Goal: Task Accomplishment & Management: Use online tool/utility

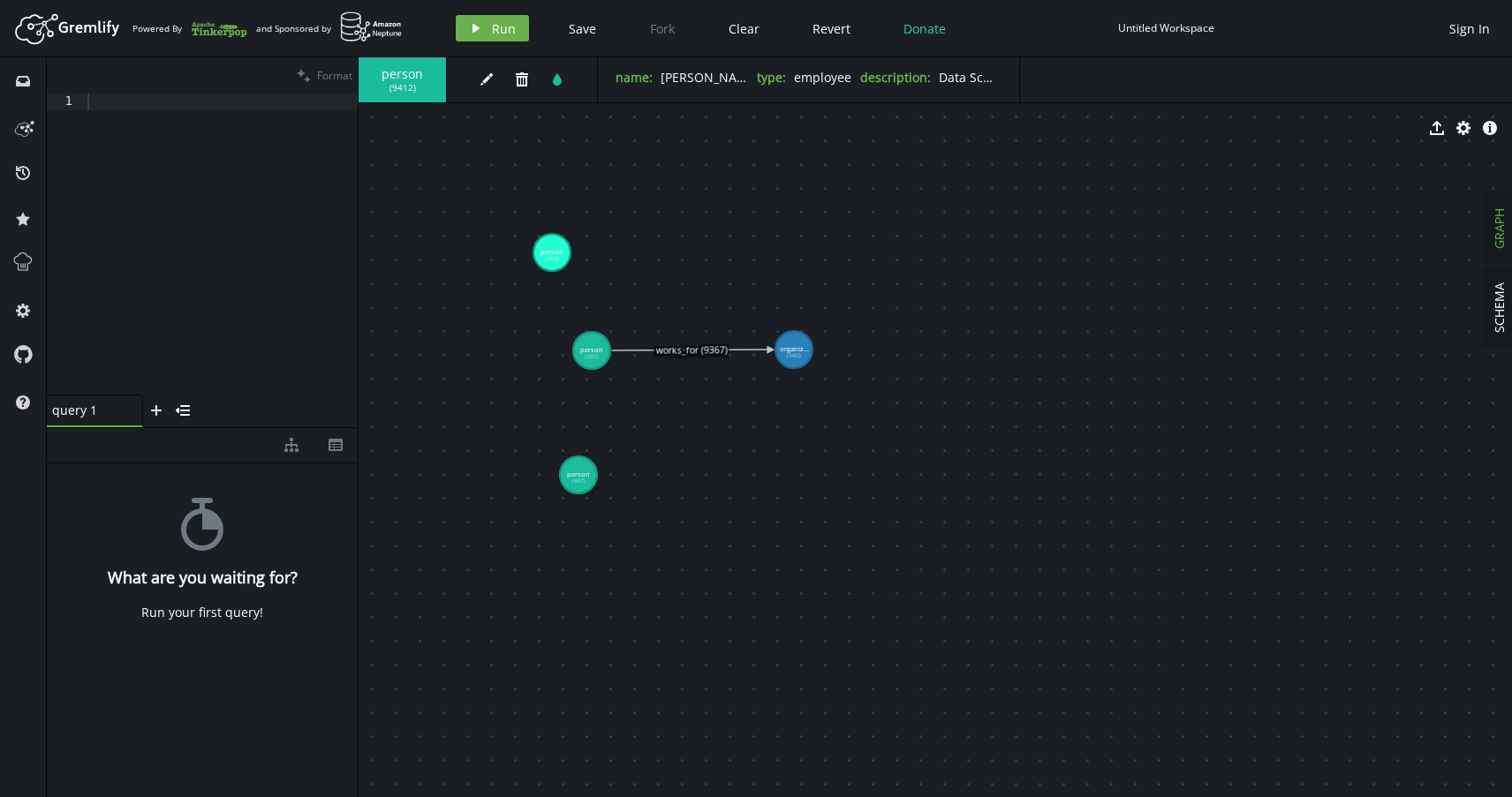
drag, startPoint x: 663, startPoint y: 391, endPoint x: 357, endPoint y: 364, distance: 307.2
click at [357, 364] on div at bounding box center [357, 427] width 1 height 740
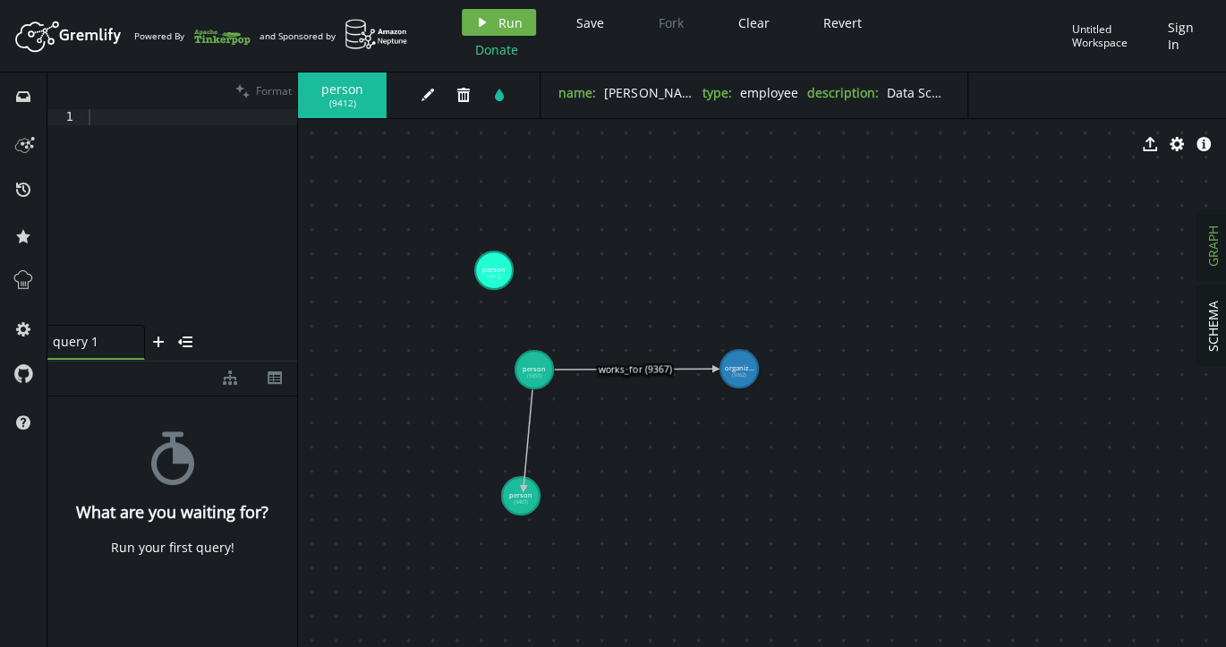
drag, startPoint x: 534, startPoint y: 376, endPoint x: 523, endPoint y: 488, distance: 113.2
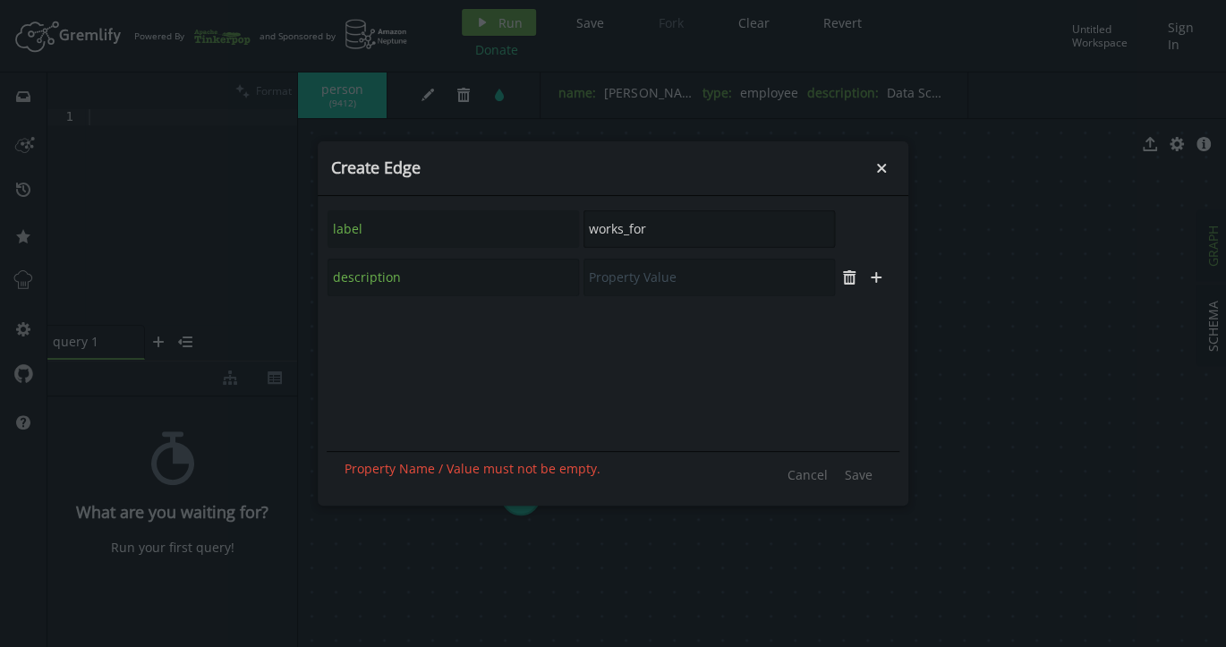
click at [667, 231] on input "works_for" at bounding box center [708, 229] width 251 height 38
paste input "reports_to"
type input "reports_to"
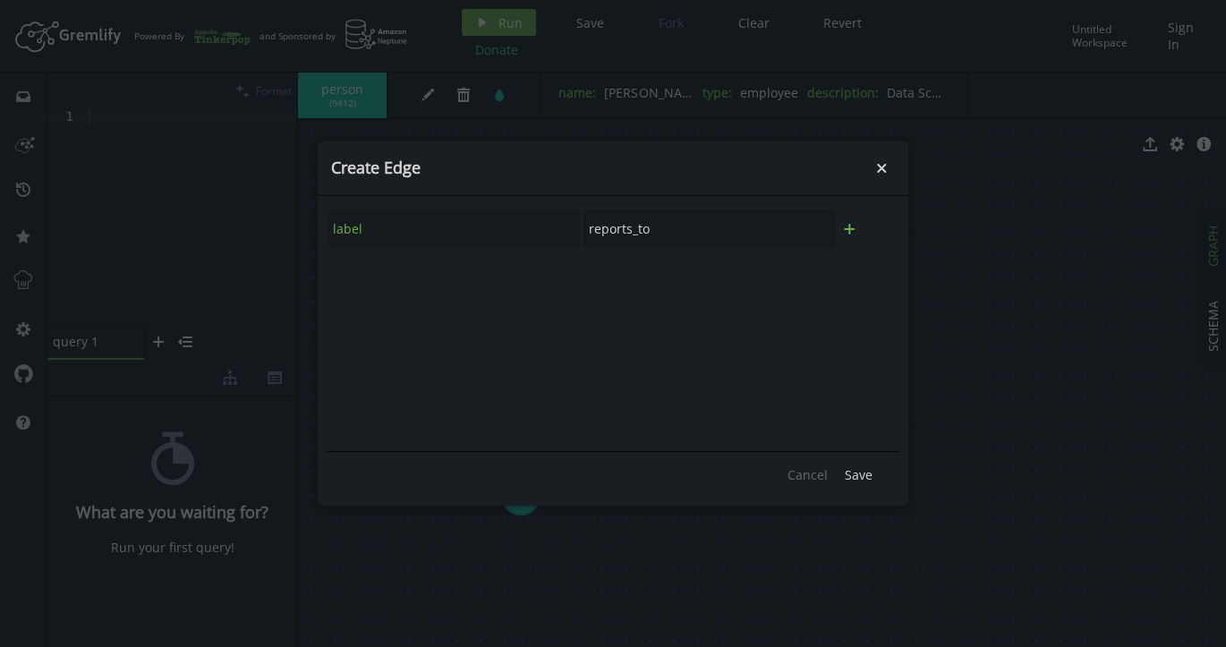
click at [848, 227] on icon "button" at bounding box center [849, 229] width 11 height 11
click at [397, 281] on input "text" at bounding box center [452, 278] width 251 height 38
paste input "description"
type input "description"
click at [687, 278] on input "text" at bounding box center [708, 278] width 251 height 38
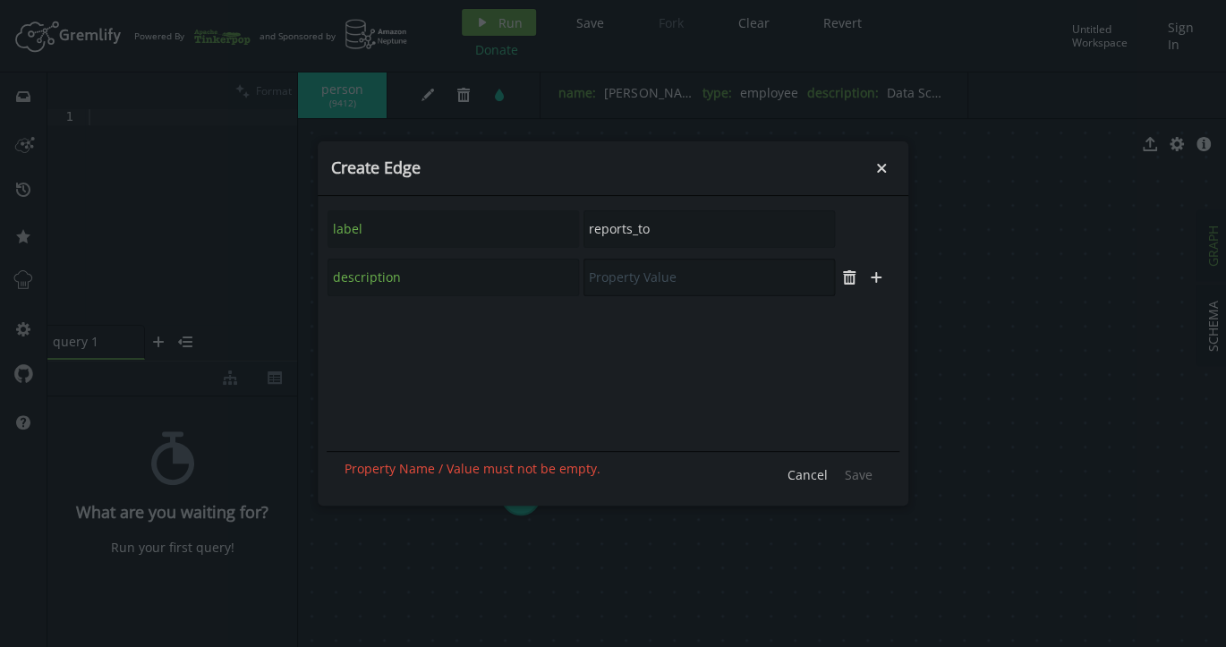
paste input "Direct reporting relationship"
type input "Direct reporting relationship"
click at [856, 474] on span "Save" at bounding box center [859, 474] width 28 height 17
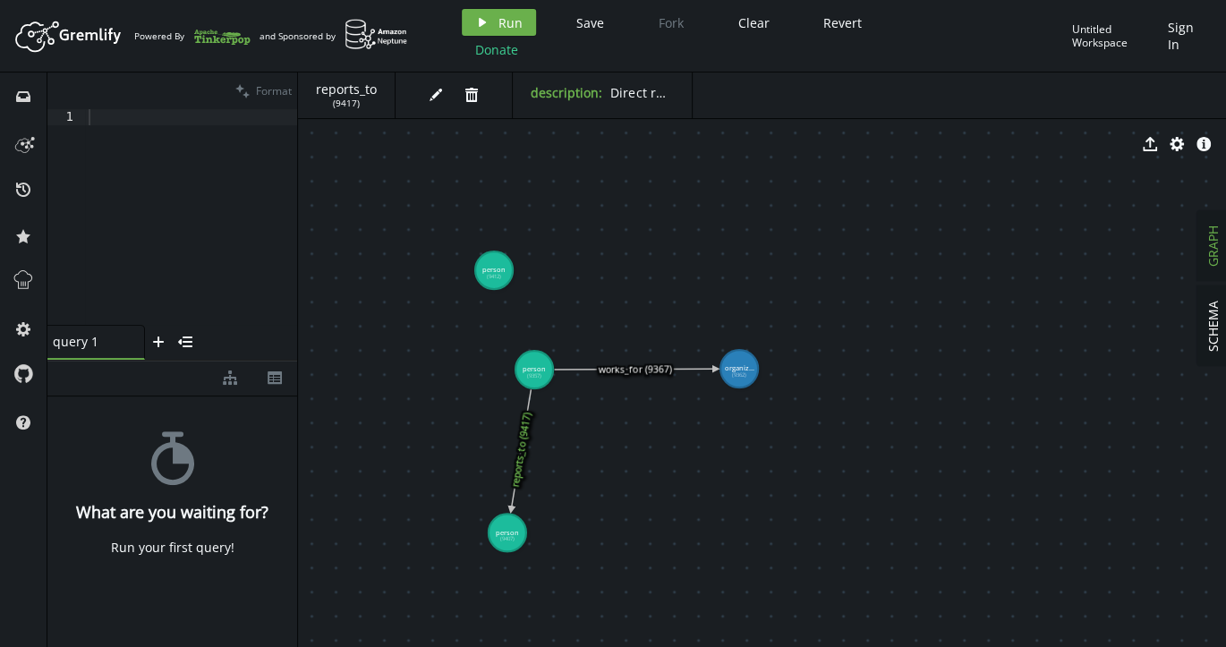
drag, startPoint x: 525, startPoint y: 500, endPoint x: 507, endPoint y: 532, distance: 36.8
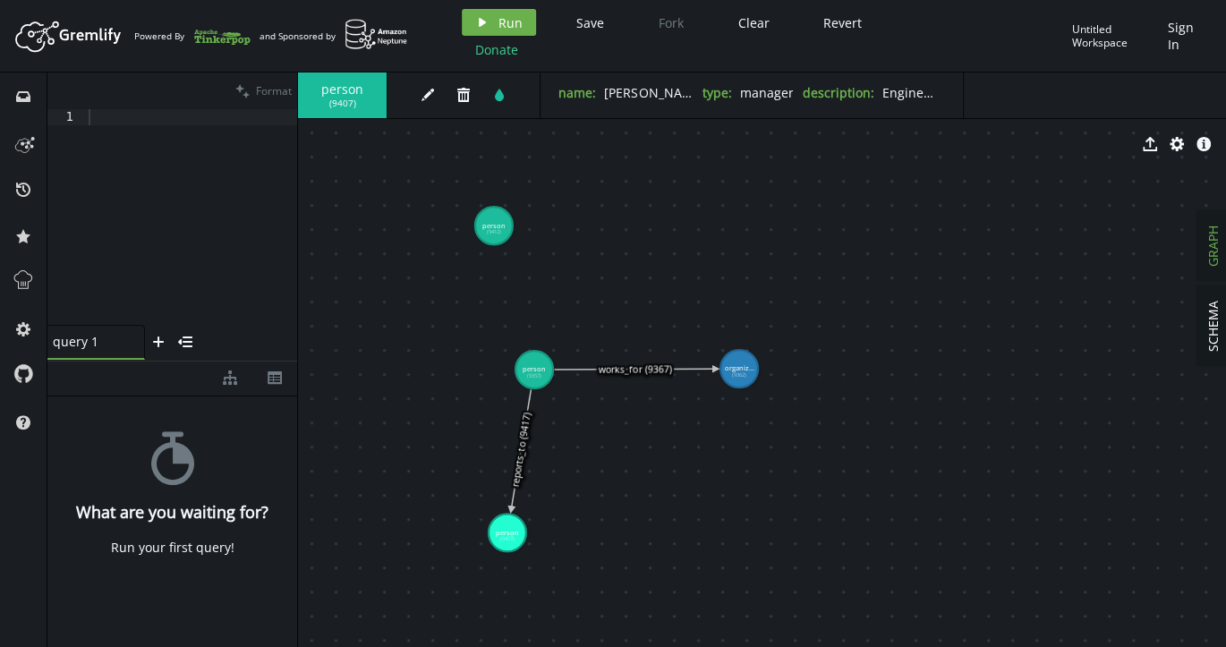
drag, startPoint x: 492, startPoint y: 264, endPoint x: 494, endPoint y: 225, distance: 38.5
drag, startPoint x: 533, startPoint y: 353, endPoint x: 498, endPoint y: 233, distance: 125.7
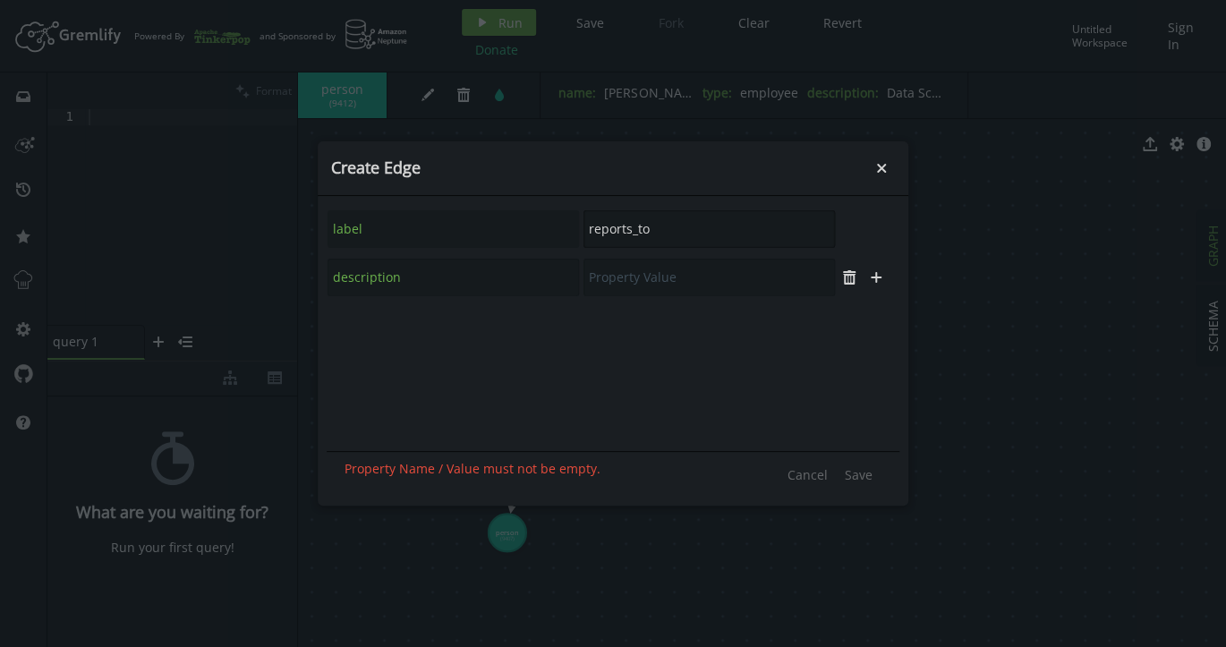
click at [664, 227] on input "reports_to" at bounding box center [708, 229] width 251 height 38
paste input "knows"
type input "knows"
click at [849, 223] on icon "plus" at bounding box center [849, 229] width 14 height 14
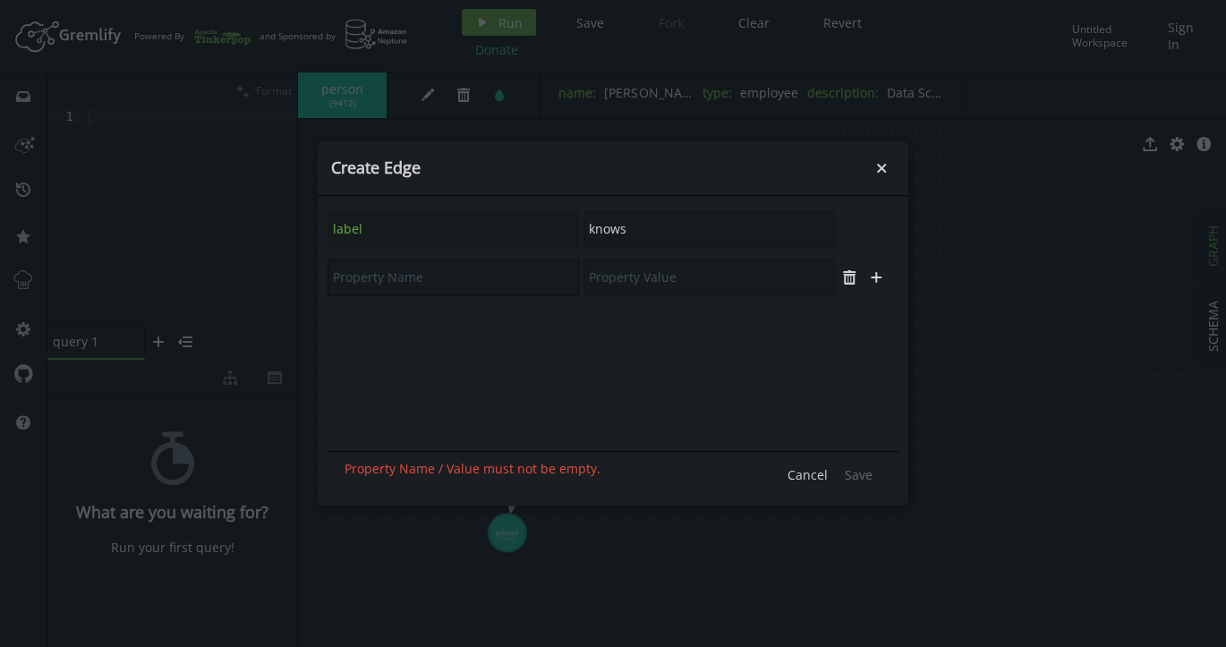
click at [413, 285] on input "text" at bounding box center [452, 278] width 251 height 38
paste input "description"
type input "description"
click at [648, 283] on input "text" at bounding box center [708, 278] width 251 height 38
click at [658, 276] on input "text" at bounding box center [708, 278] width 251 height 38
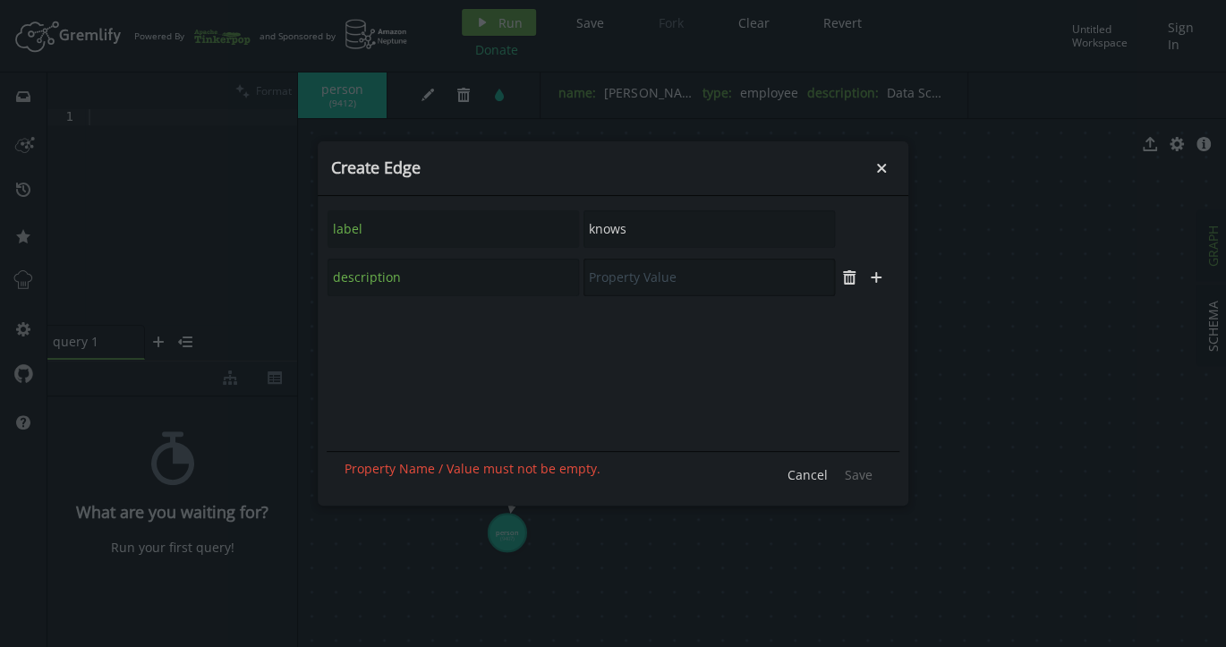
paste input "Professional network connection"
type input "Professional network connection"
click at [859, 473] on span "Save" at bounding box center [859, 474] width 28 height 17
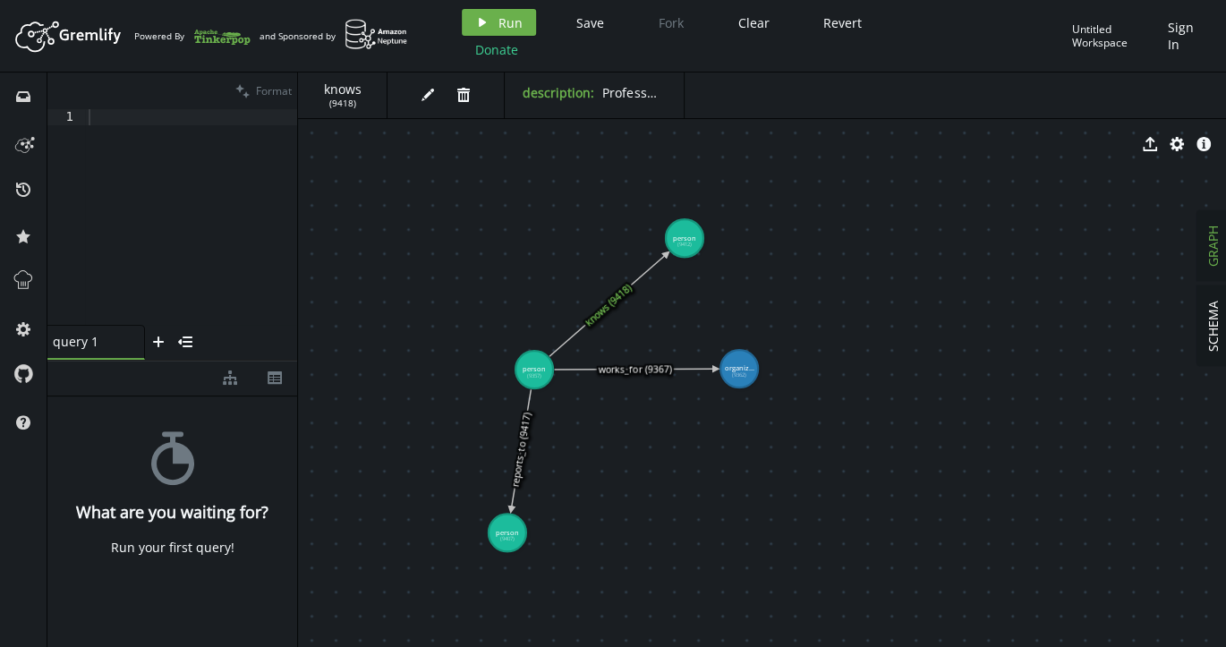
drag, startPoint x: 491, startPoint y: 221, endPoint x: 684, endPoint y: 238, distance: 194.0
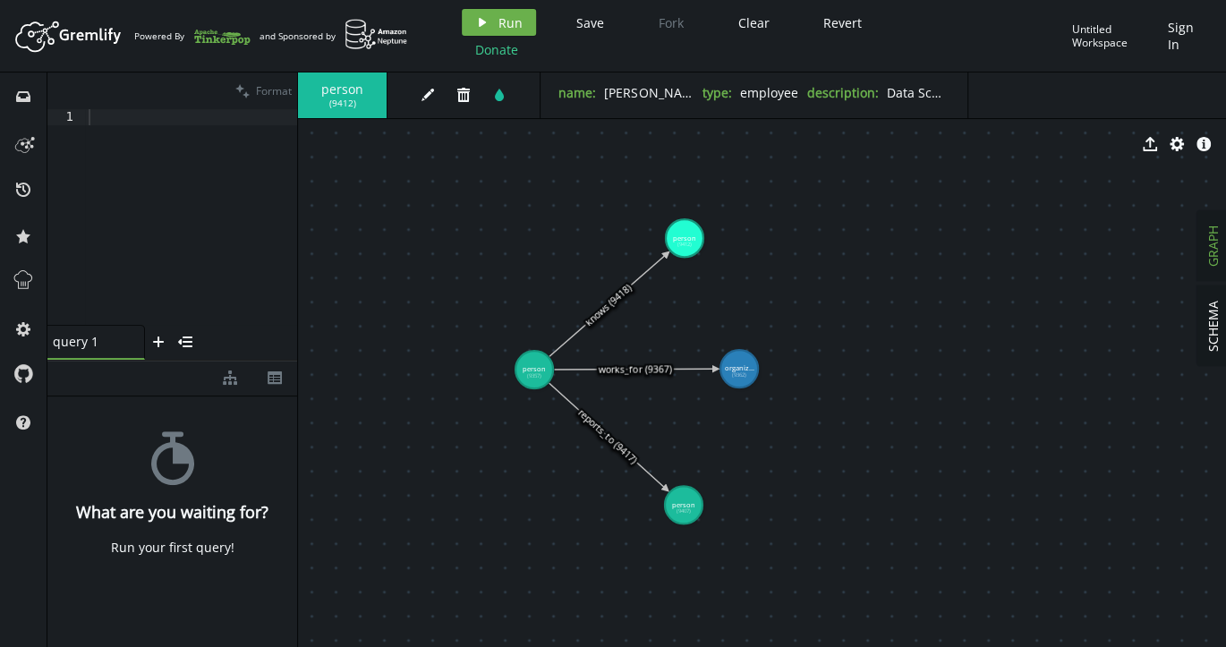
drag, startPoint x: 509, startPoint y: 528, endPoint x: 684, endPoint y: 505, distance: 176.0
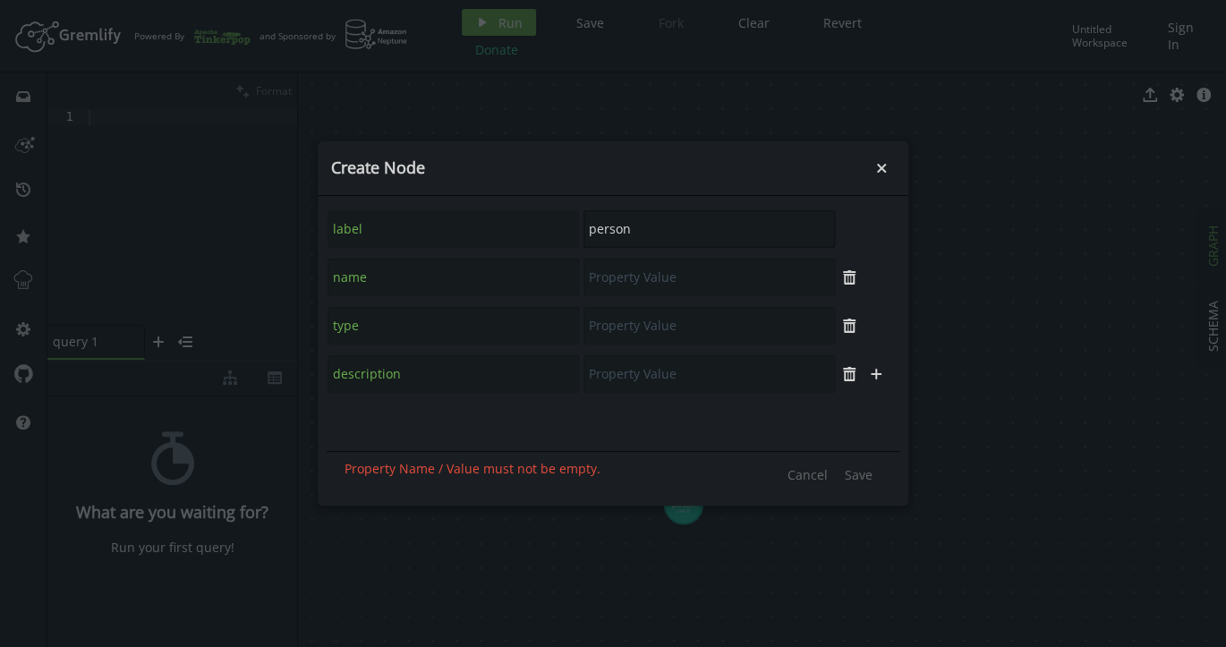
click at [688, 234] on input "person" at bounding box center [708, 229] width 251 height 38
paste input "locati"
type input "location"
click at [845, 233] on icon "plus" at bounding box center [849, 229] width 14 height 14
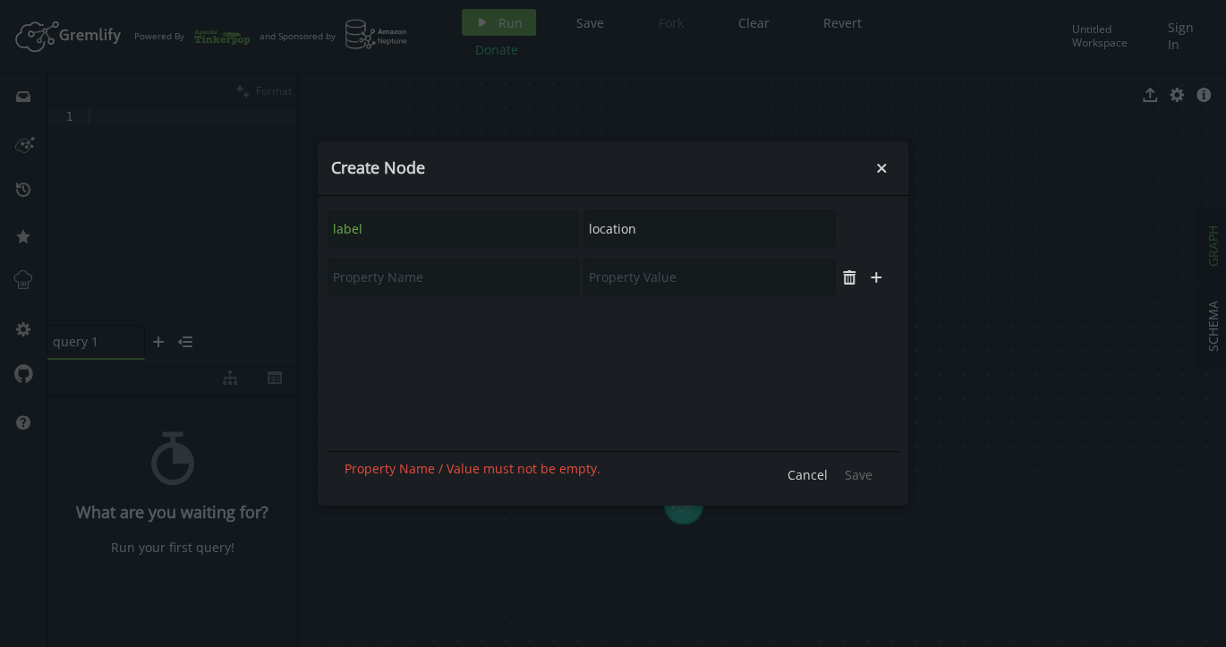
click at [845, 233] on div at bounding box center [868, 228] width 64 height 39
click at [884, 285] on button "plus" at bounding box center [875, 277] width 27 height 27
click at [874, 327] on icon "button" at bounding box center [875, 325] width 11 height 11
click at [369, 275] on input "text" at bounding box center [452, 278] width 251 height 38
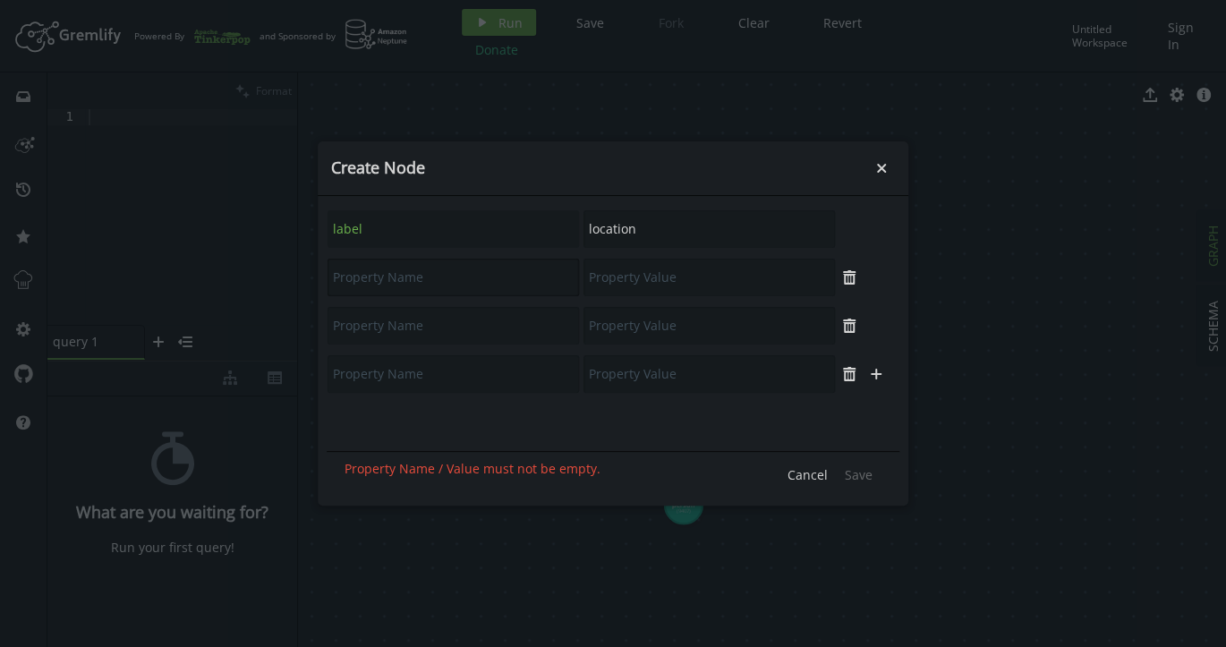
paste input "name"
type input "name"
click at [383, 327] on input "text" at bounding box center [452, 326] width 251 height 38
type input "type"
click at [383, 373] on input "text" at bounding box center [452, 374] width 251 height 38
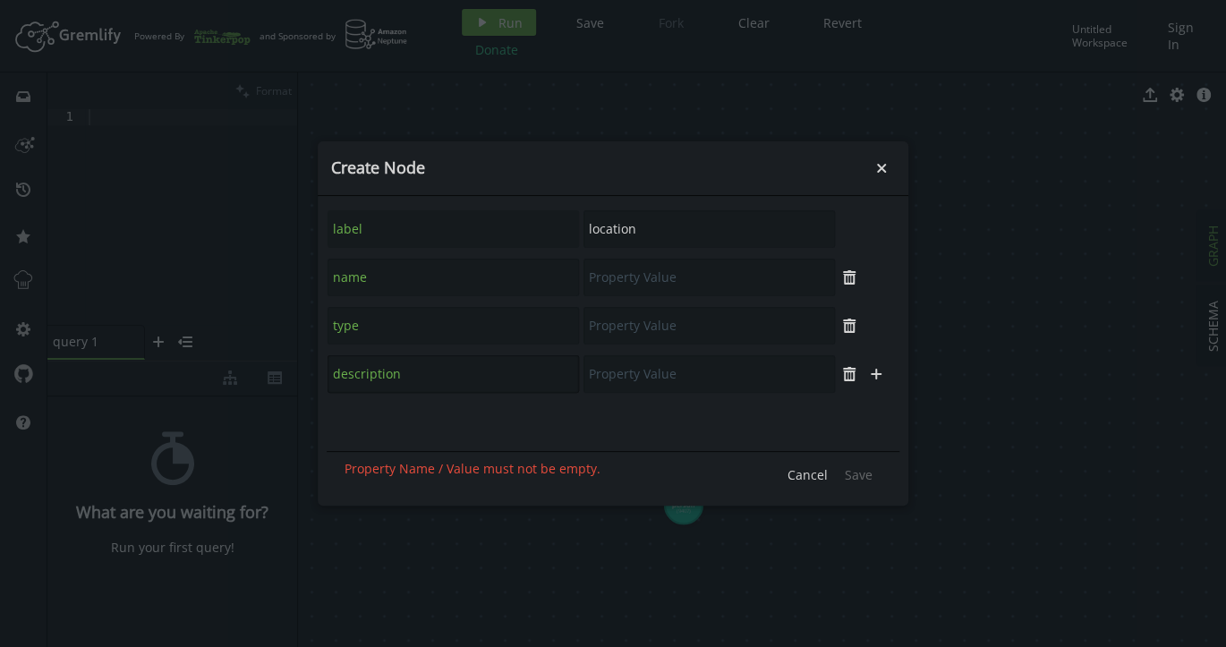
type input "description"
click at [647, 278] on input "text" at bounding box center [708, 278] width 251 height 38
paste input "[GEOGRAPHIC_DATA]"
type input "[GEOGRAPHIC_DATA]"
click at [650, 331] on input "text" at bounding box center [708, 326] width 251 height 38
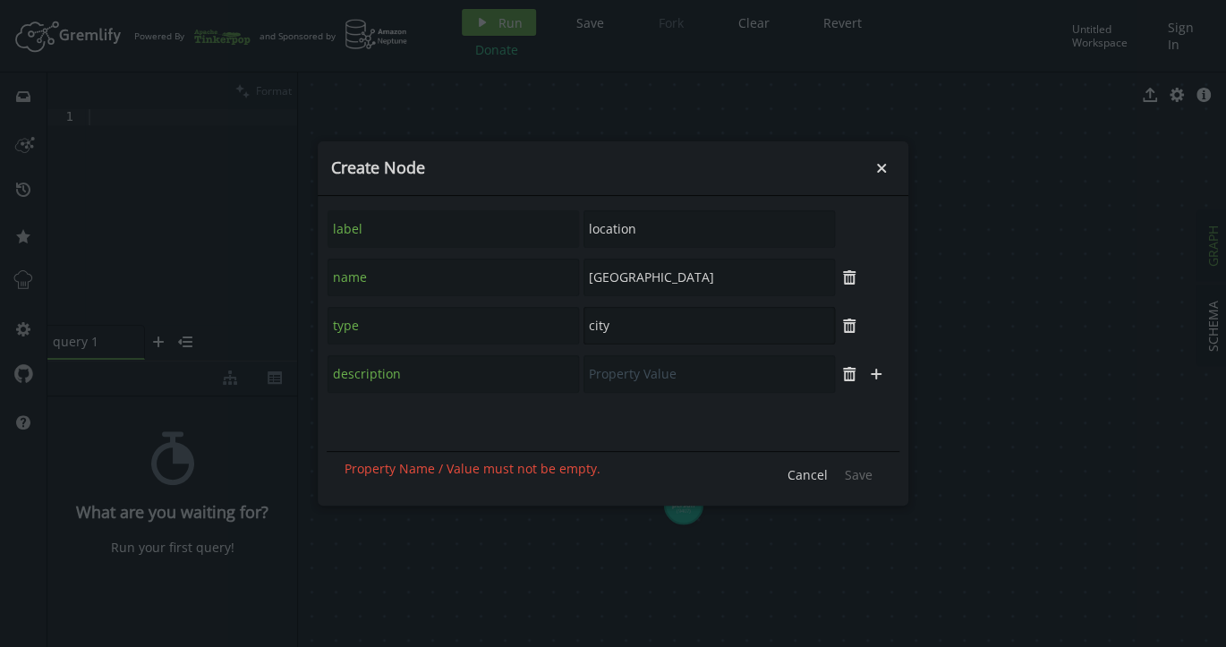
type input "city"
click at [675, 369] on input "text" at bounding box center [708, 374] width 251 height 38
click at [671, 375] on input "text" at bounding box center [708, 374] width 251 height 38
paste input "Major technology hub in [US_STATE], [GEOGRAPHIC_DATA]"
type input "Major technology hub in [US_STATE], [GEOGRAPHIC_DATA]"
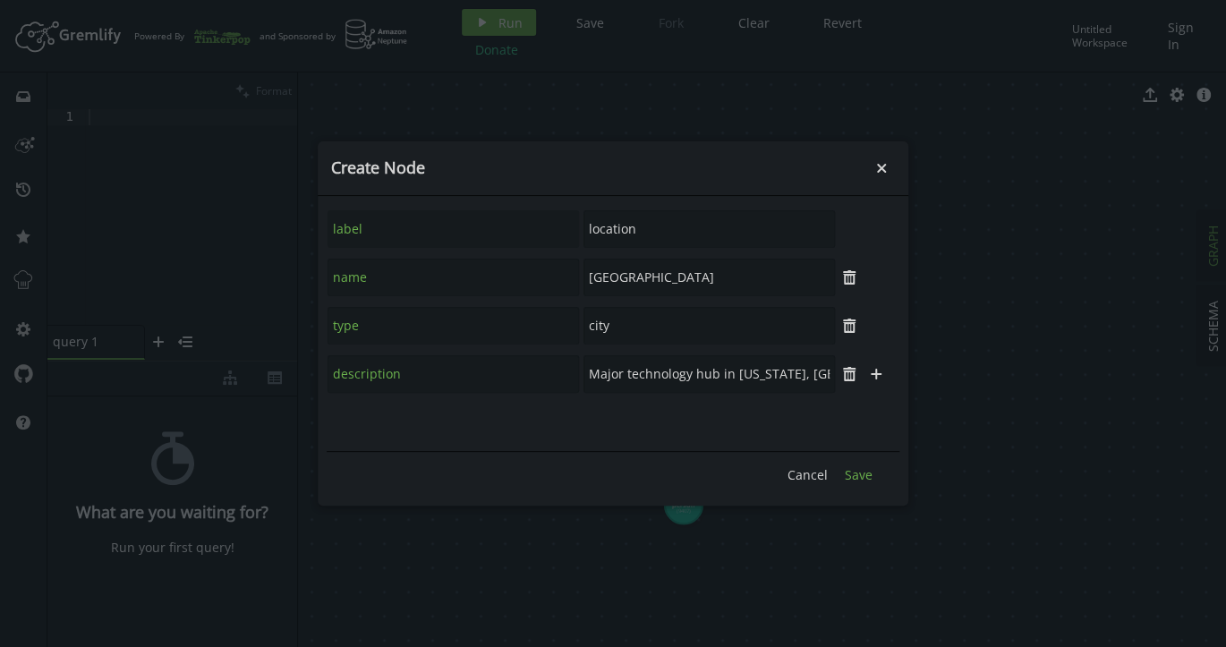
click at [866, 475] on span "Save" at bounding box center [859, 474] width 28 height 17
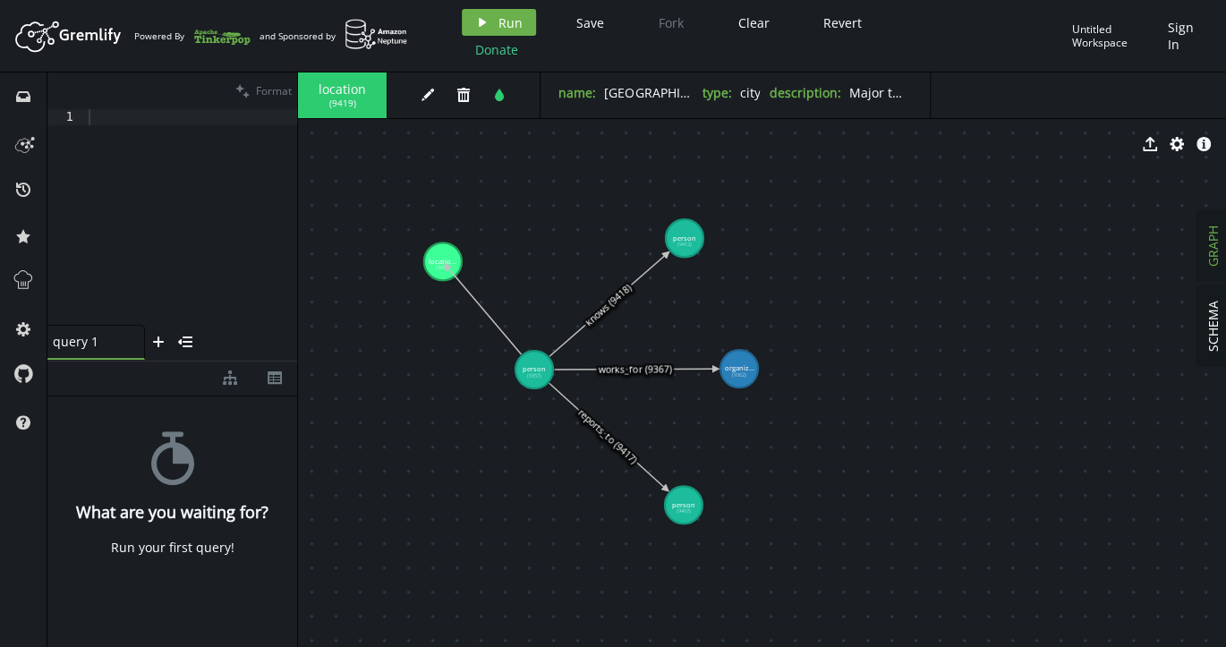
drag, startPoint x: 526, startPoint y: 362, endPoint x: 446, endPoint y: 266, distance: 125.2
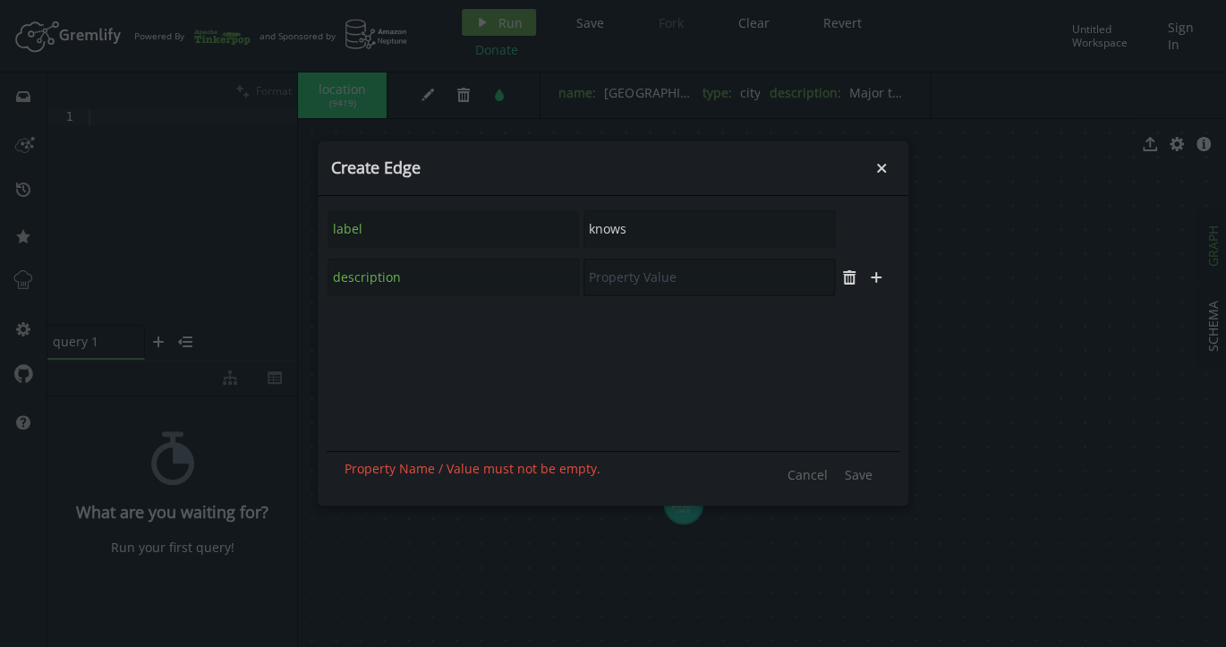
click at [625, 281] on input "text" at bounding box center [708, 278] width 251 height 38
paste input "Current residence"
type input "Current residence"
click at [603, 234] on input "knows" at bounding box center [708, 229] width 251 height 38
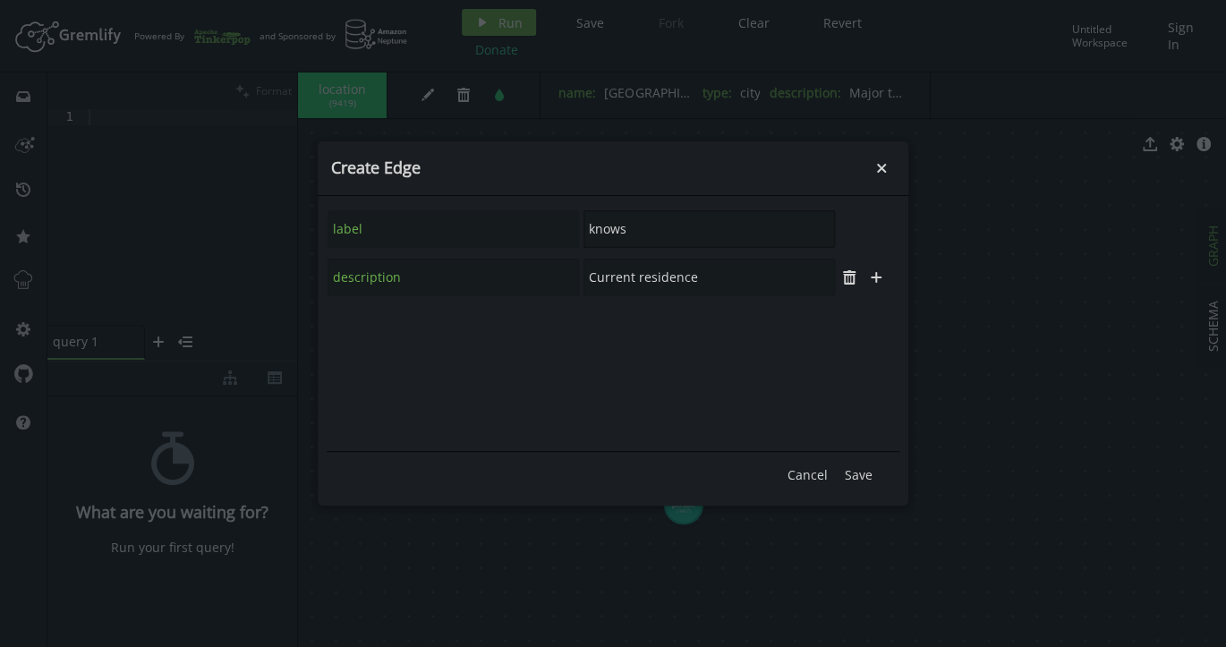
paste input "lives_in"
type input "lives_in"
click at [852, 229] on icon "button" at bounding box center [849, 229] width 11 height 11
click at [629, 281] on input "text" at bounding box center [708, 278] width 251 height 38
paste input "Current residence"
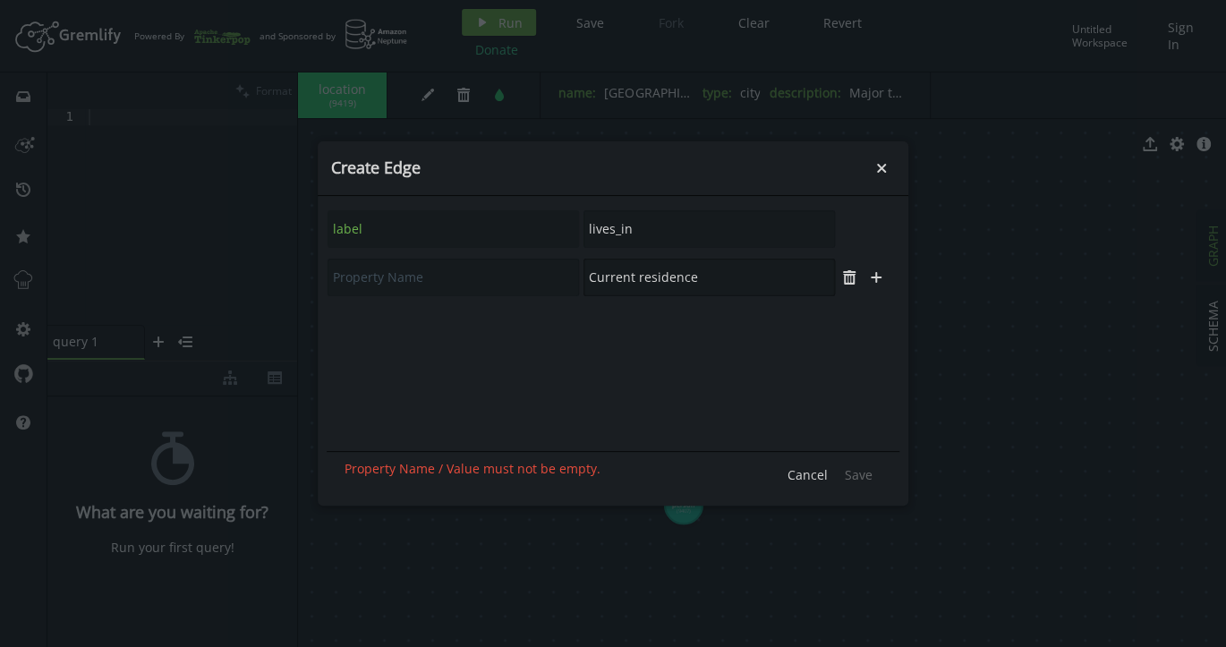
type input "Current residence"
click at [395, 276] on input "text" at bounding box center [452, 278] width 251 height 38
paste input "description"
type input "description"
click at [862, 471] on span "Save" at bounding box center [859, 474] width 28 height 17
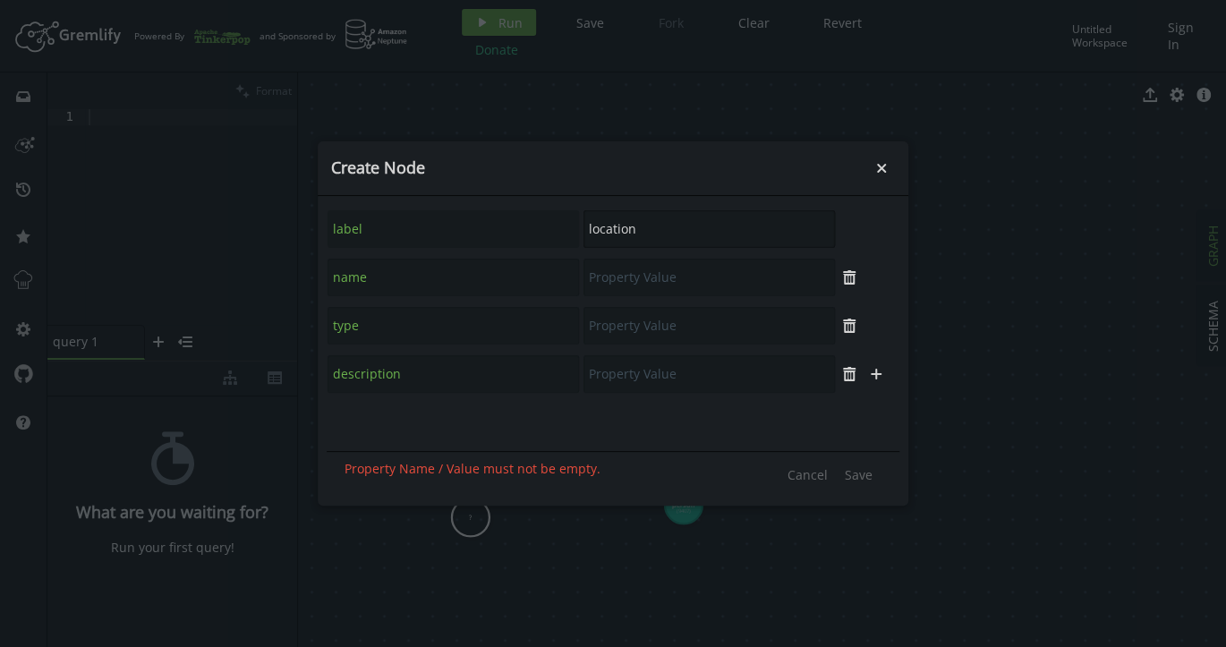
click at [671, 233] on input "location" at bounding box center [708, 229] width 251 height 38
paste input "pers"
type input "person"
click at [608, 282] on input "text" at bounding box center [708, 278] width 251 height 38
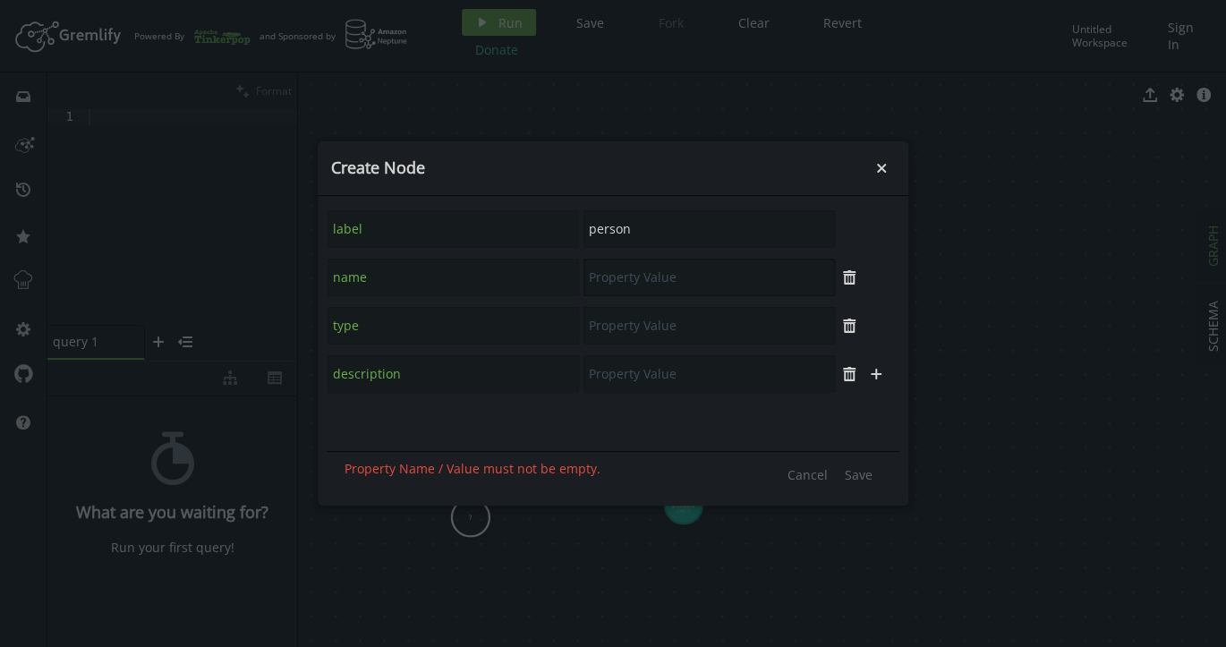
paste input "[PERSON_NAME]"
type input "[PERSON_NAME]"
click at [650, 323] on input "text" at bounding box center [708, 326] width 251 height 38
paste input "executive"
type input "executive"
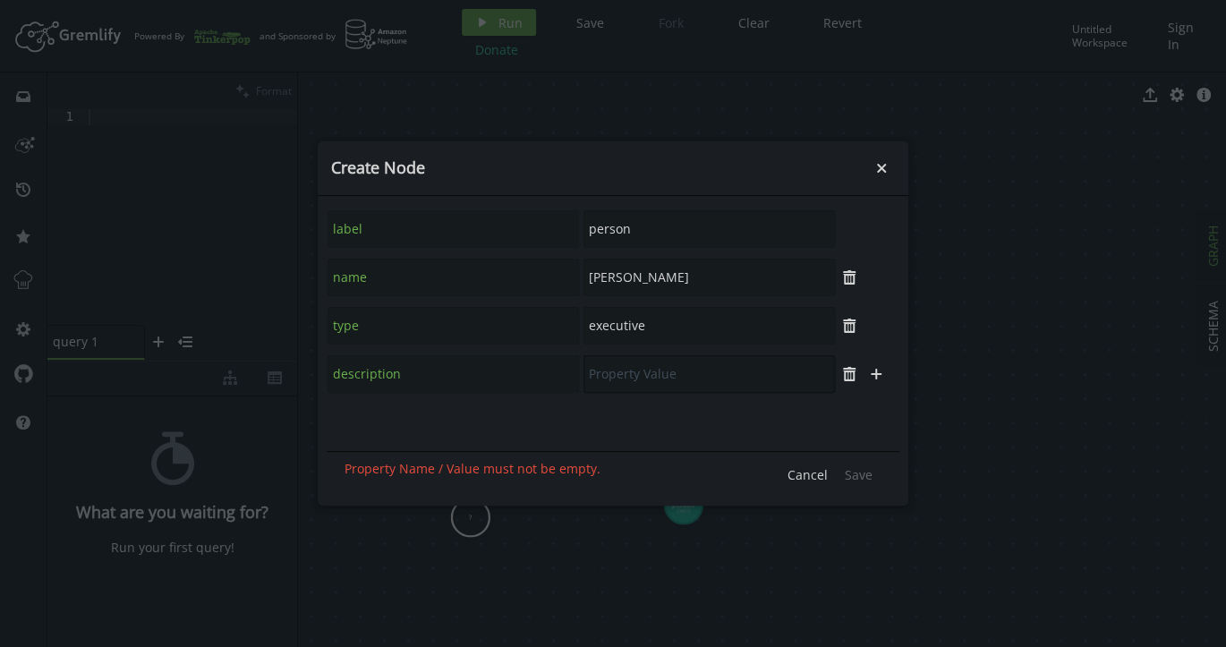
click at [644, 386] on input "text" at bounding box center [708, 374] width 251 height 38
paste input "Chief Technology Officer responsible for technology strategy"
type input "Chief Technology Officer responsible for technology strategy"
click at [862, 471] on span "Save" at bounding box center [859, 474] width 28 height 17
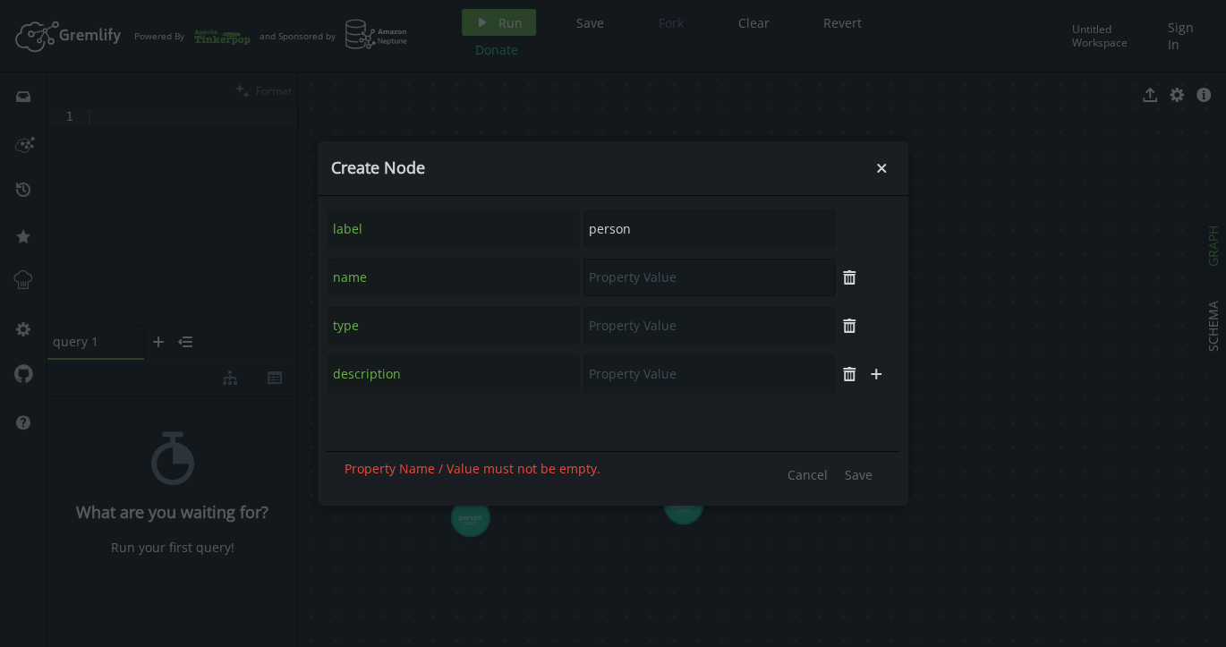
click at [672, 276] on input "text" at bounding box center [708, 278] width 251 height 38
paste input "[PERSON_NAME]"
type input "[PERSON_NAME]"
click at [674, 325] on input "text" at bounding box center [708, 326] width 251 height 38
paste input "employee"
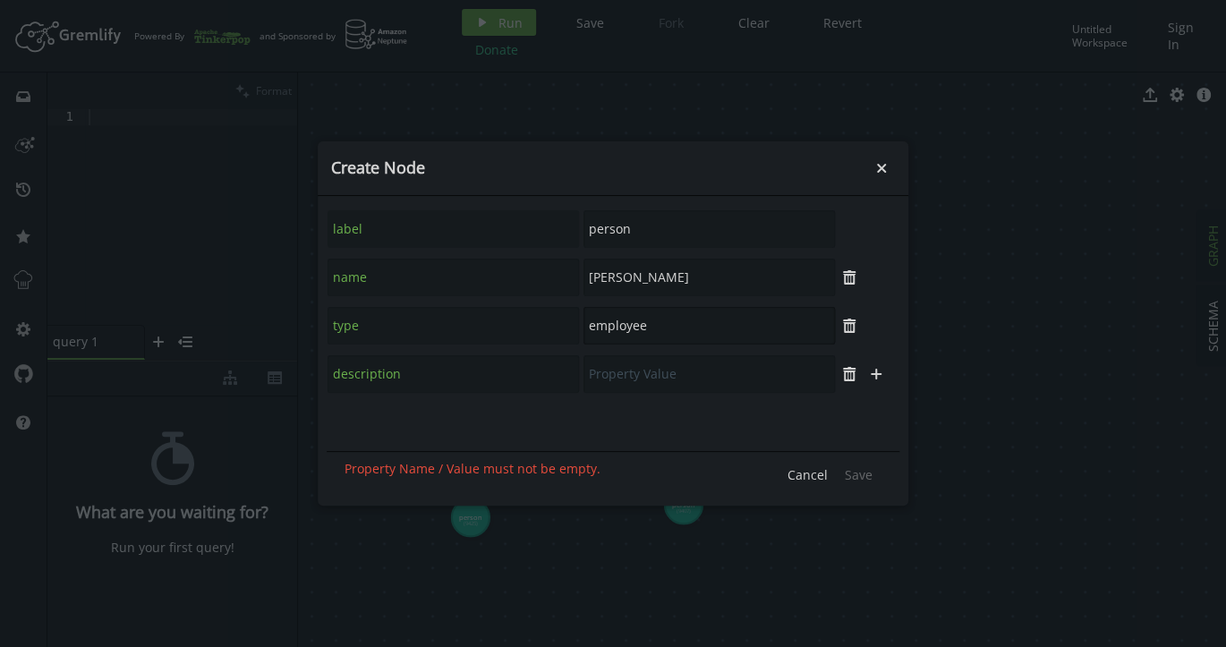
type input "employee"
click at [640, 378] on input "text" at bounding box center [708, 374] width 251 height 38
click at [638, 374] on input "text" at bounding box center [708, 374] width 251 height 38
paste input "Frontend Developer with focus on user experience design"
type input "Frontend Developer with focus on user experience design"
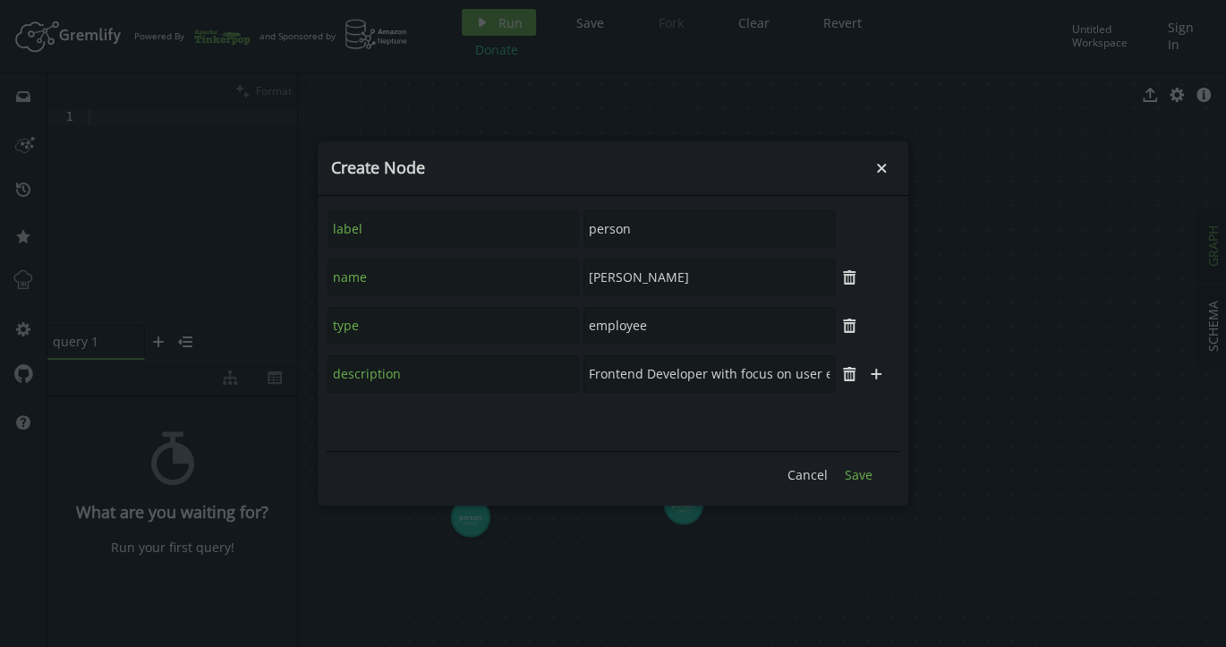
click at [863, 476] on span "Save" at bounding box center [859, 474] width 28 height 17
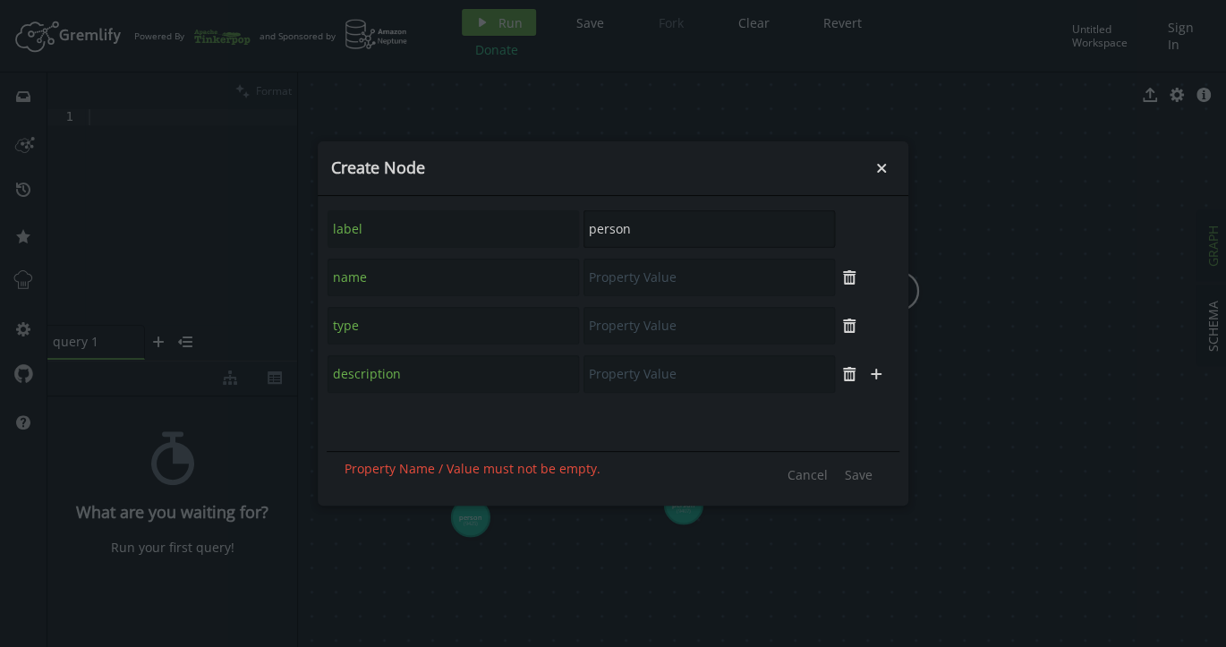
click at [616, 226] on input "person" at bounding box center [708, 229] width 251 height 38
paste input "organizati"
type input "organization"
click at [633, 279] on input "text" at bounding box center [708, 278] width 251 height 38
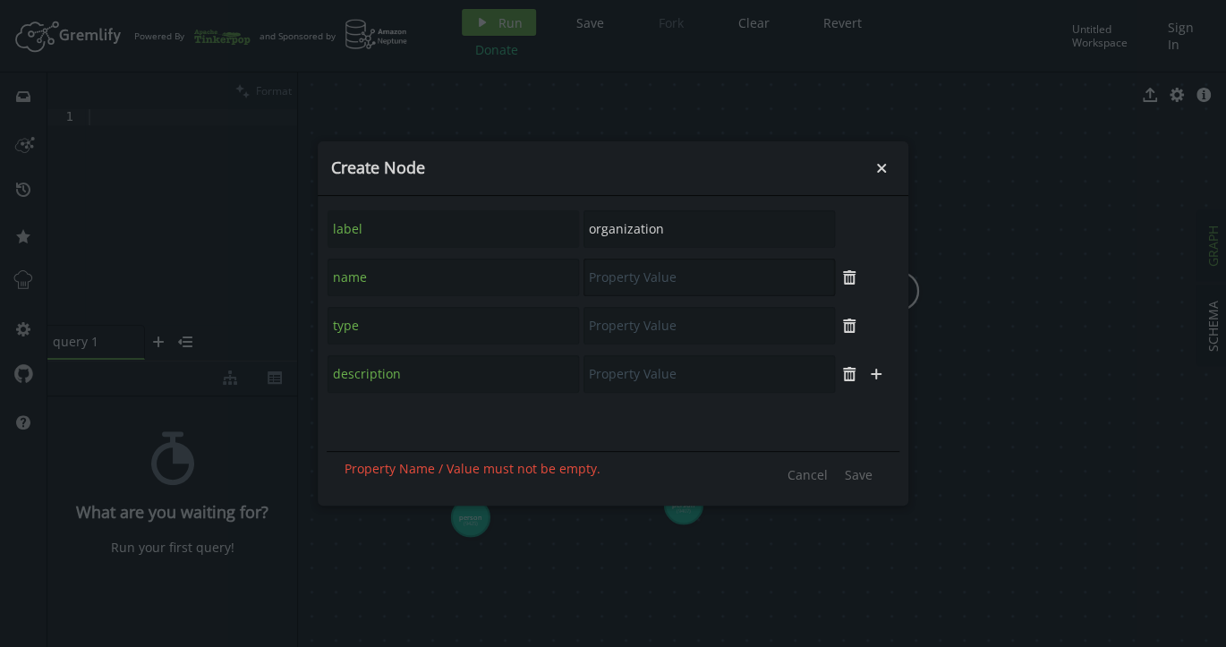
paste input "DataVentures Inc"
type input "DataVentures Inc"
click at [680, 323] on input "text" at bounding box center [708, 326] width 251 height 38
click at [679, 321] on input "text" at bounding box center [708, 326] width 251 height 38
paste input "consulting_firm"
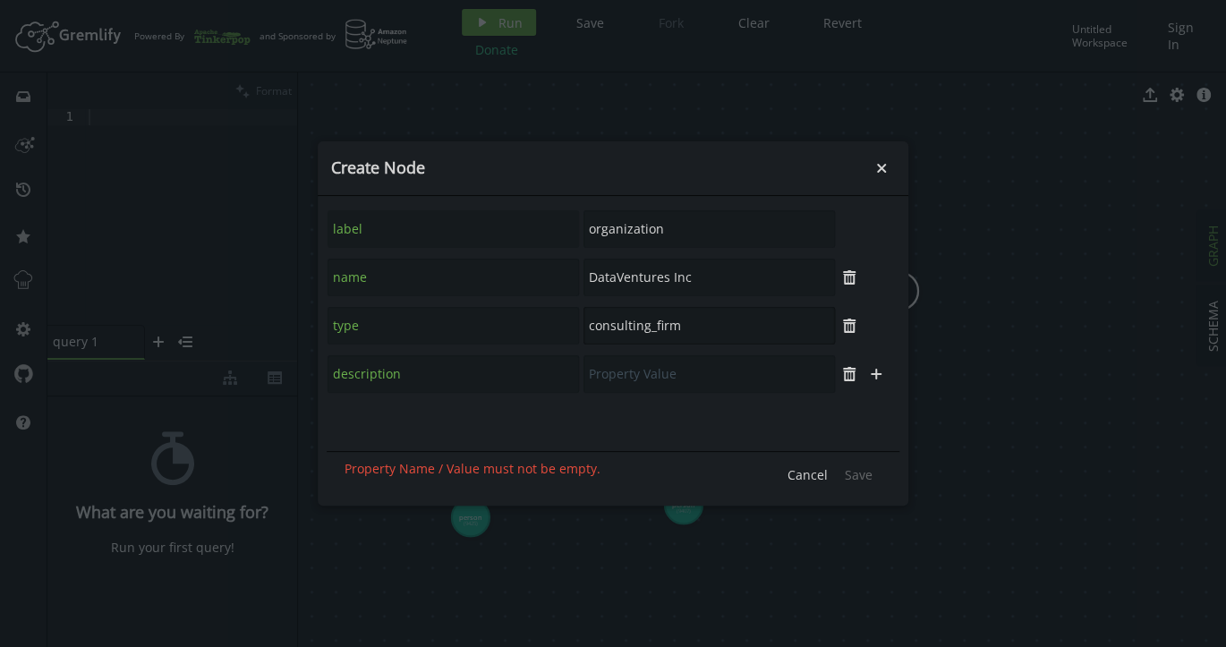
type input "consulting_firm"
click at [686, 376] on input "text" at bounding box center [708, 374] width 251 height 38
paste input "Data analytics and business intelligence consulting company"
type input "Data analytics and business intelligence consulting company"
click at [854, 469] on span "Save" at bounding box center [859, 474] width 28 height 17
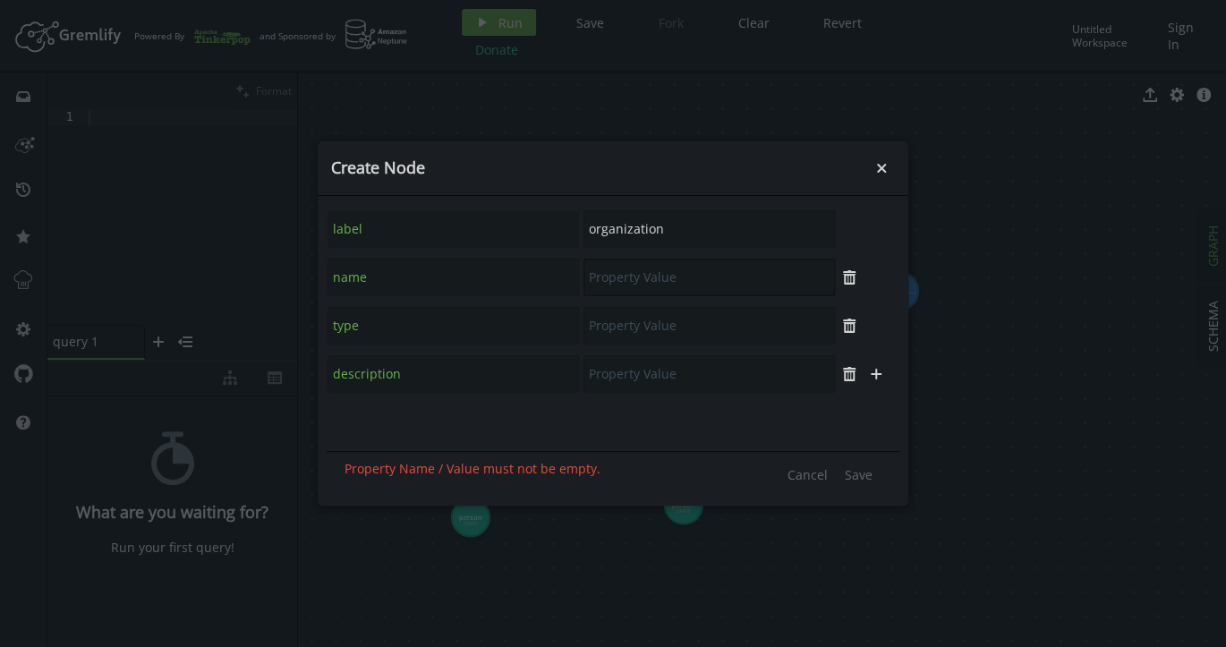
click at [684, 279] on input "text" at bounding box center [708, 278] width 251 height 38
paste input "InnovateLabs"
type input "InnovateLabs"
click at [684, 324] on input "text" at bounding box center [708, 326] width 251 height 38
click at [642, 325] on input "text" at bounding box center [708, 326] width 251 height 38
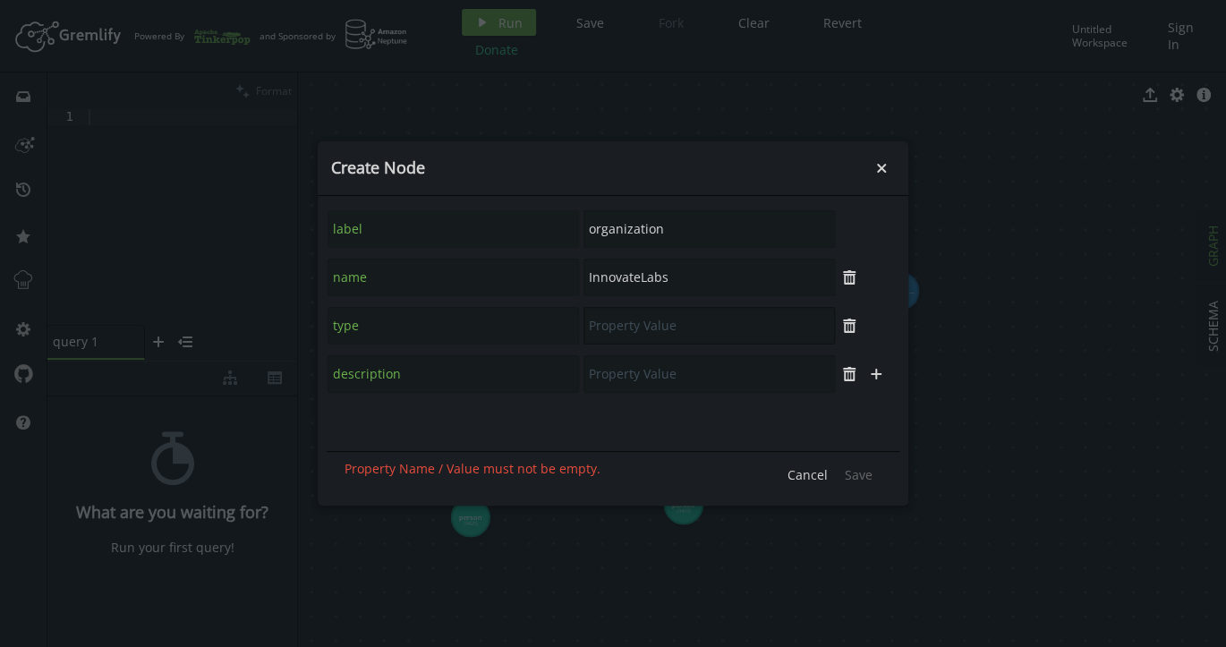
paste input "research_institute"
type input "research_institute"
click at [734, 378] on input "text" at bounding box center [708, 374] width 251 height 38
paste input "Technology research and development laboratory focusing on AI"
type input "Technology research and development laboratory focusing on AI"
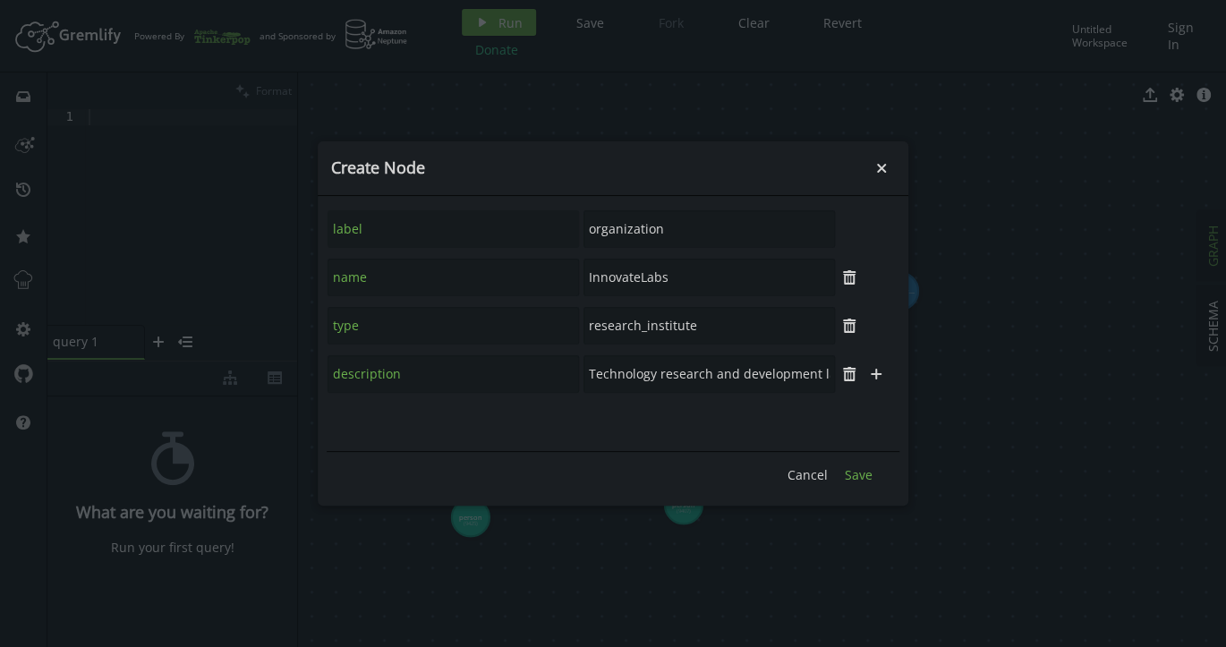
click at [863, 476] on span "Save" at bounding box center [859, 474] width 28 height 17
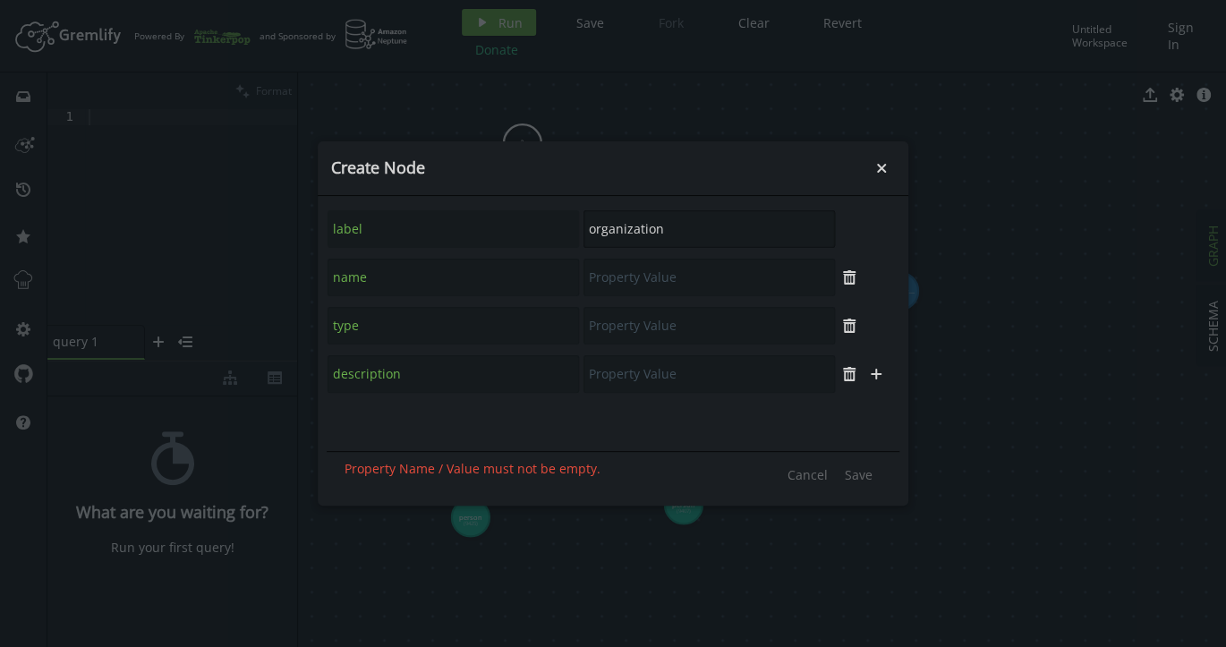
click at [621, 229] on input "organization" at bounding box center [708, 229] width 251 height 38
paste input "loc"
type input "location"
click at [634, 281] on input "text" at bounding box center [708, 278] width 251 height 38
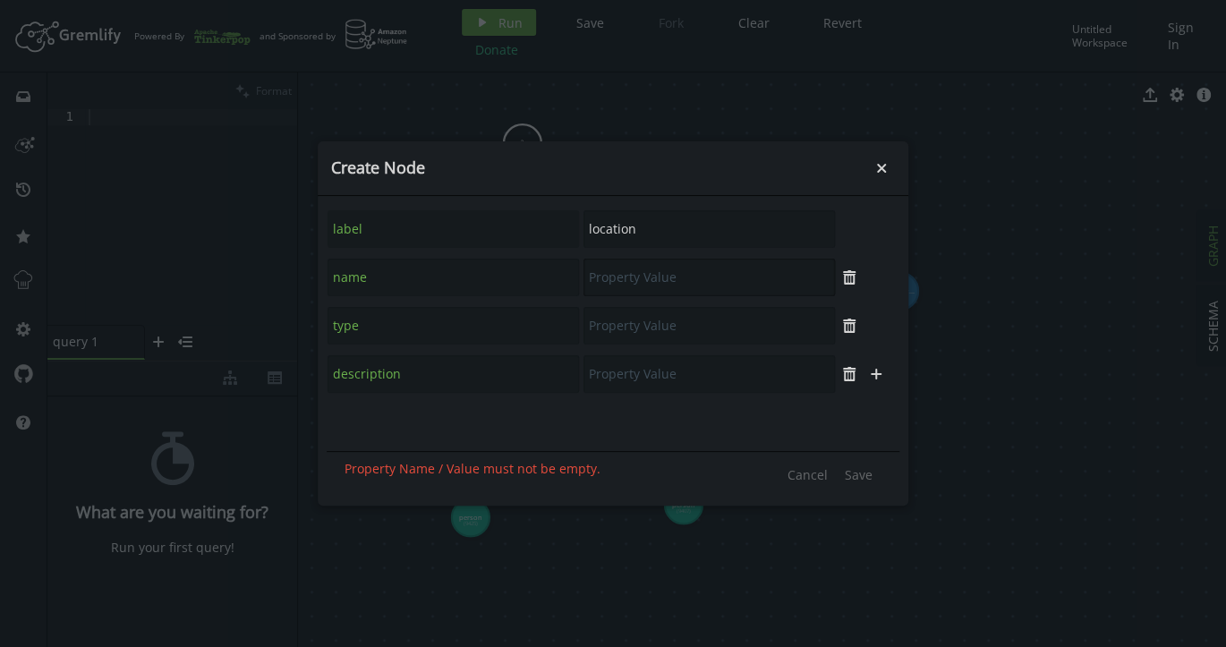
paste input "[US_STATE]"
type input "[US_STATE]"
click at [644, 325] on input "text" at bounding box center [708, 326] width 251 height 38
type input "city"
click at [653, 376] on input "text" at bounding box center [708, 374] width 251 height 38
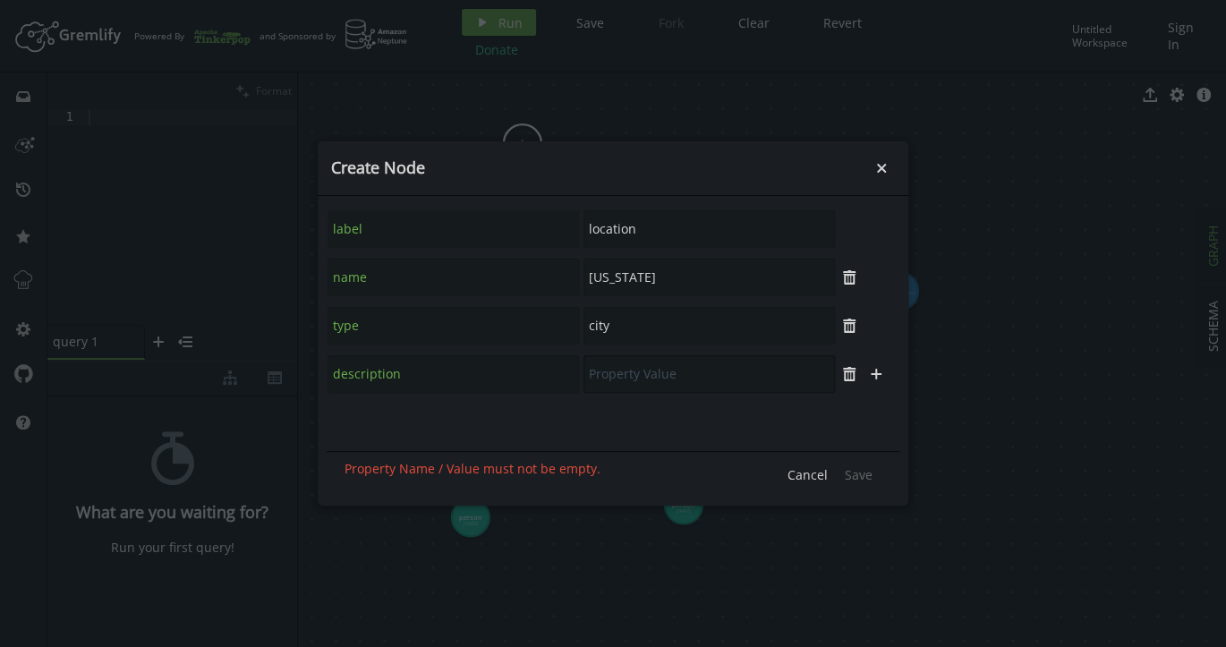
paste input "Financial and business center on the [GEOGRAPHIC_DATA]"
type input "Financial and business center on the [GEOGRAPHIC_DATA]"
click at [858, 476] on span "Save" at bounding box center [859, 474] width 28 height 17
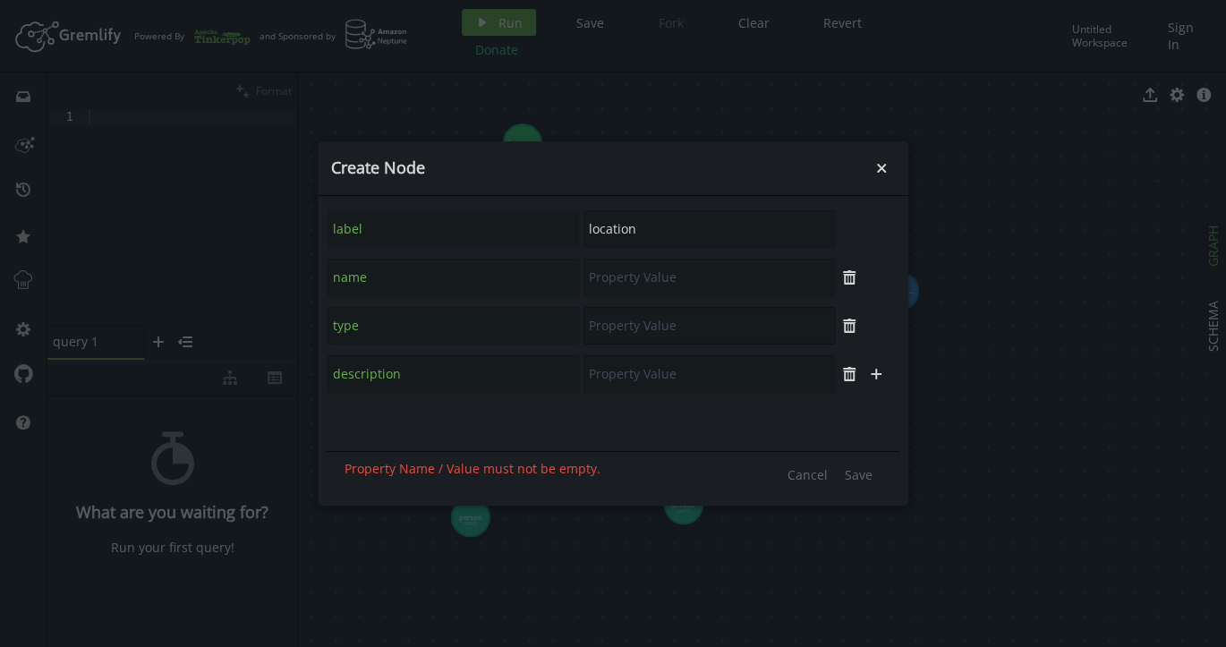
click at [697, 322] on input "text" at bounding box center [708, 326] width 251 height 38
type input "city"
click at [687, 281] on input "text" at bounding box center [708, 278] width 251 height 38
click at [723, 279] on input "text" at bounding box center [708, 278] width 251 height 38
paste input "[GEOGRAPHIC_DATA]"
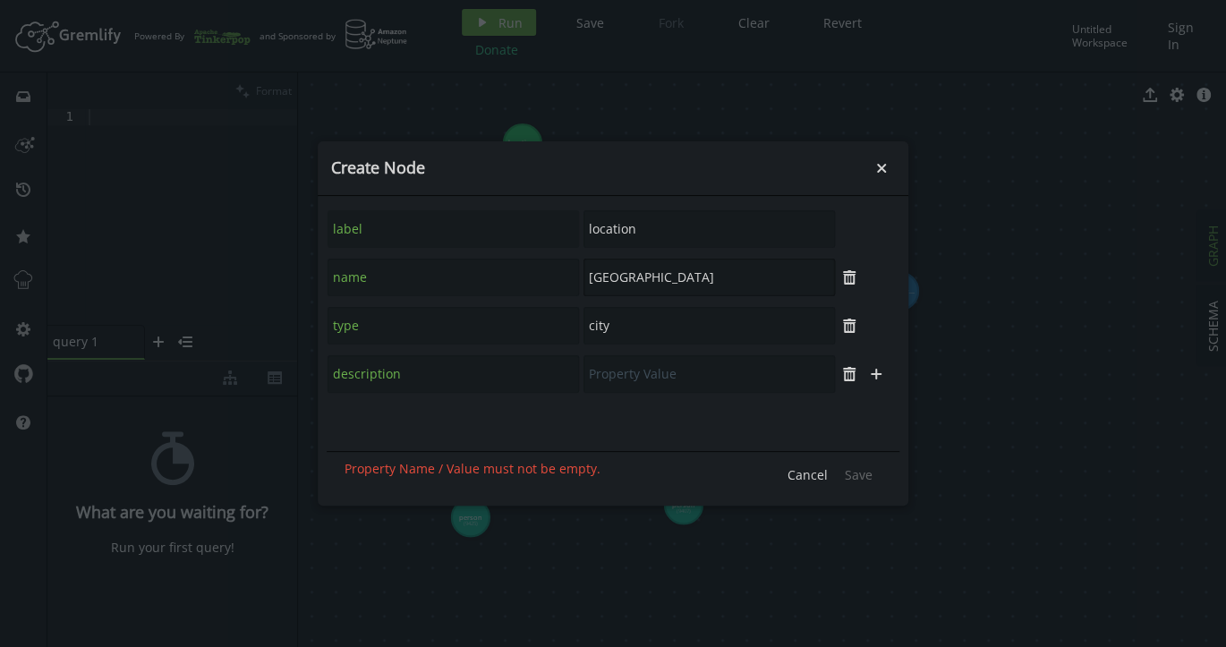
type input "[GEOGRAPHIC_DATA]"
click at [721, 383] on input "text" at bounding box center [708, 374] width 251 height 38
paste input "European technology center and innovation hub"
type input "European technology center and innovation hub"
click at [850, 468] on span "Save" at bounding box center [859, 474] width 28 height 17
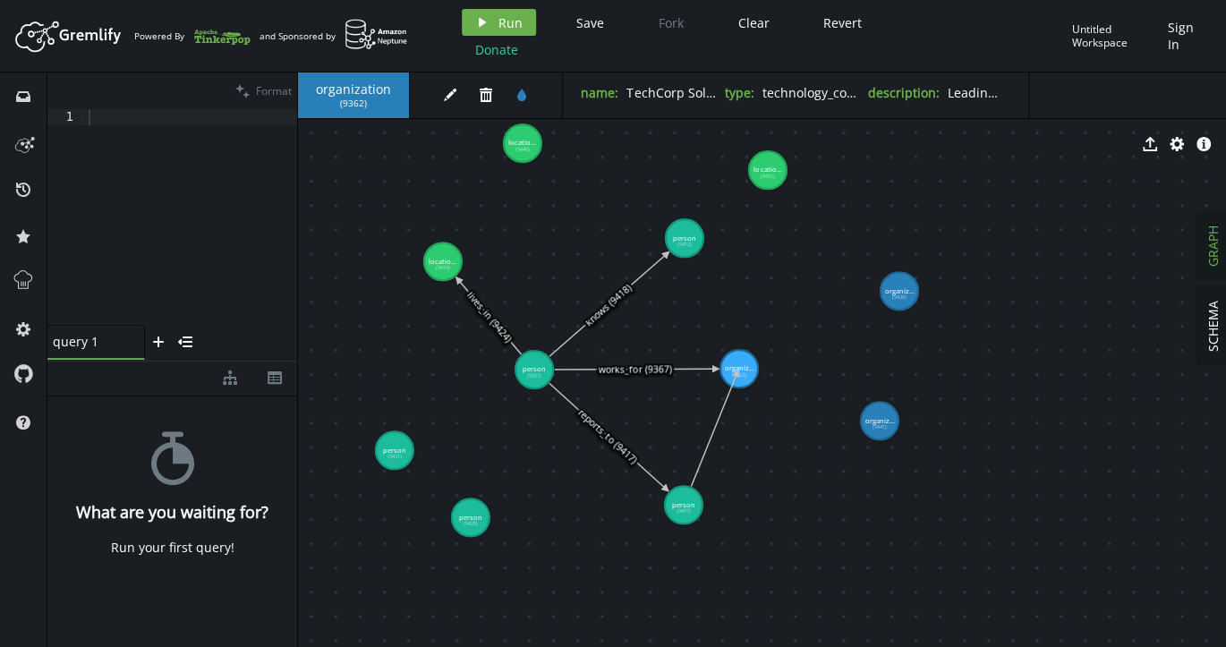
drag, startPoint x: 691, startPoint y: 497, endPoint x: 737, endPoint y: 372, distance: 132.8
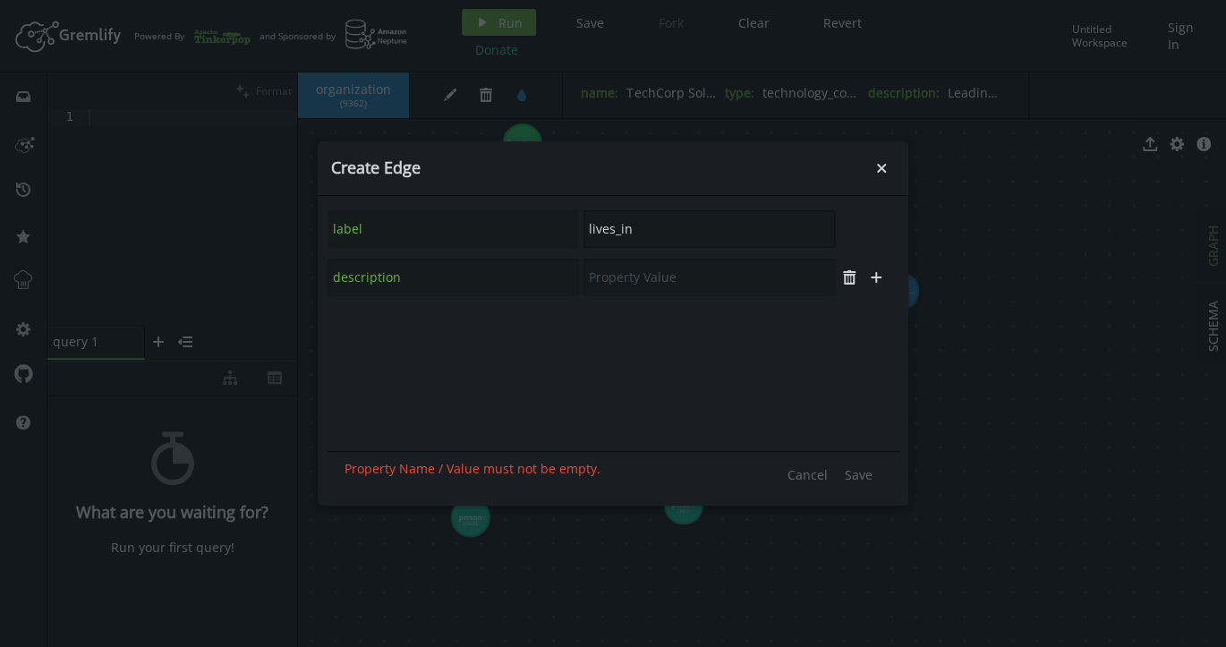
click at [612, 231] on input "lives_in" at bounding box center [708, 229] width 251 height 38
paste input "works_for"
type input "works_for"
click at [627, 279] on input "text" at bounding box center [708, 278] width 251 height 38
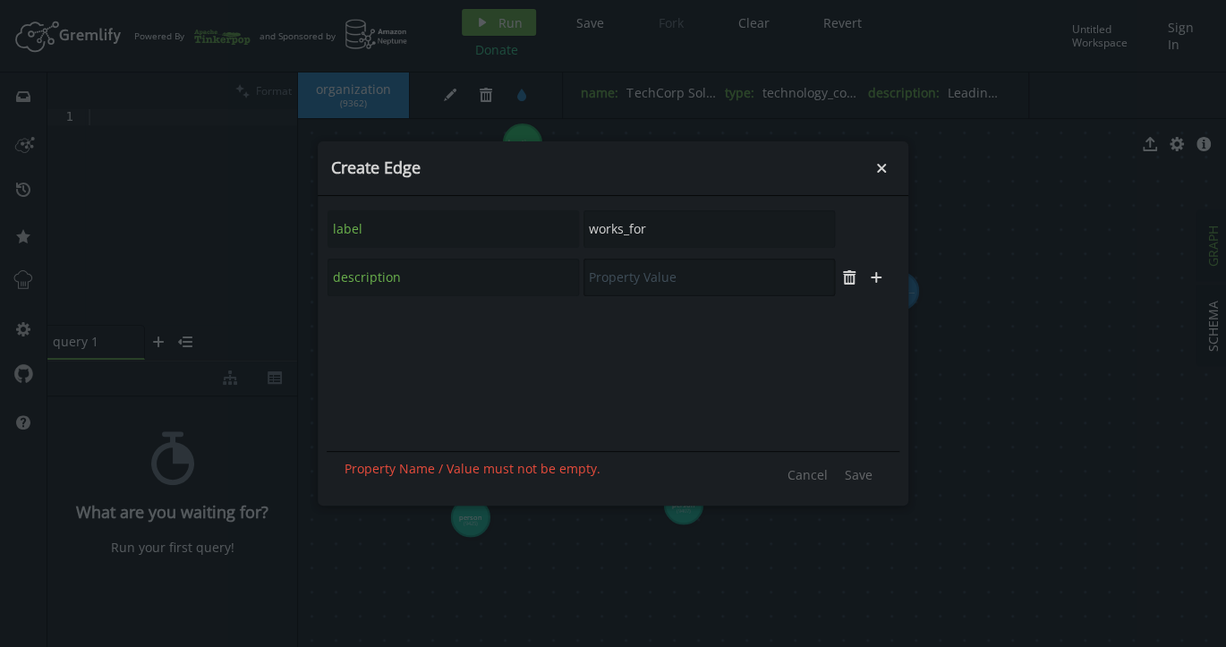
paste input "Management position"
type input "Management position"
click at [856, 472] on span "Save" at bounding box center [859, 474] width 28 height 17
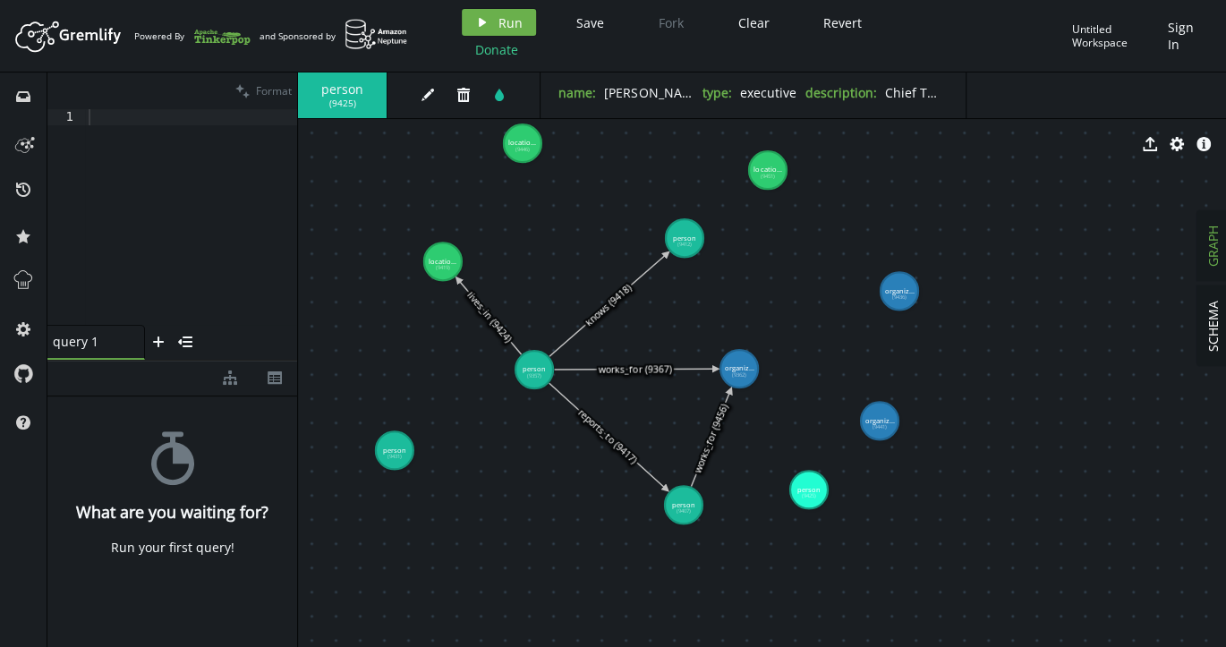
drag, startPoint x: 473, startPoint y: 516, endPoint x: 809, endPoint y: 489, distance: 336.6
drag, startPoint x: 810, startPoint y: 480, endPoint x: 743, endPoint y: 376, distance: 123.1
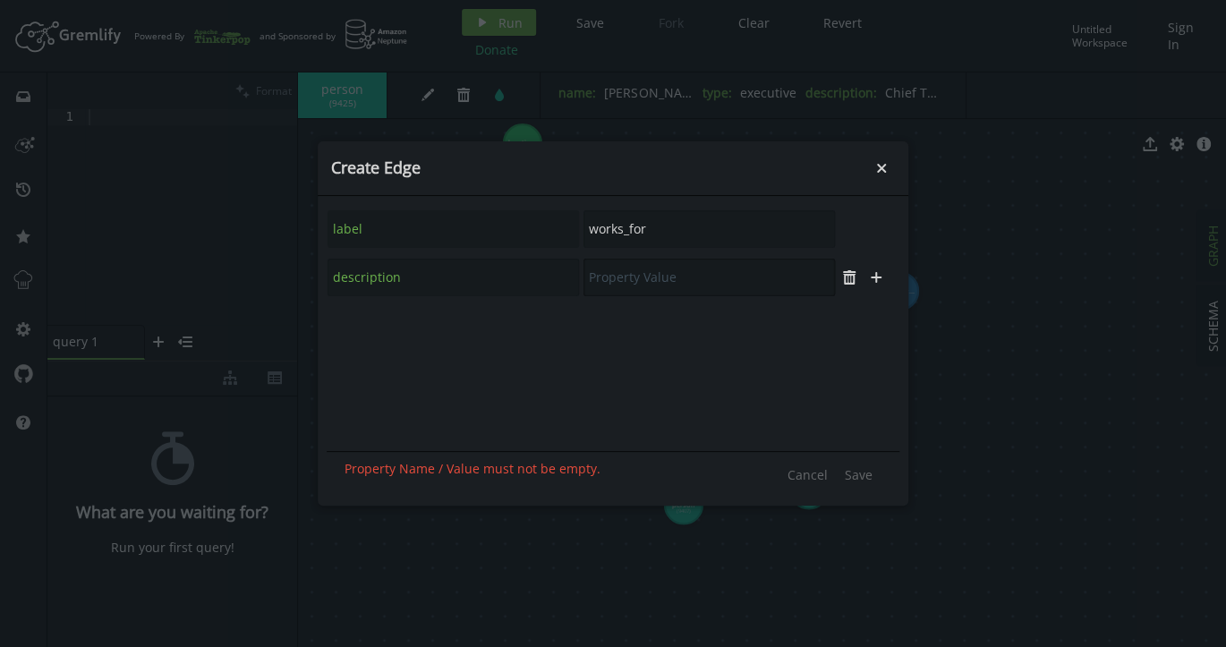
click at [677, 276] on input "text" at bounding box center [708, 278] width 251 height 38
paste input "Executive leadership role"
type input "Executive leadership role"
click at [857, 474] on span "Save" at bounding box center [859, 474] width 28 height 17
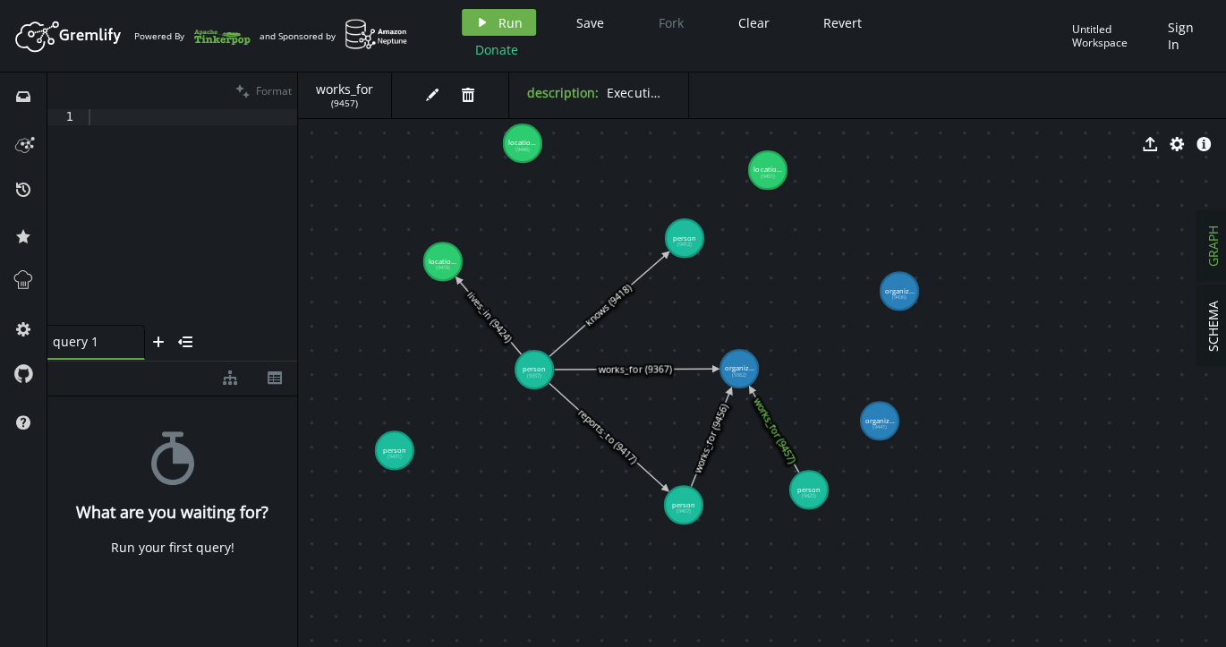
click at [522, 141] on div "export cog info-sign" at bounding box center [762, 144] width 928 height 45
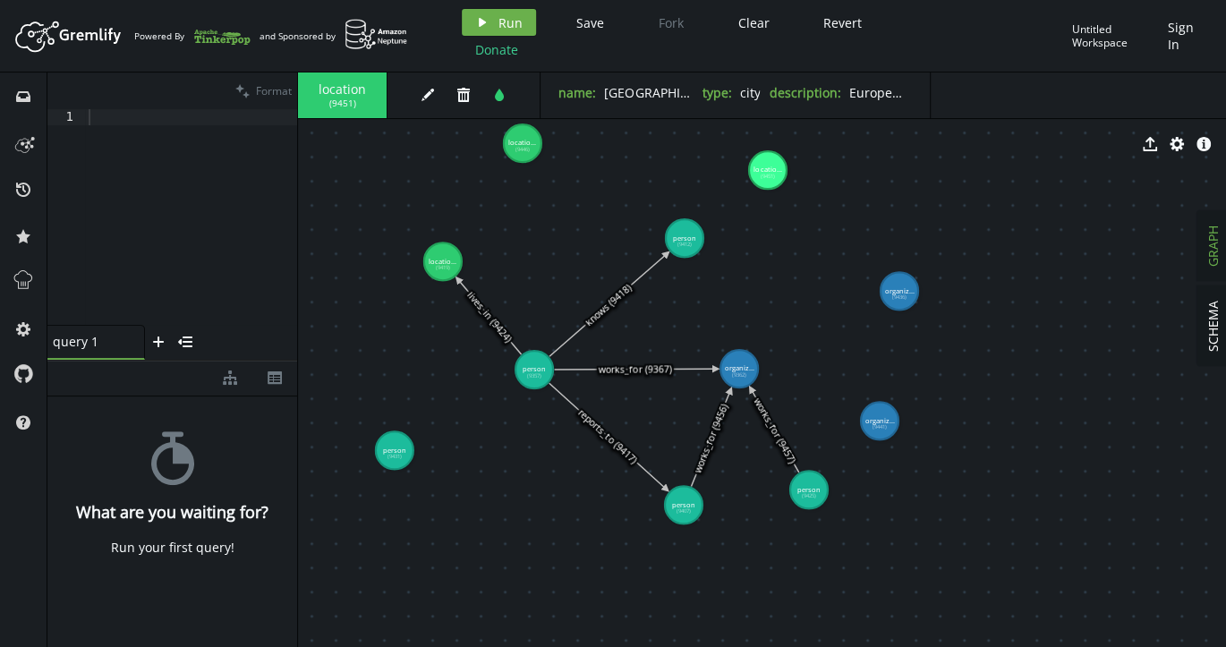
click at [514, 140] on div "export cog info-sign" at bounding box center [762, 144] width 928 height 45
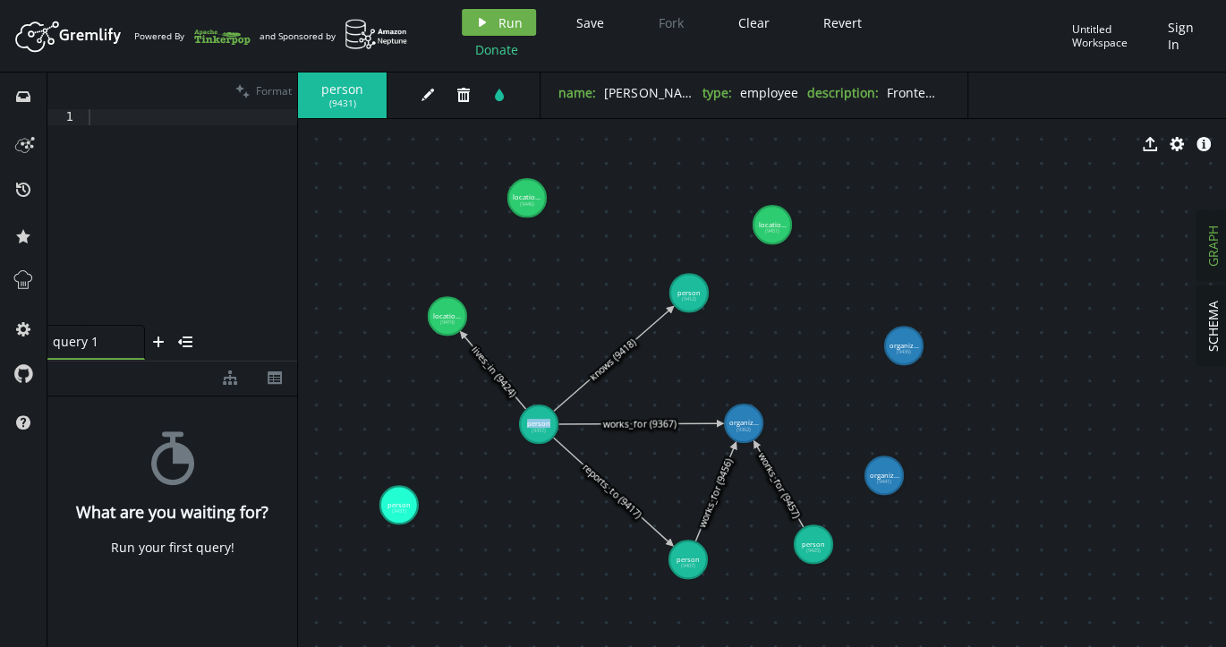
drag, startPoint x: 510, startPoint y: 315, endPoint x: 514, endPoint y: 370, distance: 55.6
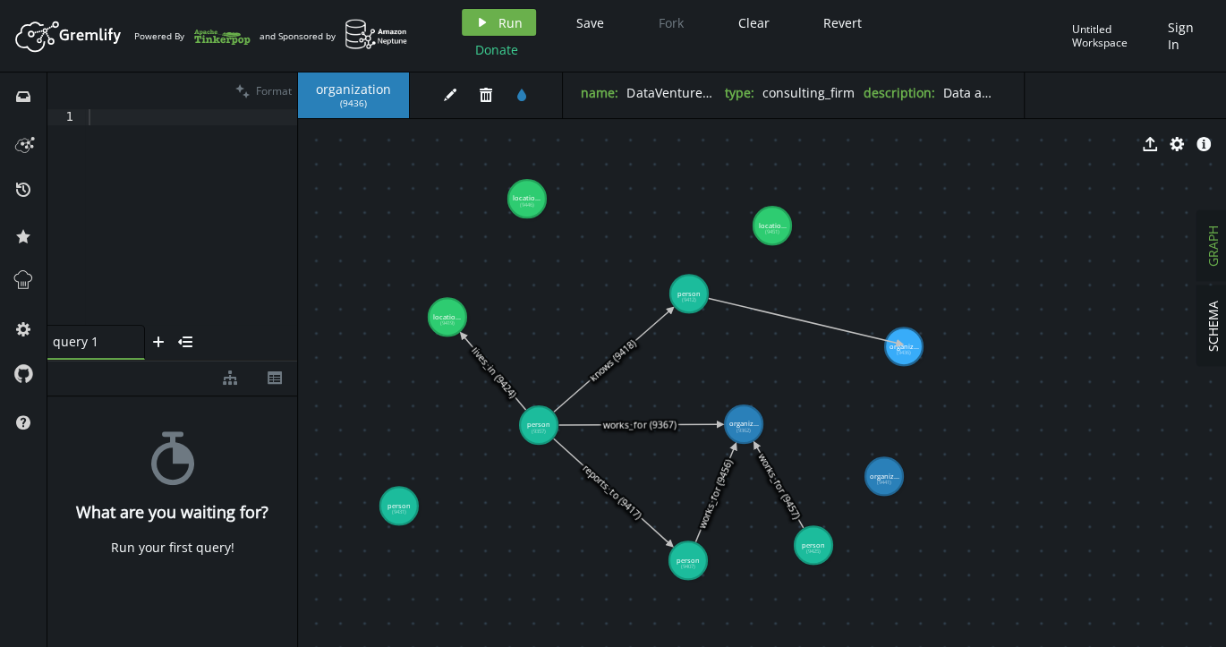
drag, startPoint x: 688, startPoint y: 297, endPoint x: 900, endPoint y: 344, distance: 217.1
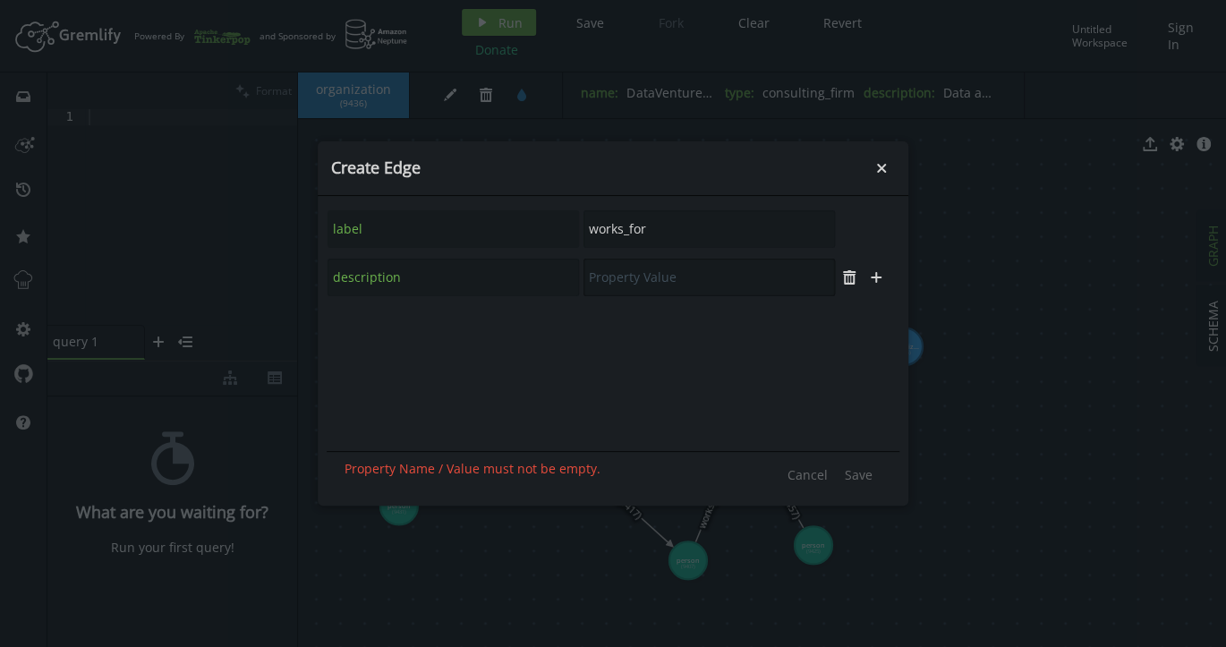
click at [699, 278] on input "text" at bounding box center [708, 278] width 251 height 38
paste input "Senior consultant position"
type input "Senior consultant position"
click at [862, 476] on span "Save" at bounding box center [859, 474] width 28 height 17
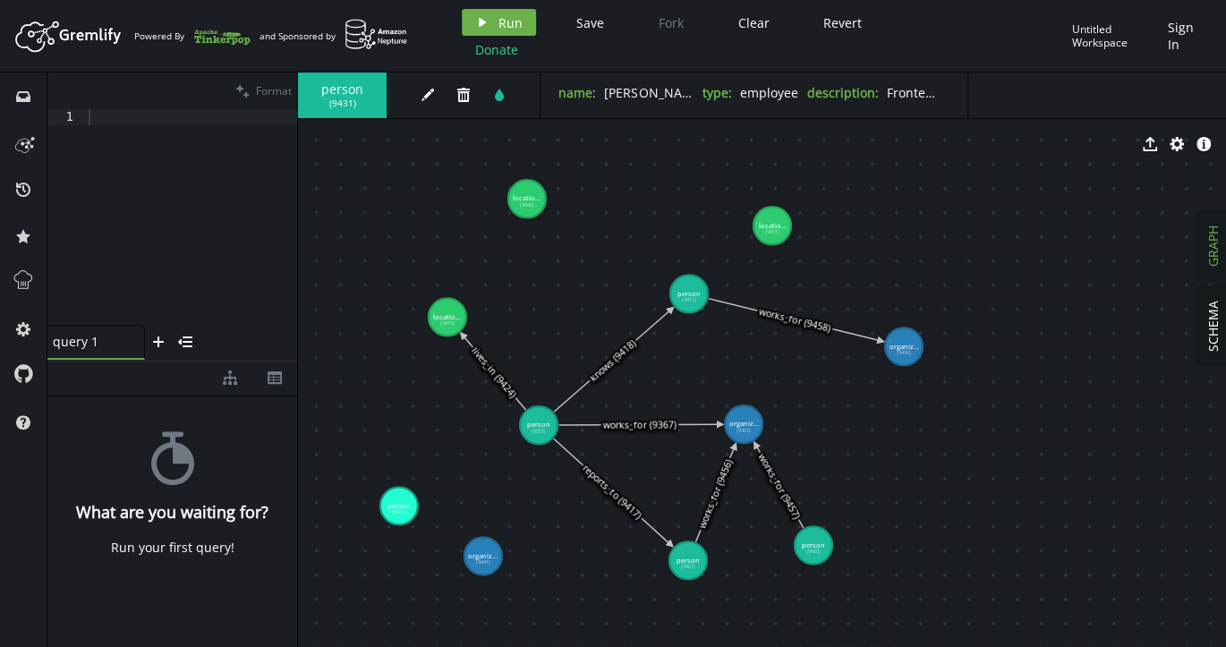
drag, startPoint x: 880, startPoint y: 472, endPoint x: 483, endPoint y: 556, distance: 405.8
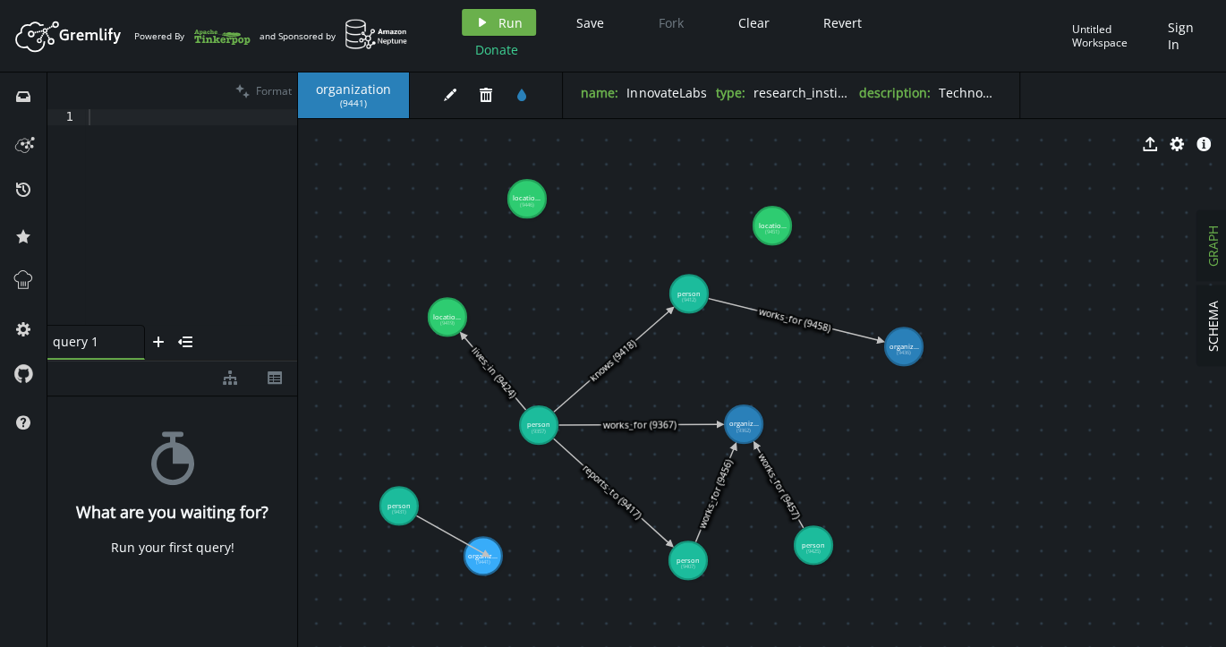
drag, startPoint x: 396, startPoint y: 506, endPoint x: 487, endPoint y: 555, distance: 102.5
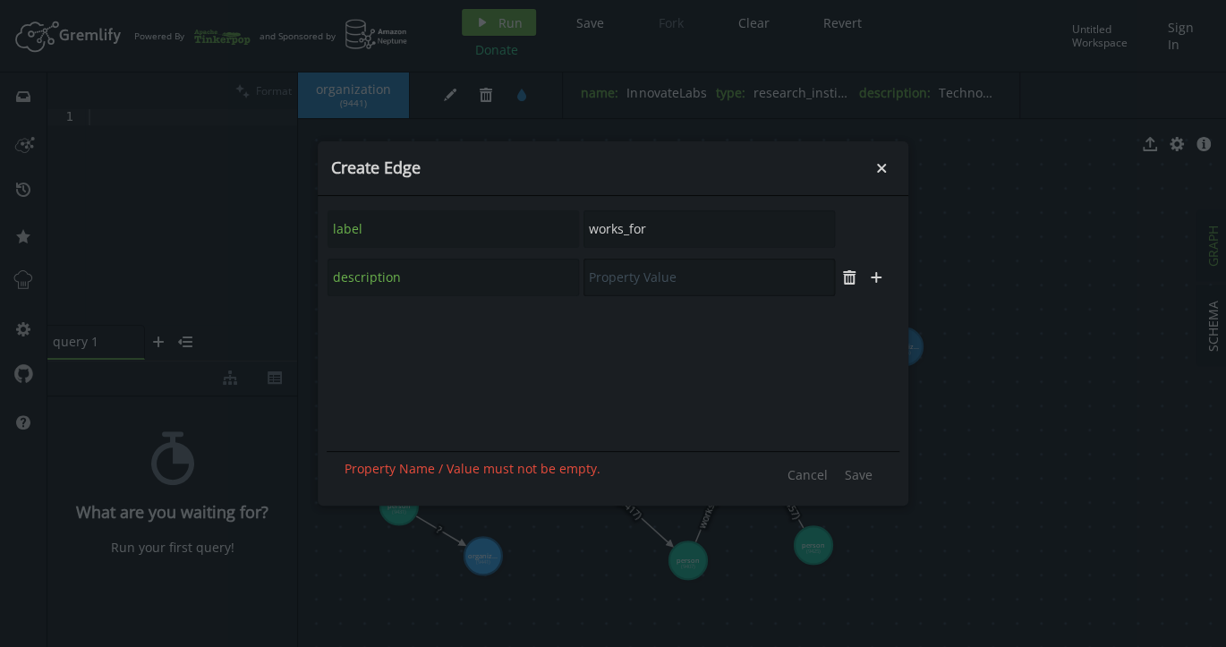
click at [662, 272] on input "text" at bounding box center [708, 278] width 251 height 38
paste input "Research and development role"
type input "Research and development role"
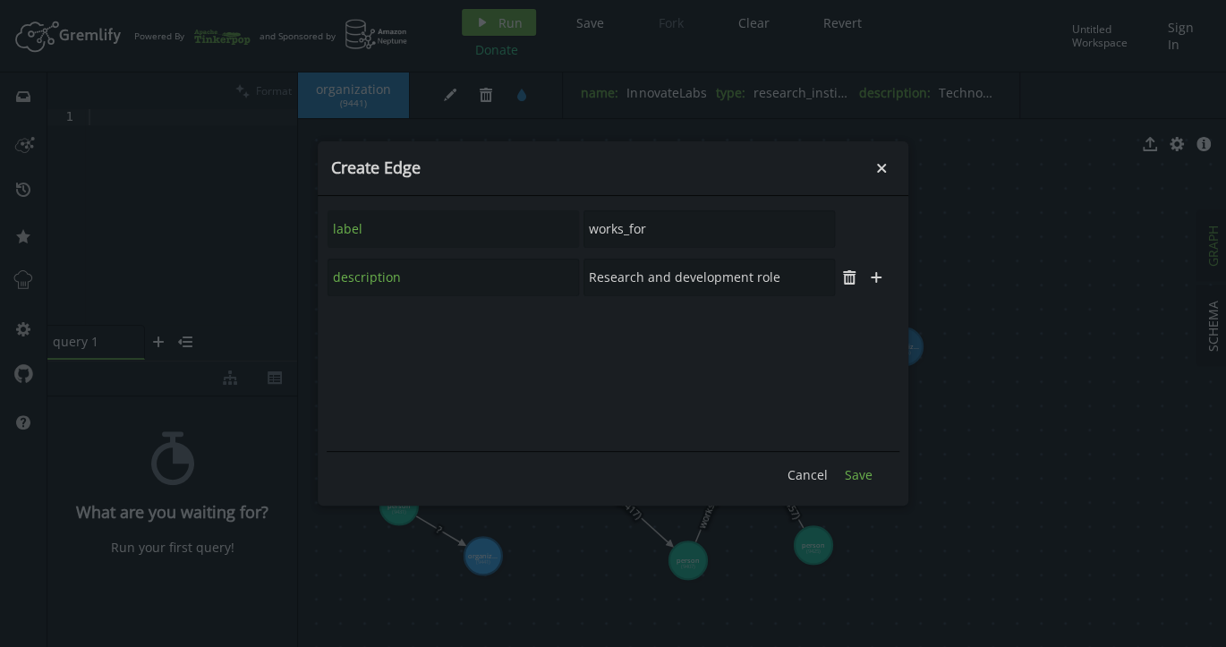
click at [859, 469] on span "Save" at bounding box center [859, 474] width 28 height 17
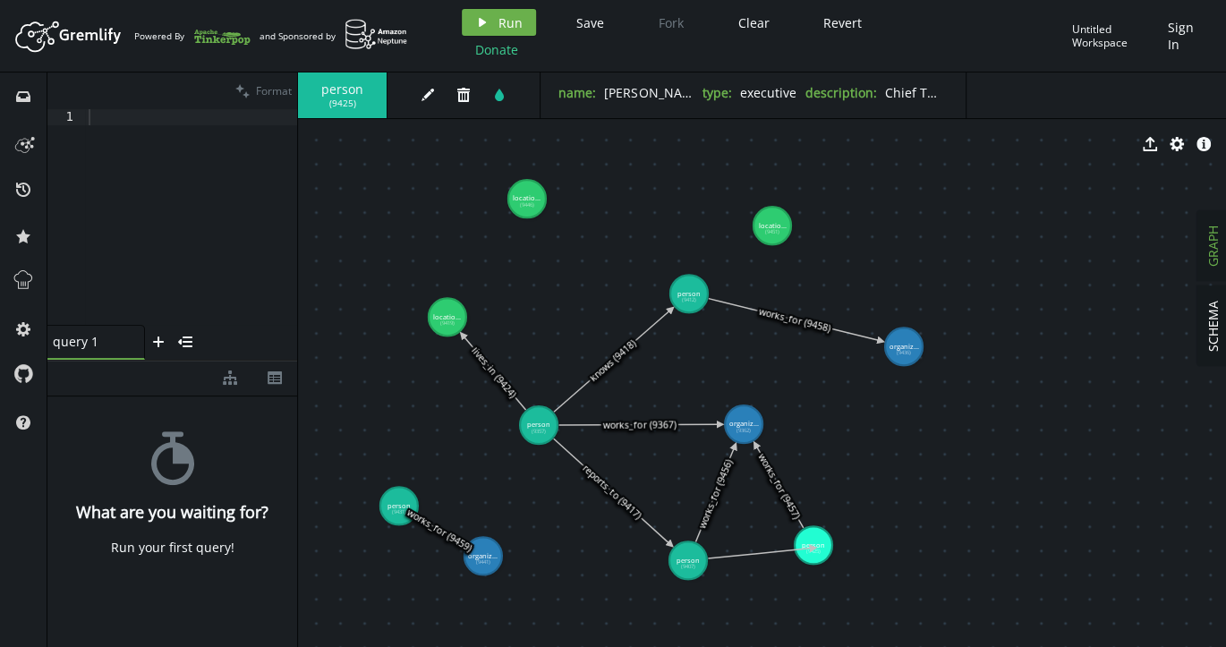
drag, startPoint x: 693, startPoint y: 560, endPoint x: 813, endPoint y: 548, distance: 120.5
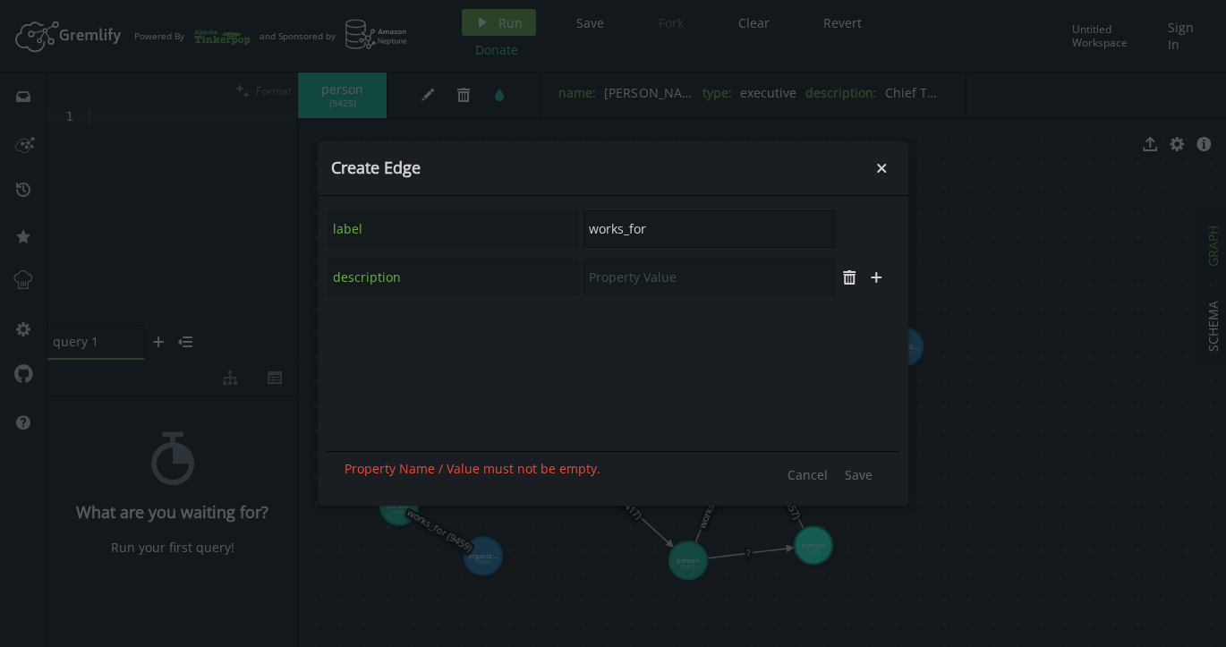
click at [617, 231] on input "works_for" at bounding box center [708, 229] width 251 height 38
paste input "reports_to"
type input "reports_to"
click at [659, 273] on input "text" at bounding box center [708, 278] width 251 height 38
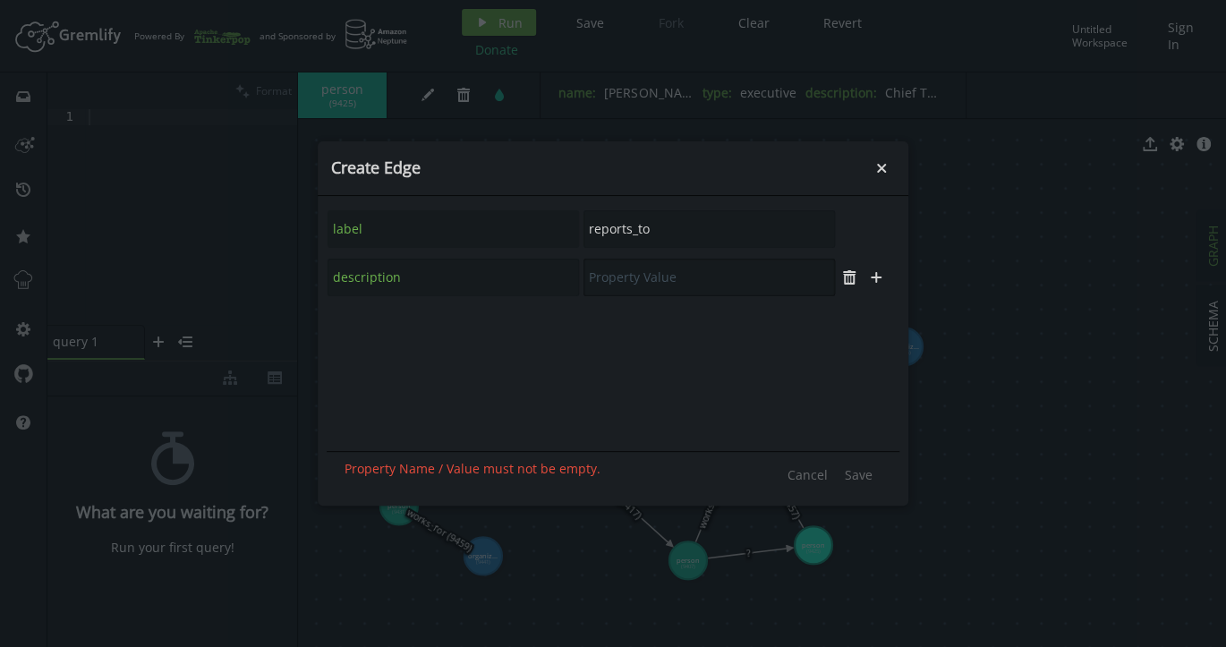
paste input "Management hierarchy"
type input "Management hierarchy"
click at [856, 466] on span "Save" at bounding box center [859, 474] width 28 height 17
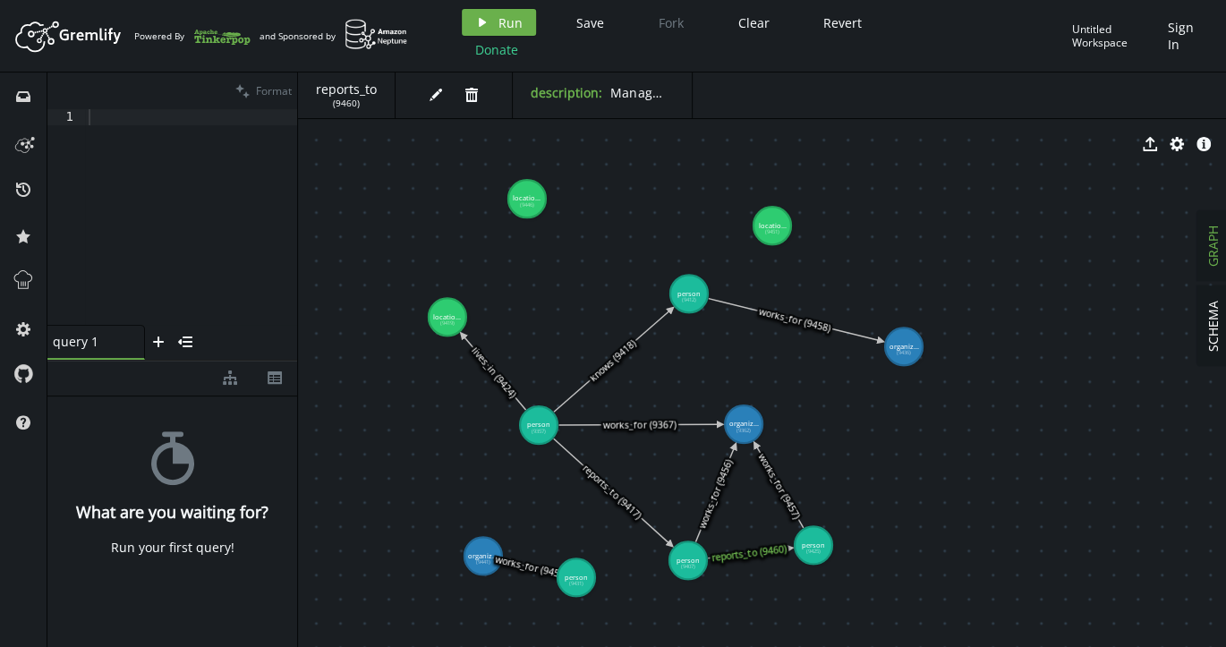
drag, startPoint x: 404, startPoint y: 501, endPoint x: 576, endPoint y: 577, distance: 187.9
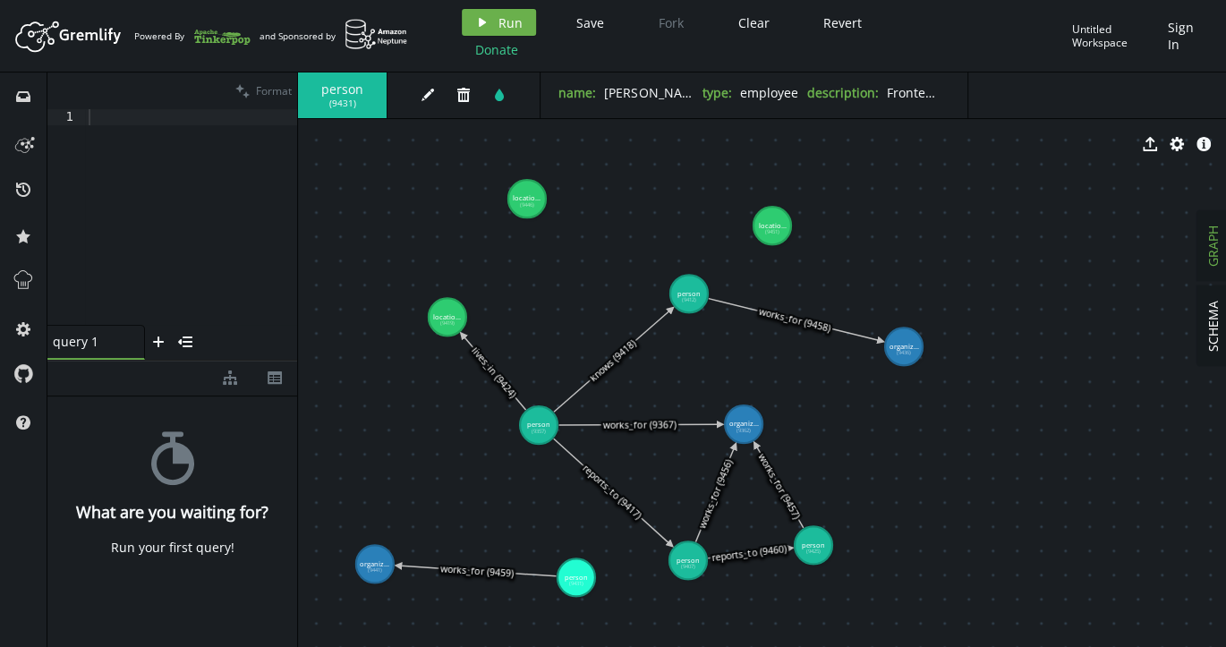
drag, startPoint x: 476, startPoint y: 565, endPoint x: 375, endPoint y: 564, distance: 101.1
drag, startPoint x: 573, startPoint y: 573, endPoint x: 520, endPoint y: 562, distance: 53.9
drag, startPoint x: 681, startPoint y: 557, endPoint x: 524, endPoint y: 565, distance: 156.8
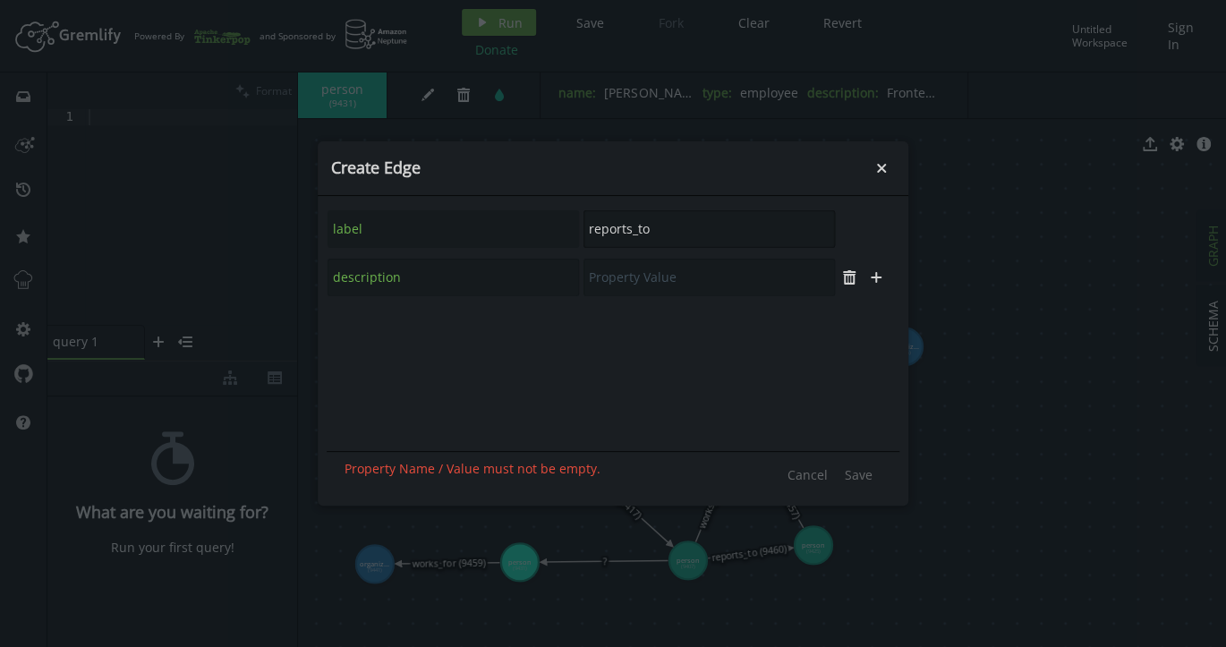
click at [610, 233] on input "reports_to" at bounding box center [708, 229] width 251 height 38
paste input "knows"
type input "knows"
click at [628, 274] on input "text" at bounding box center [708, 278] width 251 height 38
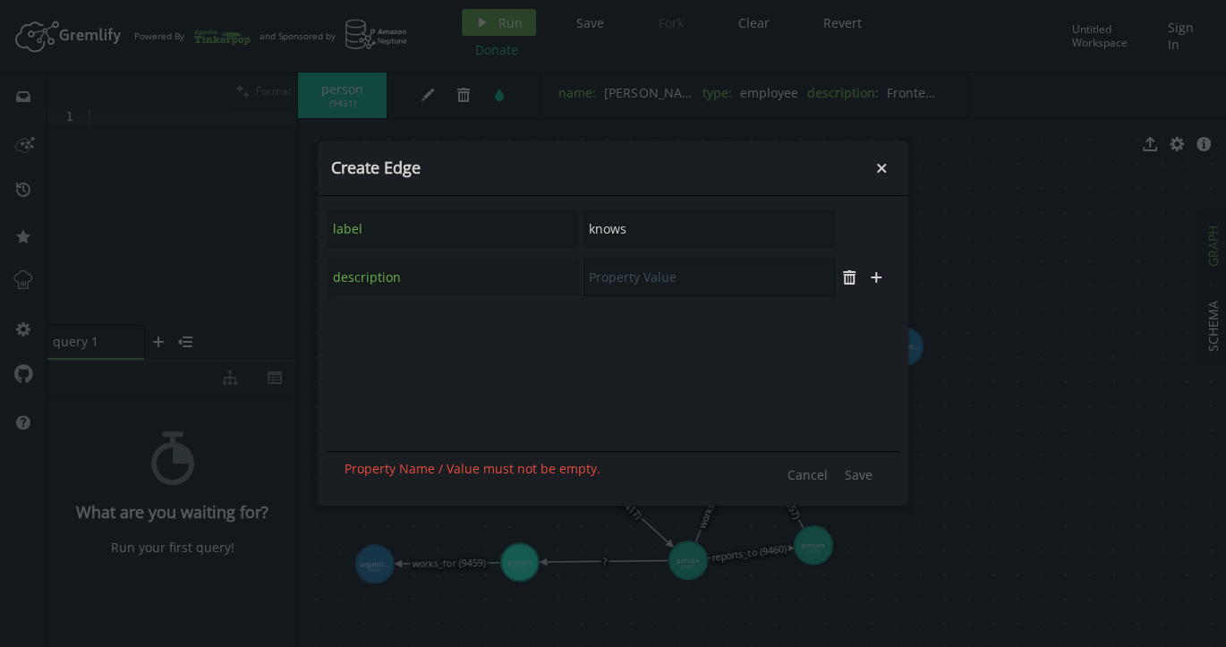
paste input "Industry conference contact"
type input "Industry conference contact"
click at [855, 479] on span "Save" at bounding box center [859, 474] width 28 height 17
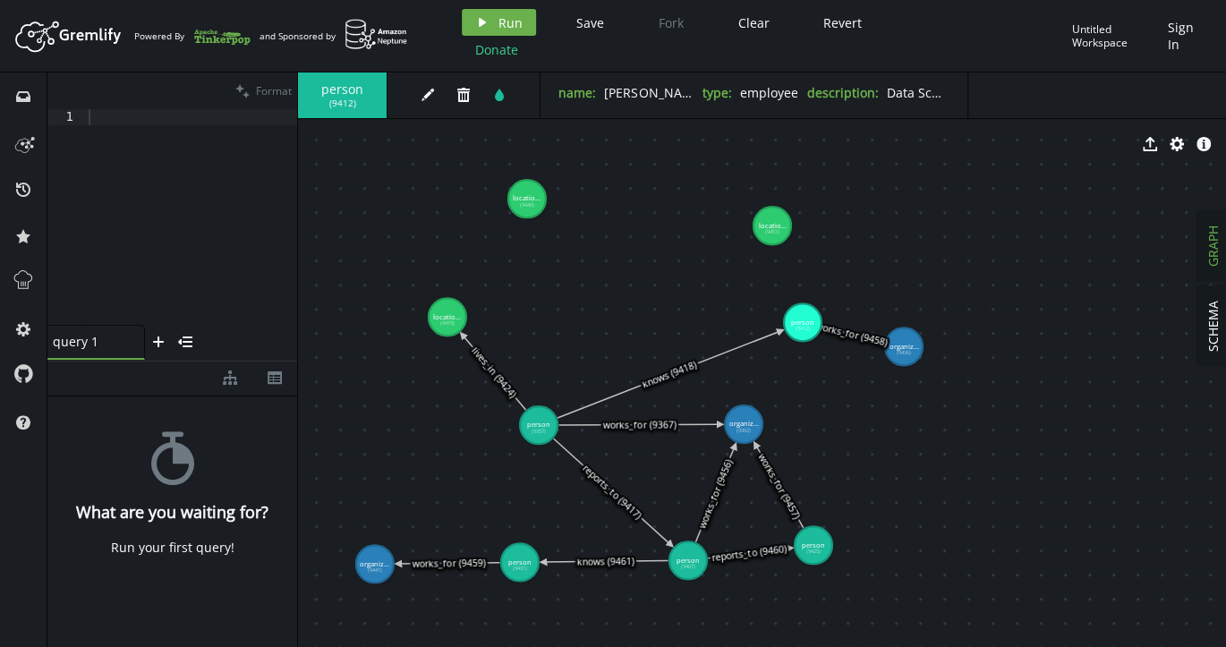
drag, startPoint x: 691, startPoint y: 293, endPoint x: 802, endPoint y: 322, distance: 115.4
drag, startPoint x: 906, startPoint y: 340, endPoint x: 954, endPoint y: 256, distance: 96.5
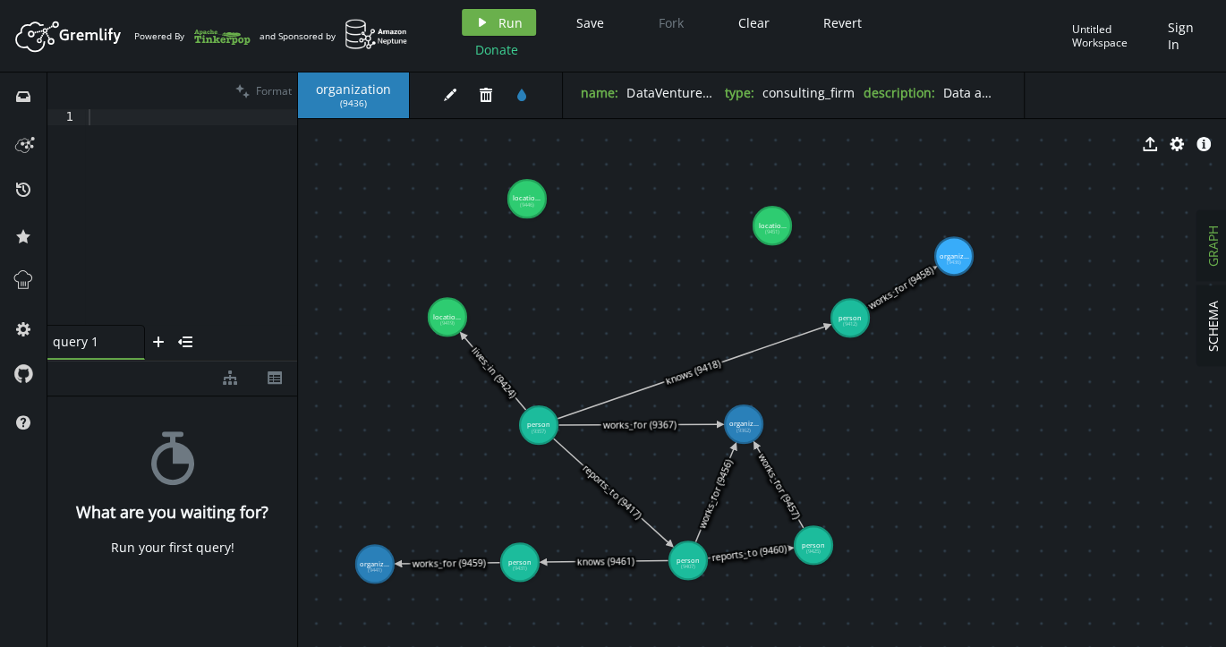
drag, startPoint x: 805, startPoint y: 319, endPoint x: 850, endPoint y: 318, distance: 44.8
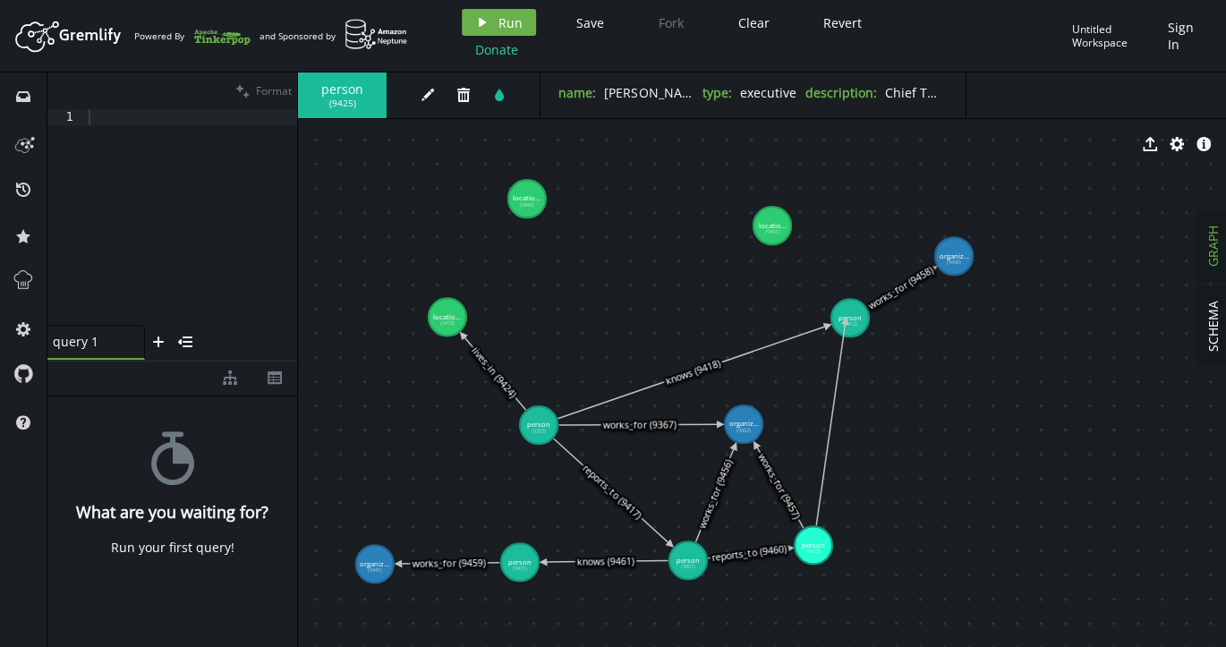
drag, startPoint x: 812, startPoint y: 544, endPoint x: 848, endPoint y: 316, distance: 230.9
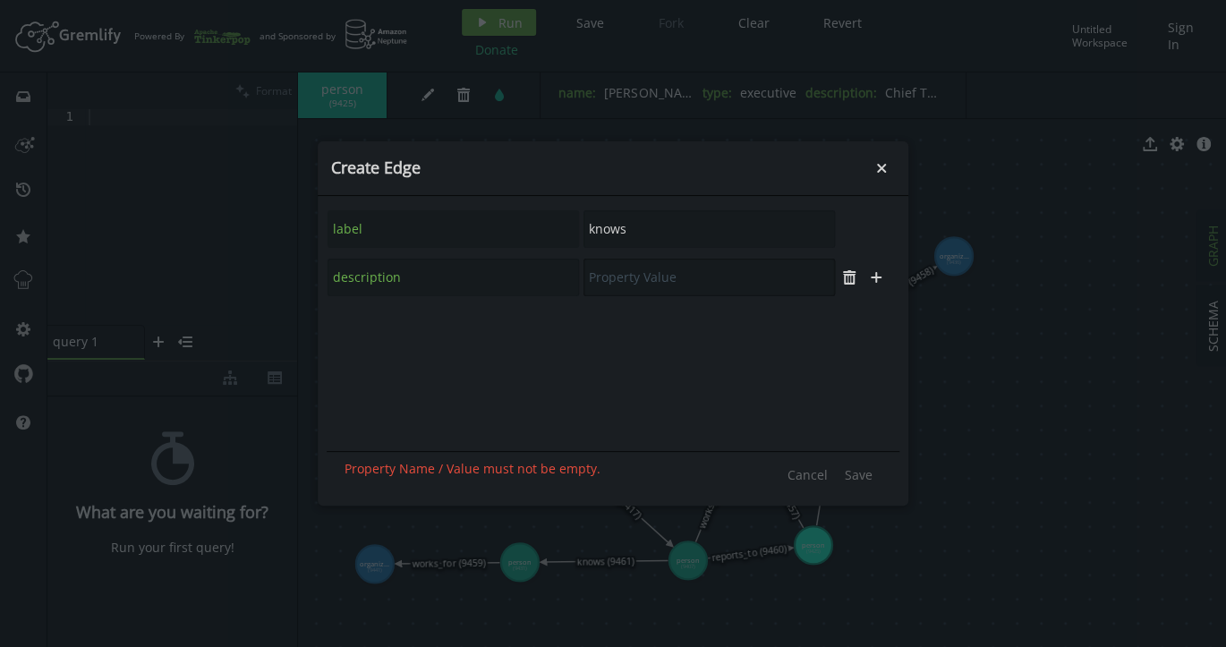
click at [637, 276] on input "text" at bounding box center [708, 278] width 251 height 38
paste input "Strategic partnership discussion"
type input "Strategic partnership discussion"
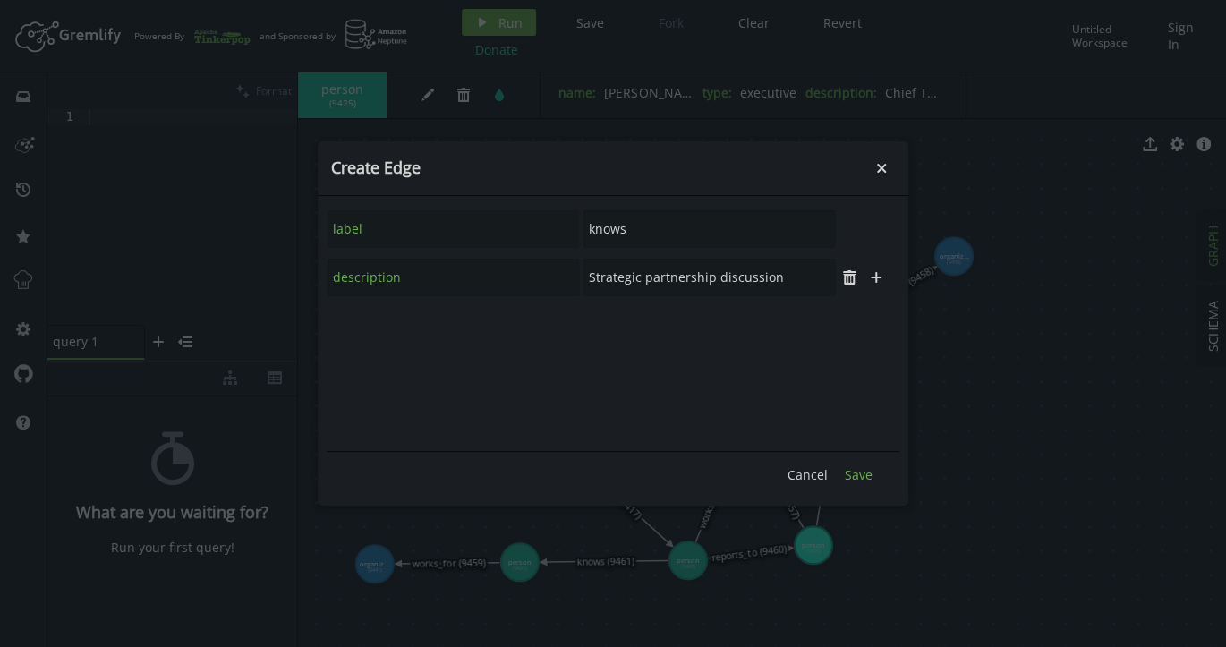
click at [856, 471] on span "Save" at bounding box center [859, 474] width 28 height 17
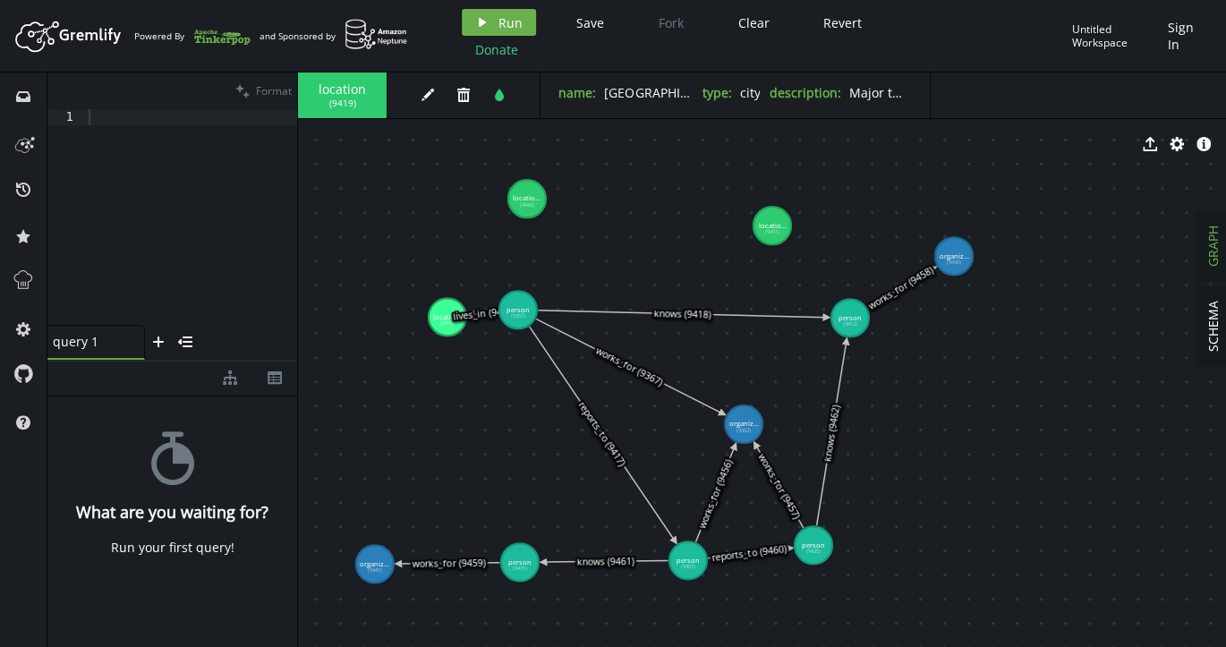
drag, startPoint x: 540, startPoint y: 425, endPoint x: 518, endPoint y: 310, distance: 117.6
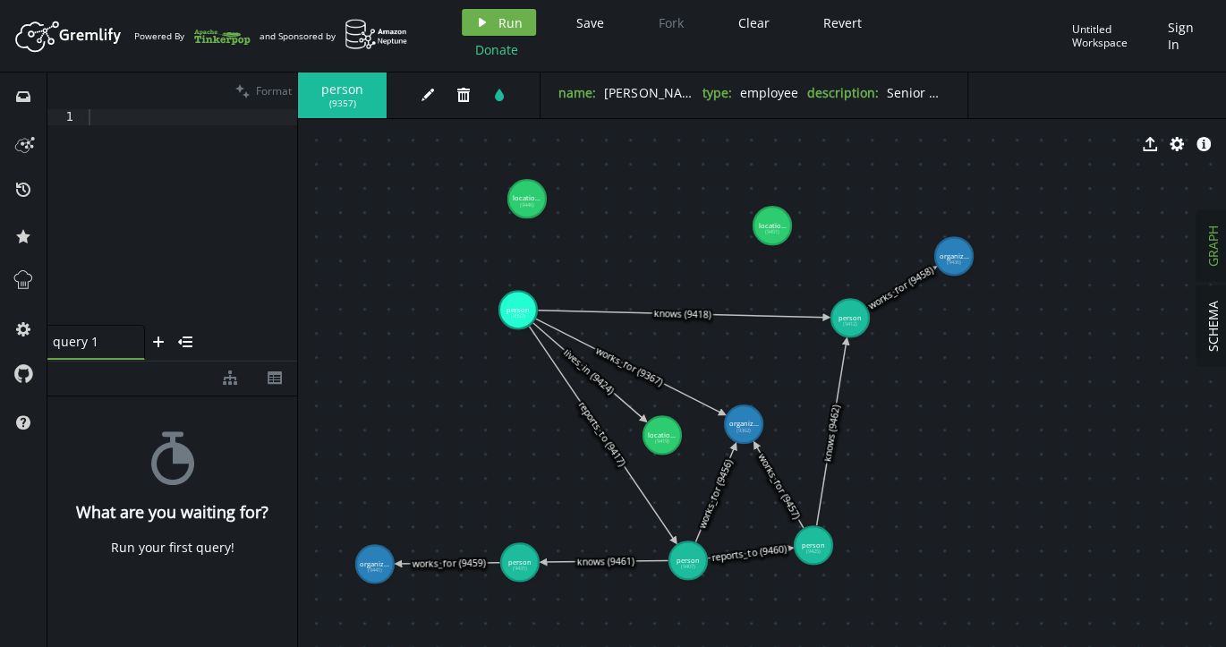
drag, startPoint x: 446, startPoint y: 321, endPoint x: 662, endPoint y: 435, distance: 243.7
drag, startPoint x: 743, startPoint y: 425, endPoint x: 666, endPoint y: 436, distance: 77.7
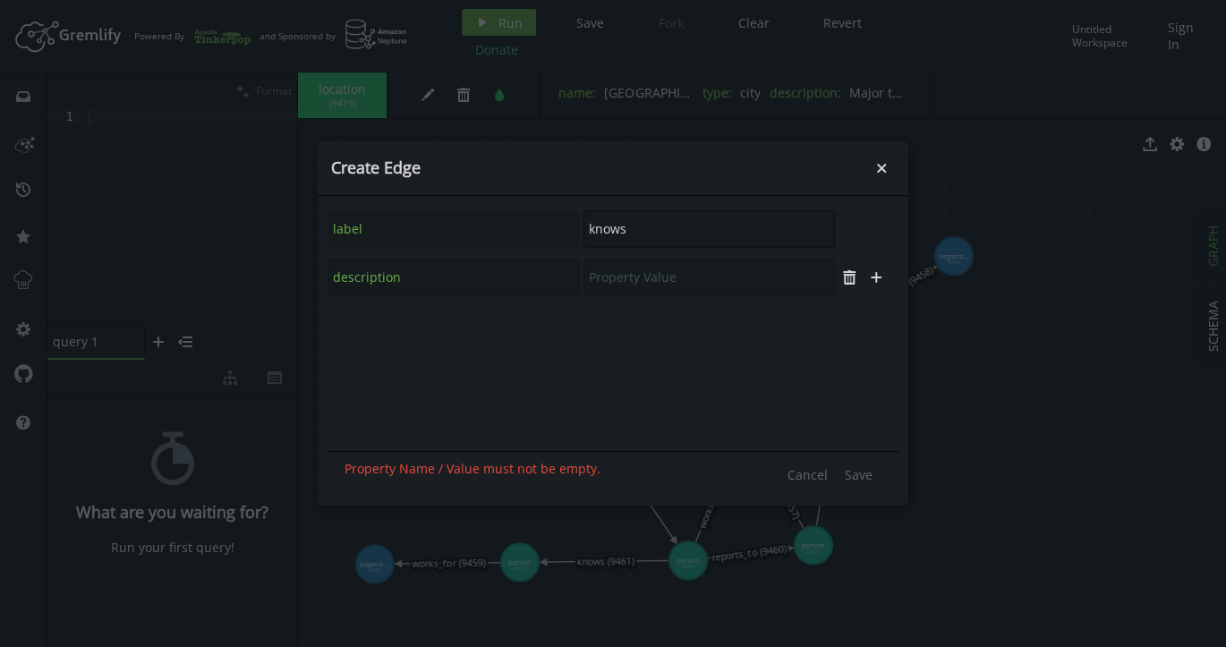
click at [606, 232] on input "knows" at bounding box center [708, 229] width 251 height 38
paste input "located_in"
type input "located_in"
click at [856, 226] on button "plus" at bounding box center [849, 229] width 27 height 27
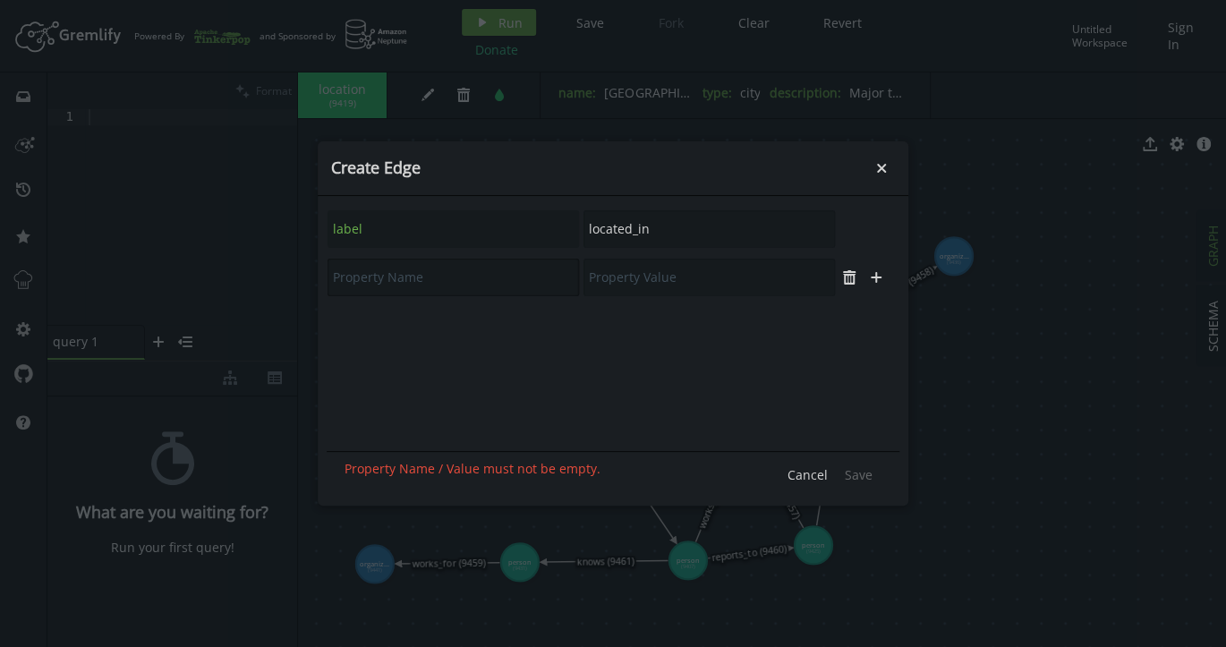
click at [429, 285] on input "text" at bounding box center [452, 278] width 251 height 38
type input "description"
click at [624, 279] on input "text" at bounding box center [708, 278] width 251 height 38
paste input "Primary headquarters location"
type input "Primary headquarters location"
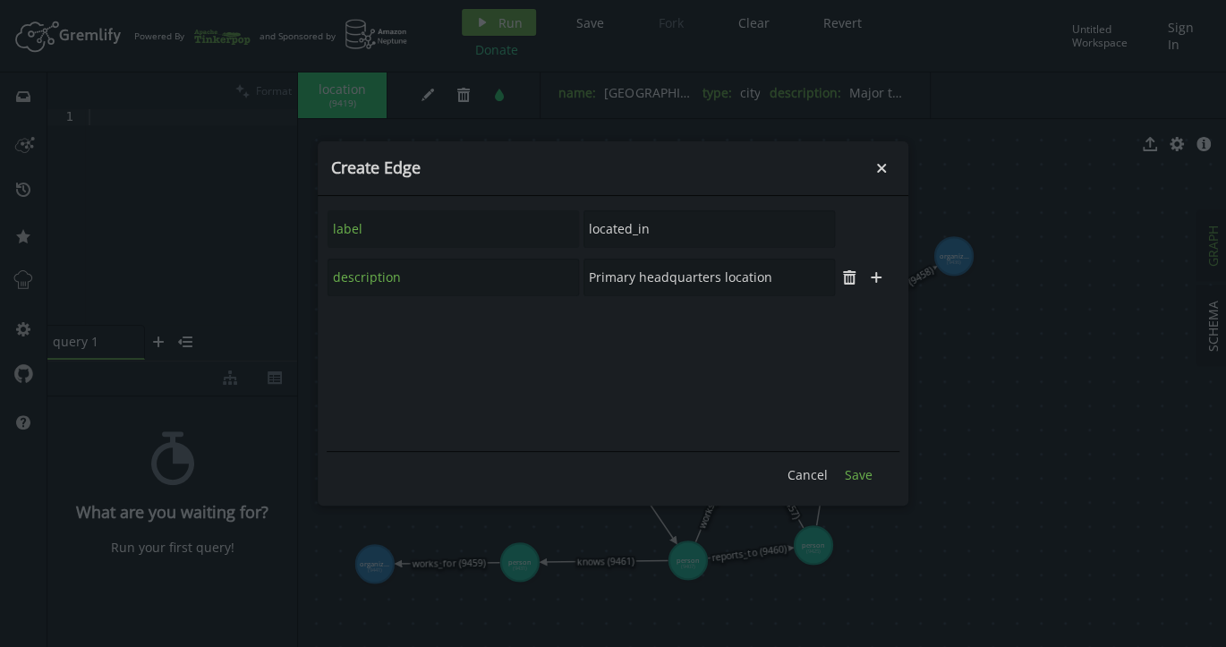
click at [859, 471] on span "Save" at bounding box center [859, 474] width 28 height 17
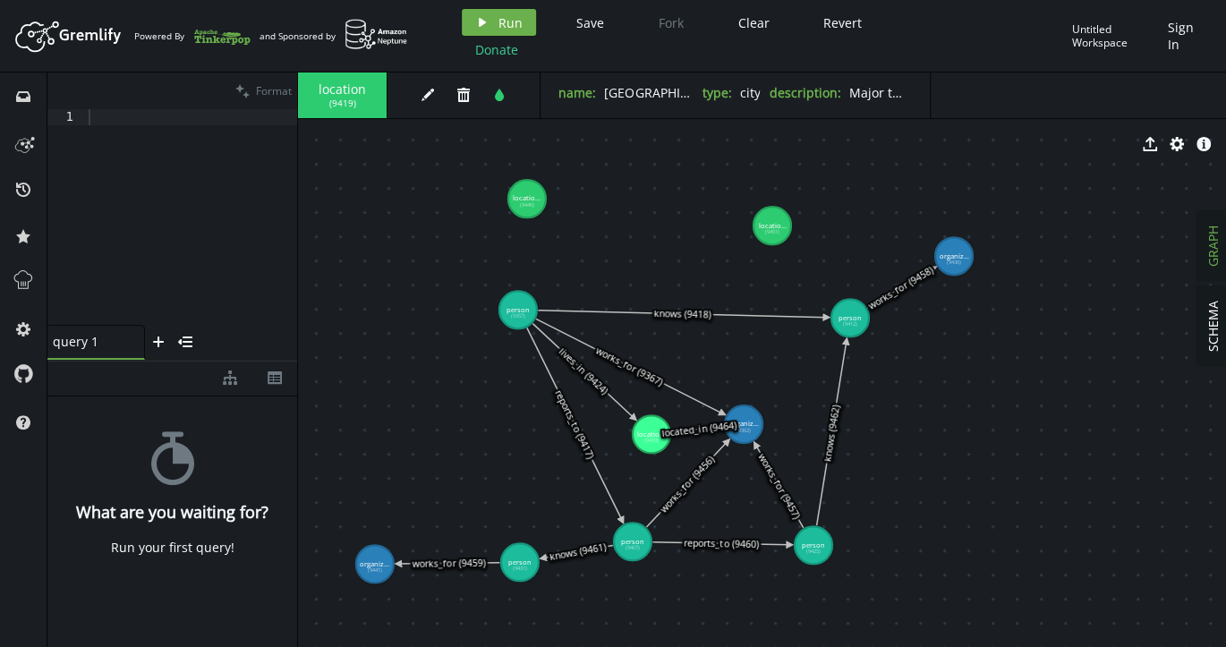
drag, startPoint x: 687, startPoint y: 551, endPoint x: 633, endPoint y: 541, distance: 55.5
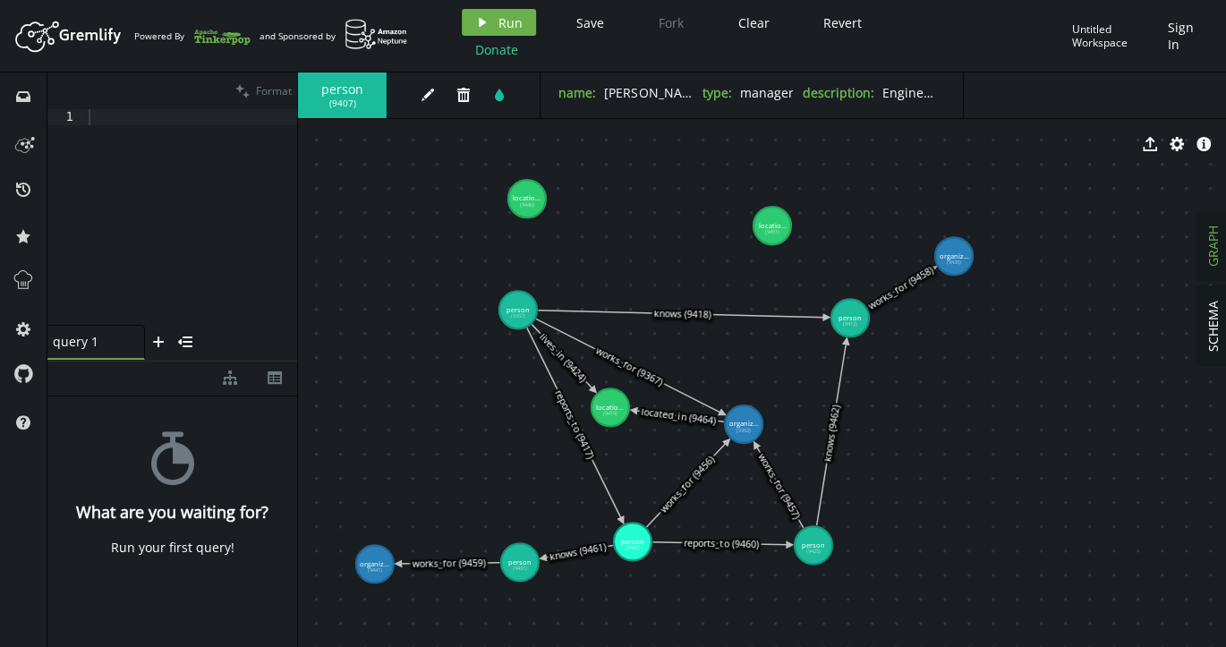
drag, startPoint x: 652, startPoint y: 443, endPoint x: 610, endPoint y: 407, distance: 55.2
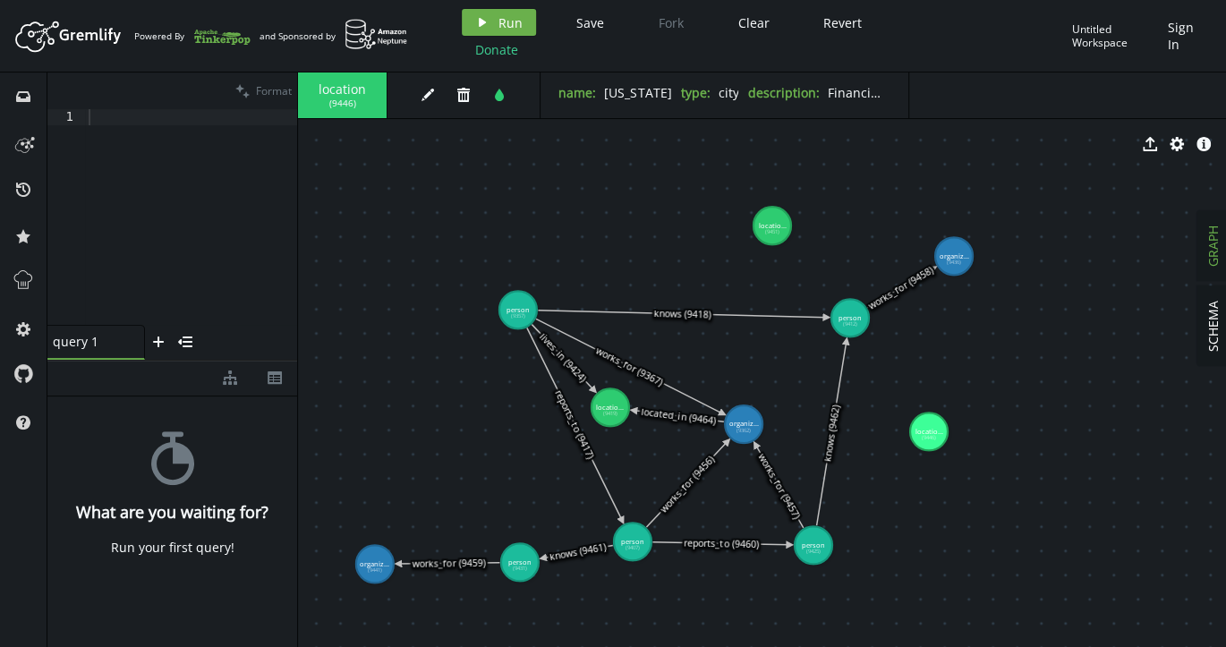
drag, startPoint x: 531, startPoint y: 192, endPoint x: 929, endPoint y: 431, distance: 463.5
drag, startPoint x: 957, startPoint y: 264, endPoint x: 929, endPoint y: 429, distance: 168.0
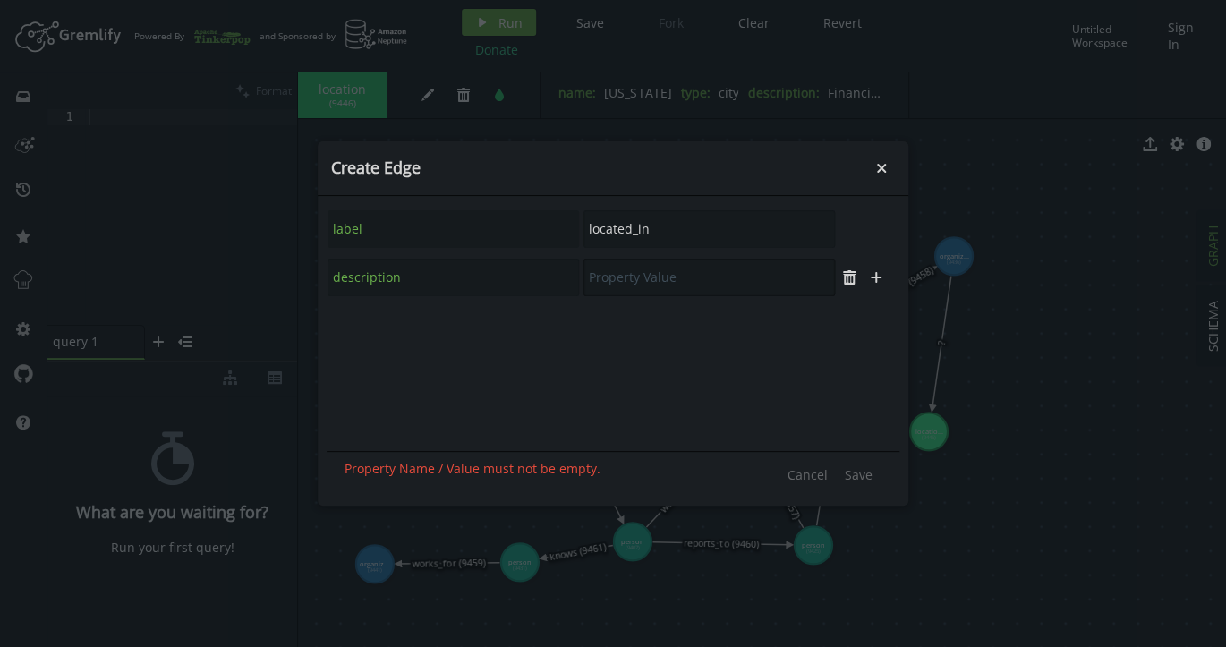
click at [680, 276] on input "text" at bounding box center [708, 278] width 251 height 38
paste input "Main office location"
type input "Main office location"
click at [857, 474] on span "Save" at bounding box center [859, 474] width 28 height 17
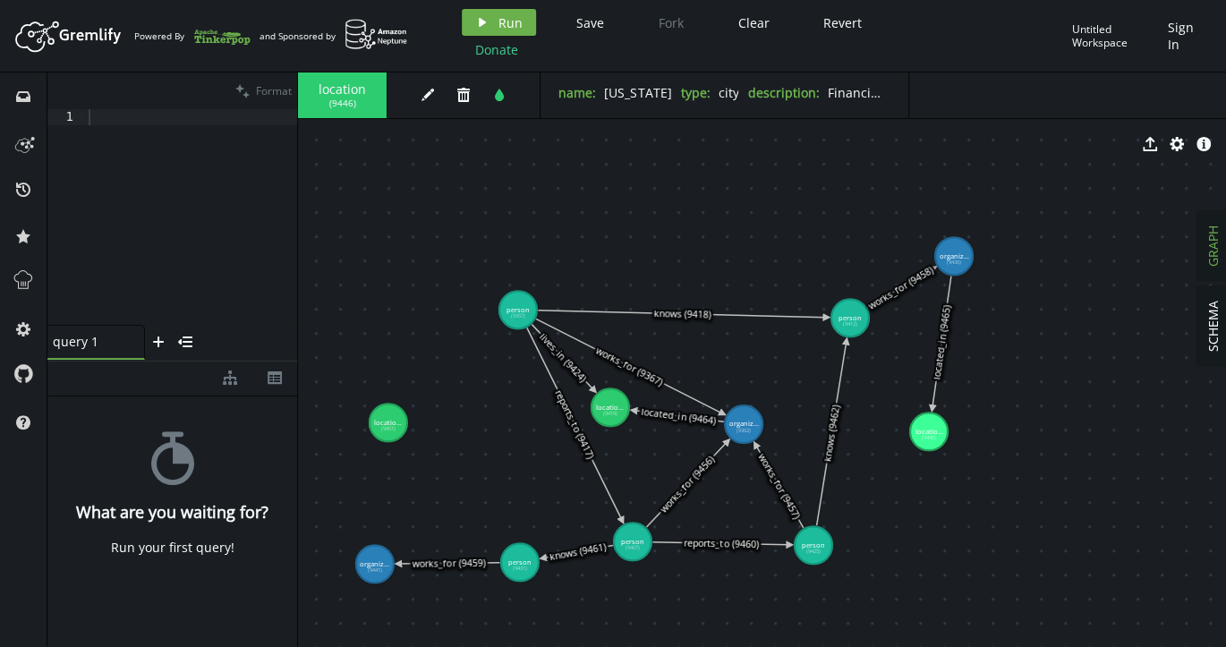
drag, startPoint x: 768, startPoint y: 225, endPoint x: 388, endPoint y: 422, distance: 427.4
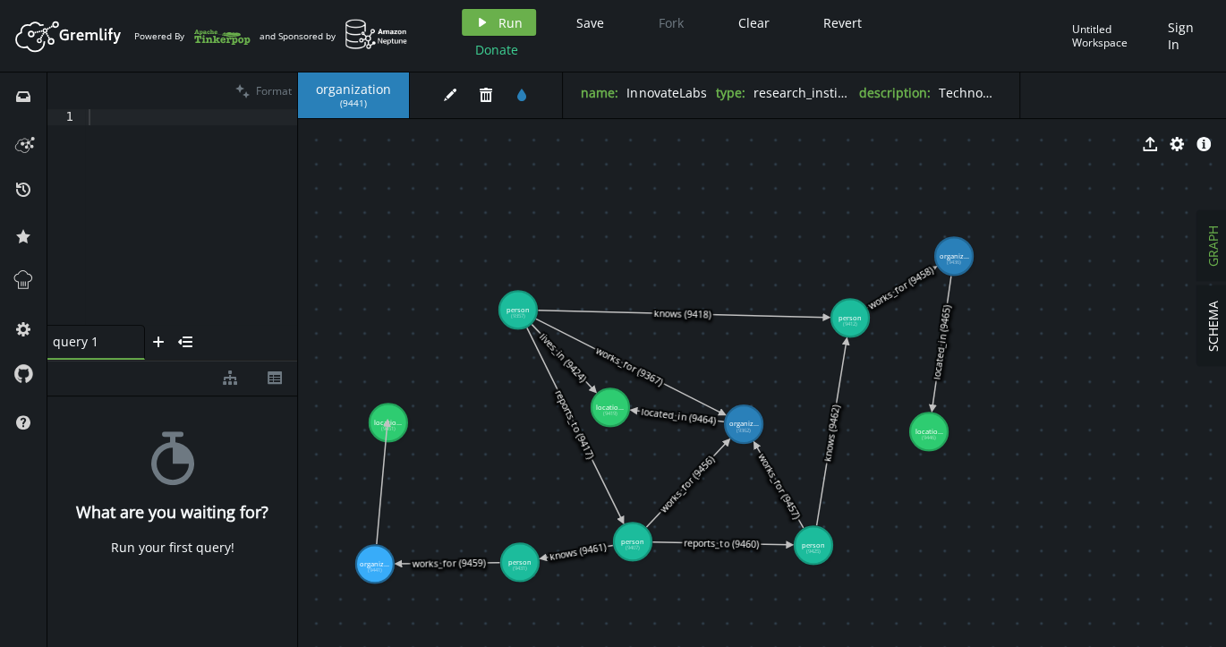
drag, startPoint x: 372, startPoint y: 565, endPoint x: 390, endPoint y: 416, distance: 150.5
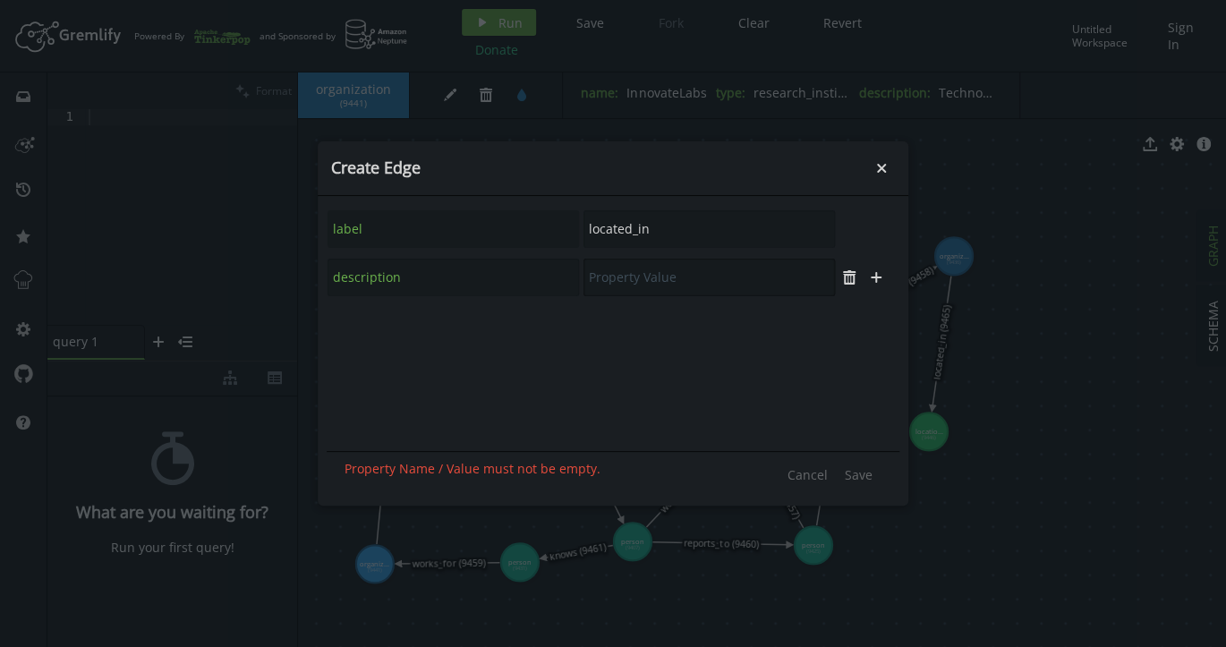
click at [685, 280] on input "text" at bounding box center [708, 278] width 251 height 38
paste input "Research facility location"
type input "Research facility location"
click at [857, 472] on span "Save" at bounding box center [859, 474] width 28 height 17
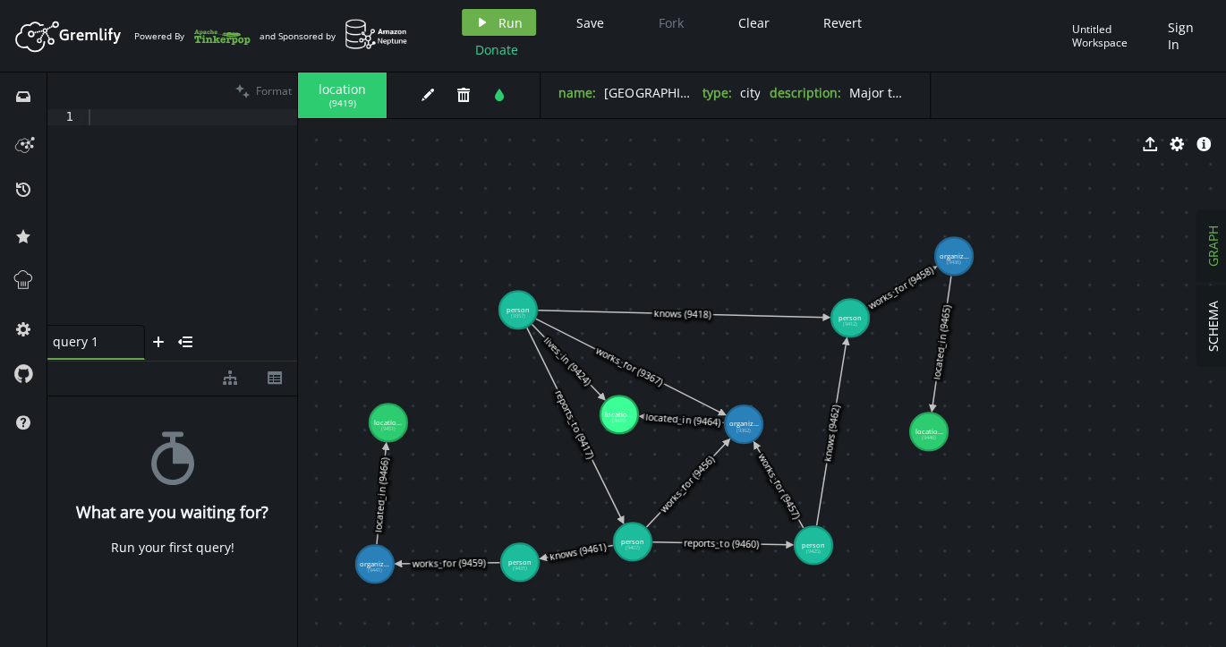
drag, startPoint x: 609, startPoint y: 412, endPoint x: 619, endPoint y: 414, distance: 10.2
drag, startPoint x: 627, startPoint y: 538, endPoint x: 618, endPoint y: 417, distance: 121.1
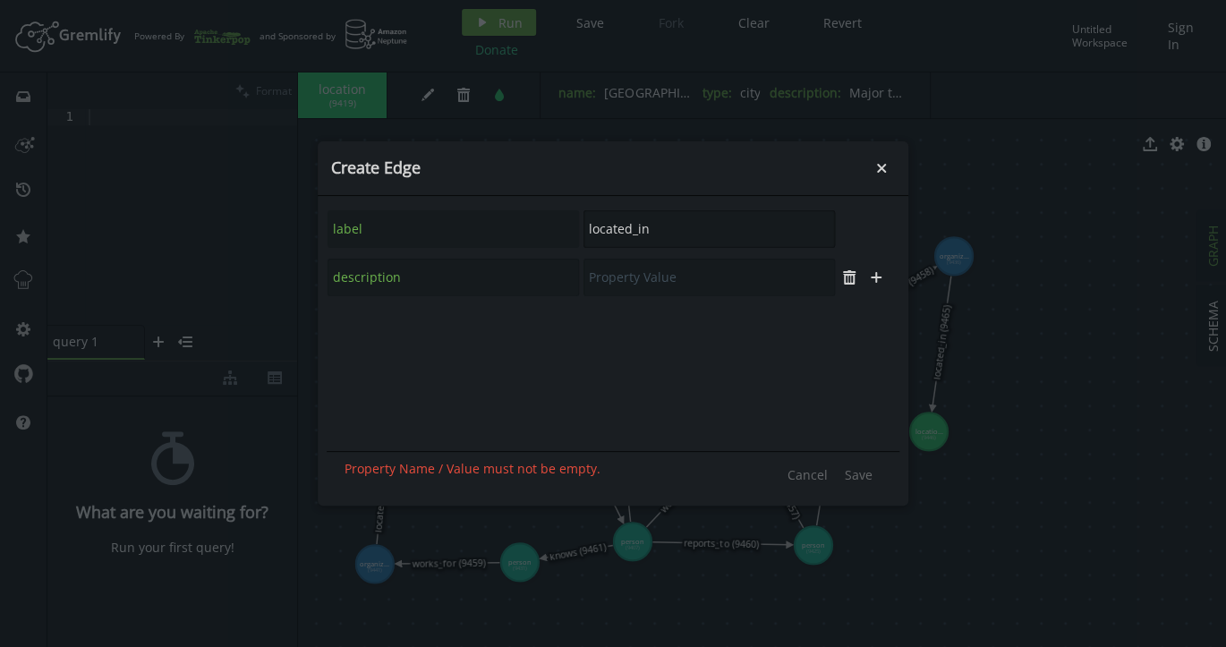
click at [616, 229] on input "located_in" at bounding box center [708, 229] width 251 height 38
paste input "ives"
type input "lives_in"
click at [656, 280] on input "text" at bounding box center [708, 278] width 251 height 38
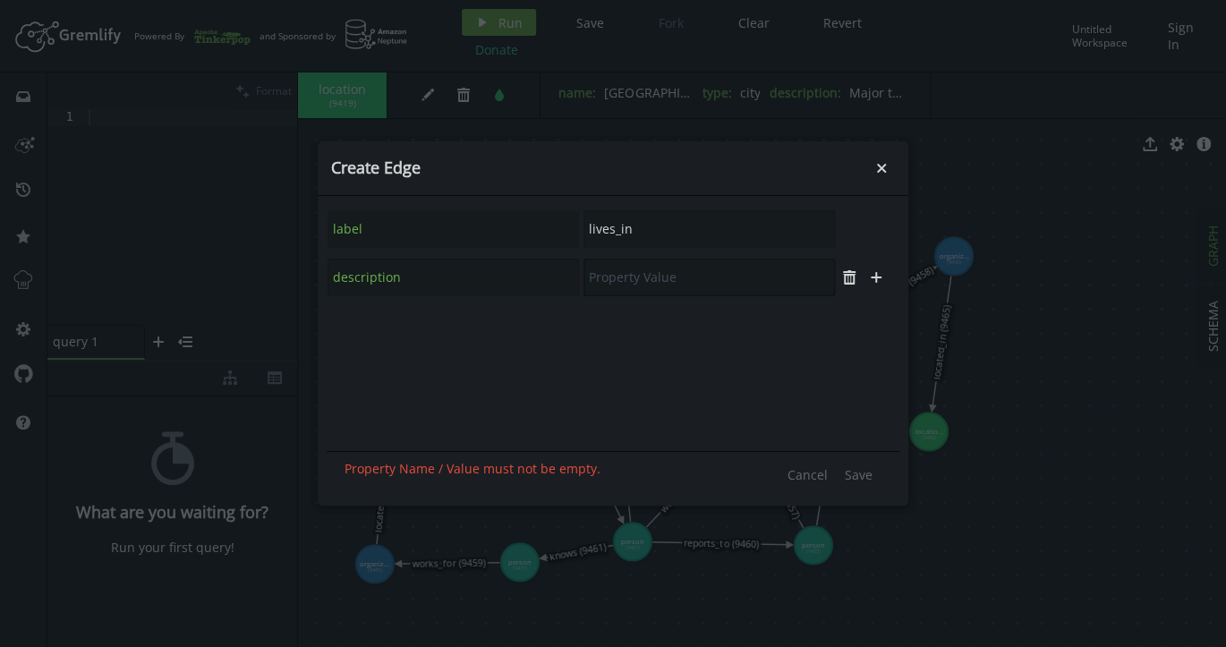
paste input "Current residence"
type input "Current residence"
click at [862, 476] on span "Save" at bounding box center [859, 474] width 28 height 17
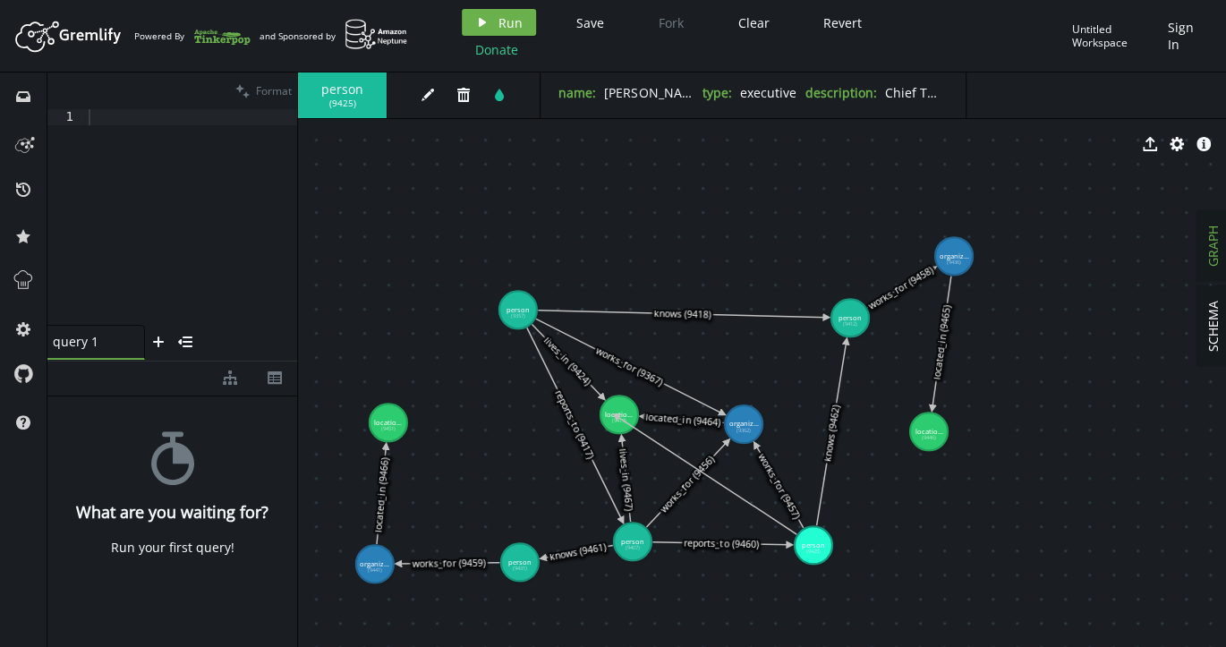
drag, startPoint x: 813, startPoint y: 548, endPoint x: 616, endPoint y: 414, distance: 238.5
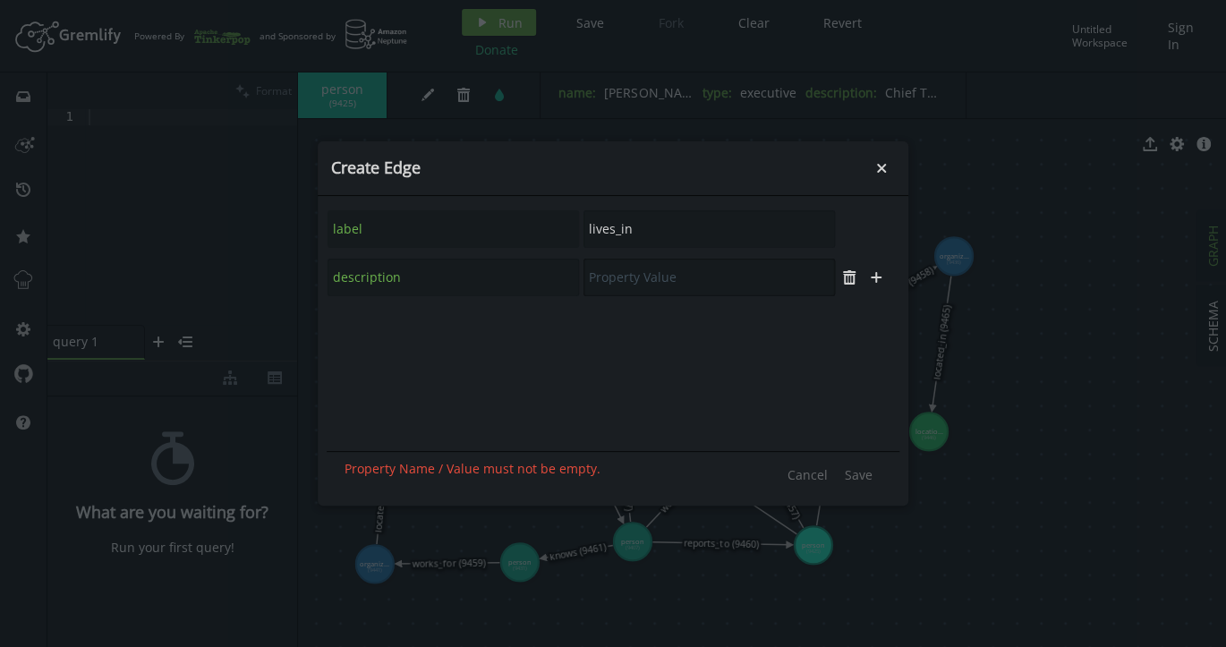
click at [641, 276] on input "text" at bounding box center [708, 278] width 251 height 38
paste input "Current residence"
type input "Current residence"
click at [861, 475] on span "Save" at bounding box center [859, 474] width 28 height 17
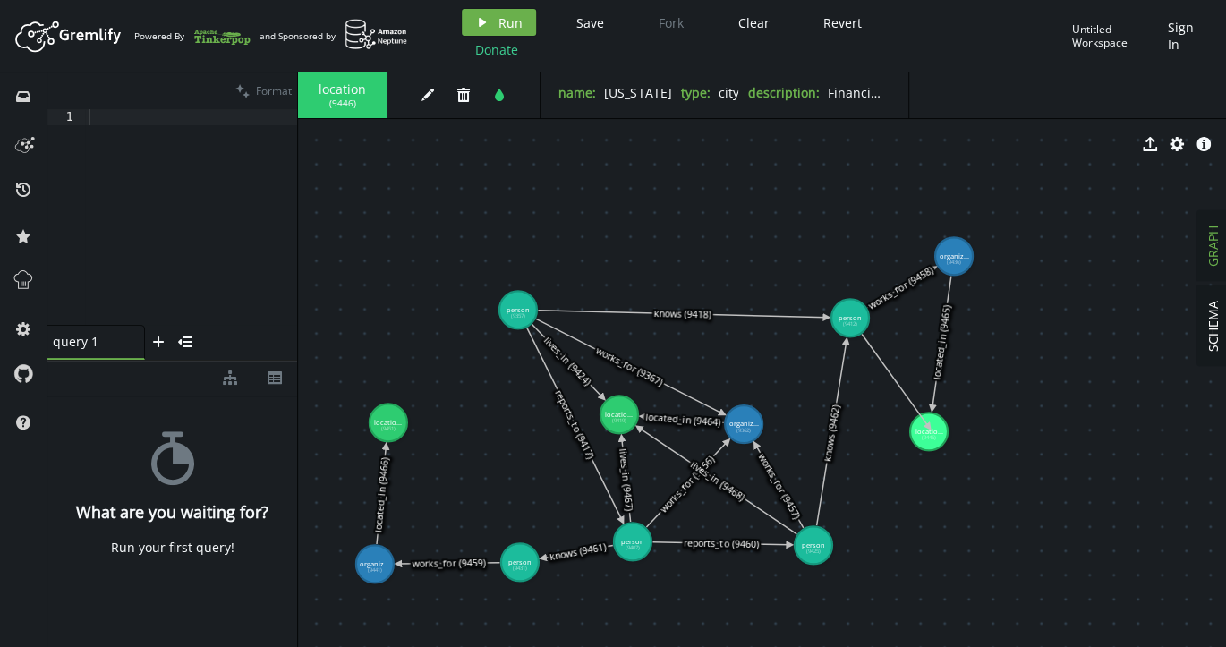
drag, startPoint x: 847, startPoint y: 318, endPoint x: 929, endPoint y: 427, distance: 135.4
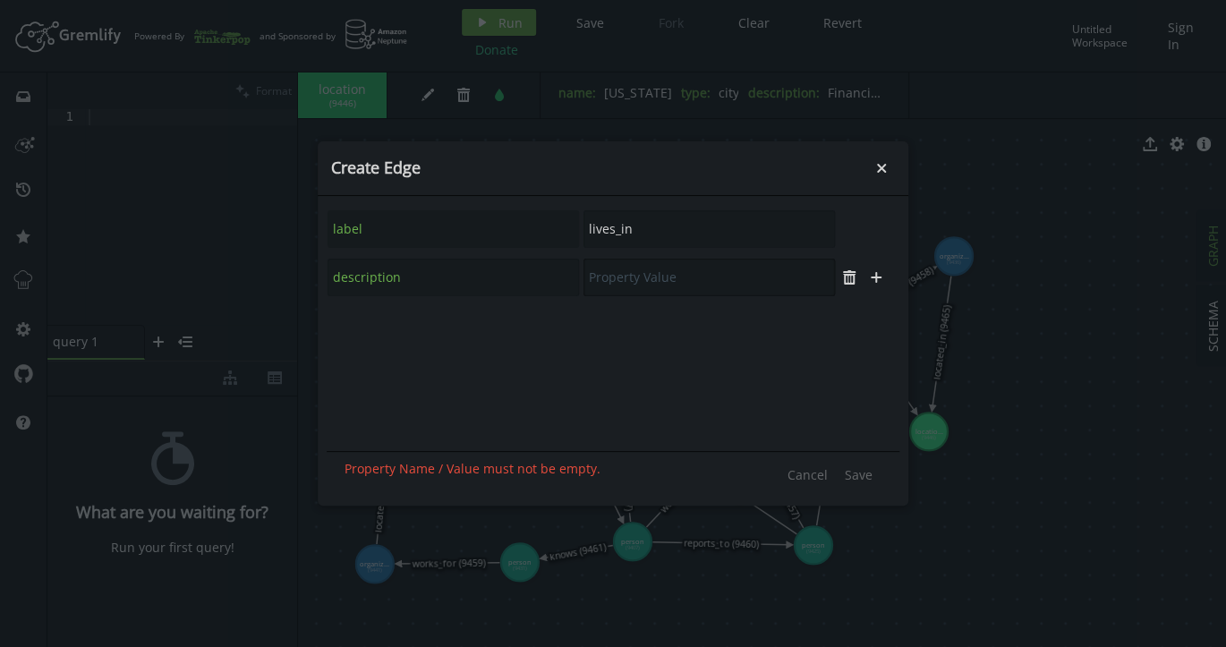
click at [705, 279] on input "text" at bounding box center [708, 278] width 251 height 38
paste input "Current residence"
type input "Current residence"
click at [861, 472] on span "Save" at bounding box center [859, 474] width 28 height 17
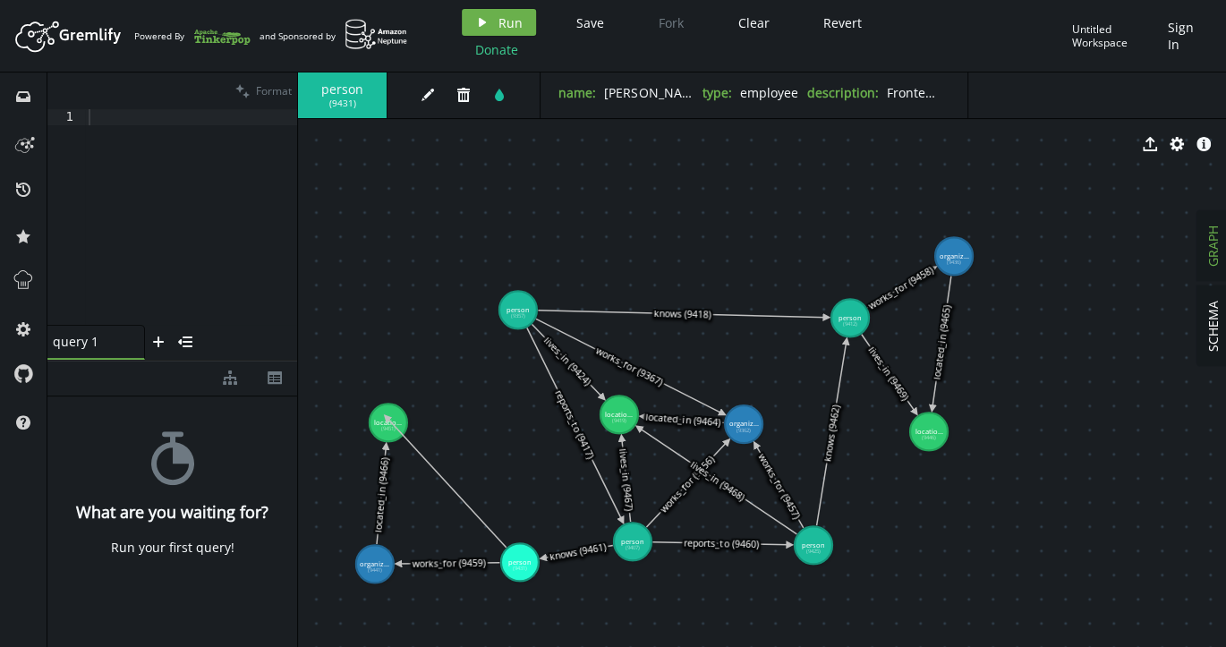
drag, startPoint x: 525, startPoint y: 569, endPoint x: 387, endPoint y: 417, distance: 205.2
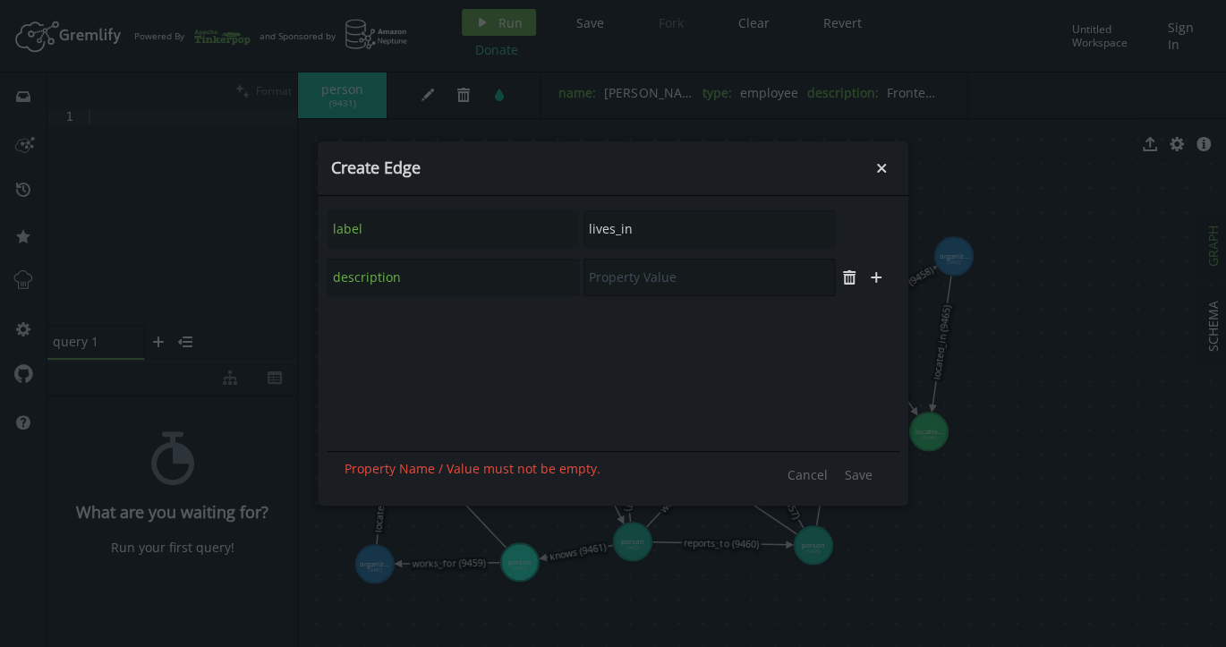
click at [669, 282] on input "text" at bounding box center [708, 278] width 251 height 38
paste input "Current residence"
type input "Current residence"
click at [855, 475] on span "Save" at bounding box center [859, 474] width 28 height 17
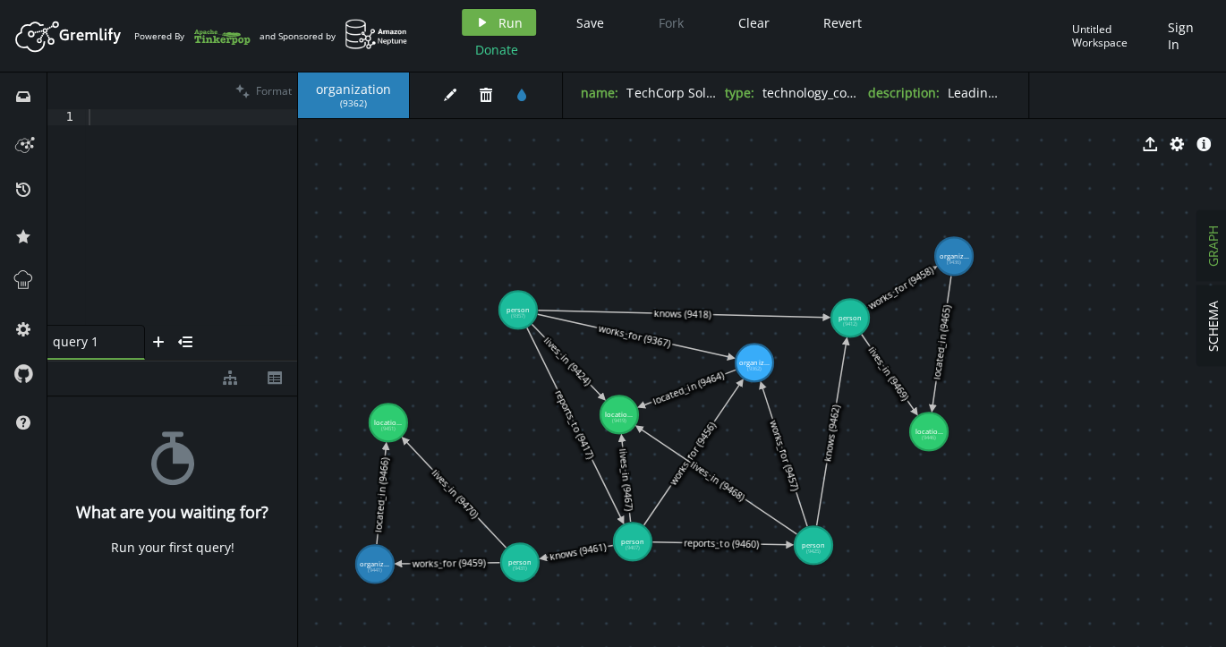
drag, startPoint x: 744, startPoint y: 426, endPoint x: 754, endPoint y: 362, distance: 64.3
drag, startPoint x: 957, startPoint y: 250, endPoint x: 903, endPoint y: 204, distance: 71.1
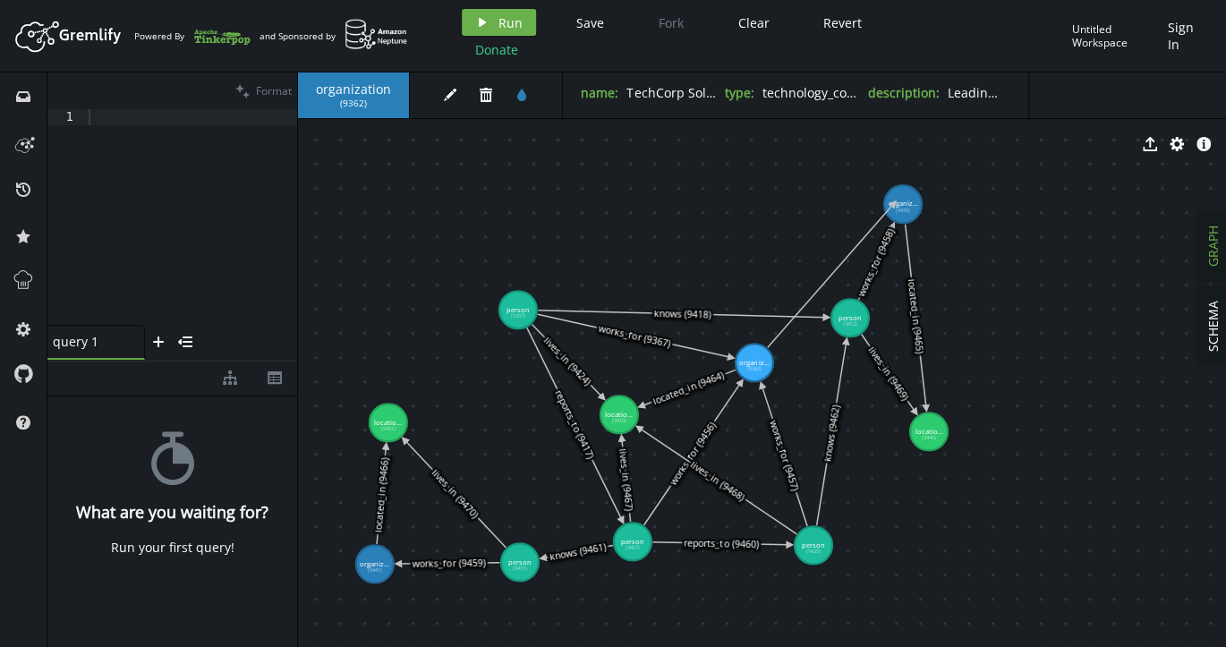
drag, startPoint x: 761, startPoint y: 361, endPoint x: 894, endPoint y: 203, distance: 205.7
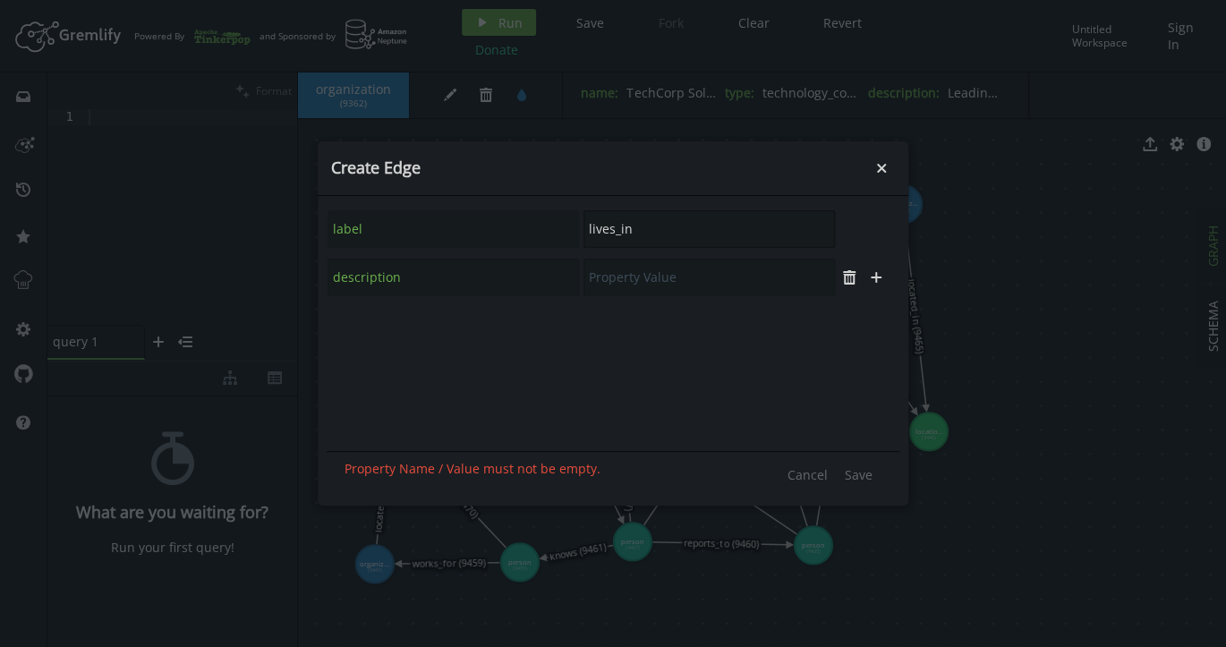
click at [646, 230] on input "lives_in" at bounding box center [708, 229] width 251 height 38
paste input "partners_with"
type input "partners_with"
click at [848, 227] on icon "button" at bounding box center [849, 229] width 11 height 11
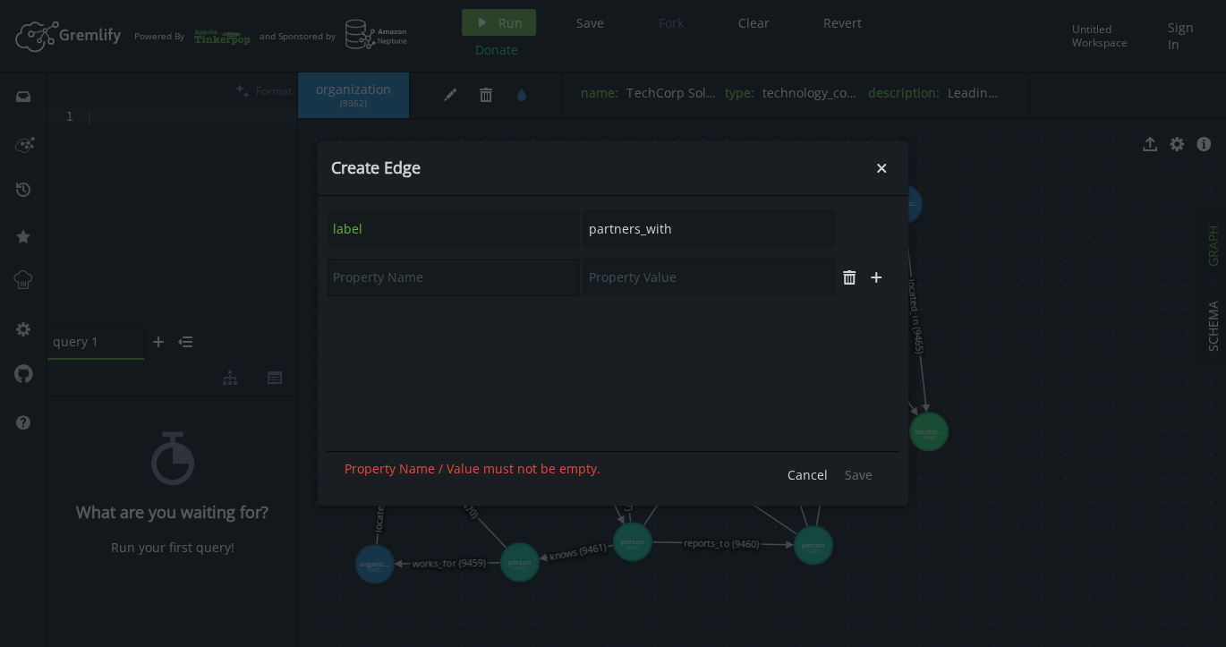
click at [478, 281] on input "text" at bounding box center [452, 278] width 251 height 38
type input "description"
click at [674, 274] on input "text" at bounding box center [708, 278] width 251 height 38
paste input "Strategic technology partnership"
type input "Strategic technology partnership"
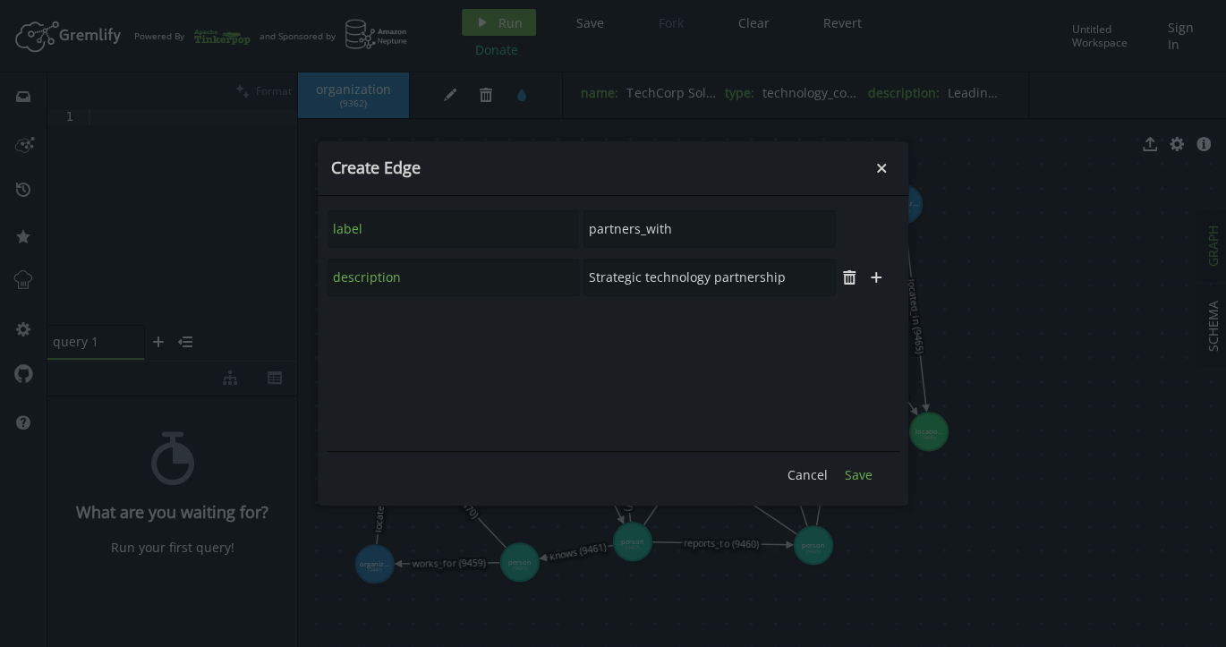
click at [862, 477] on span "Save" at bounding box center [859, 474] width 28 height 17
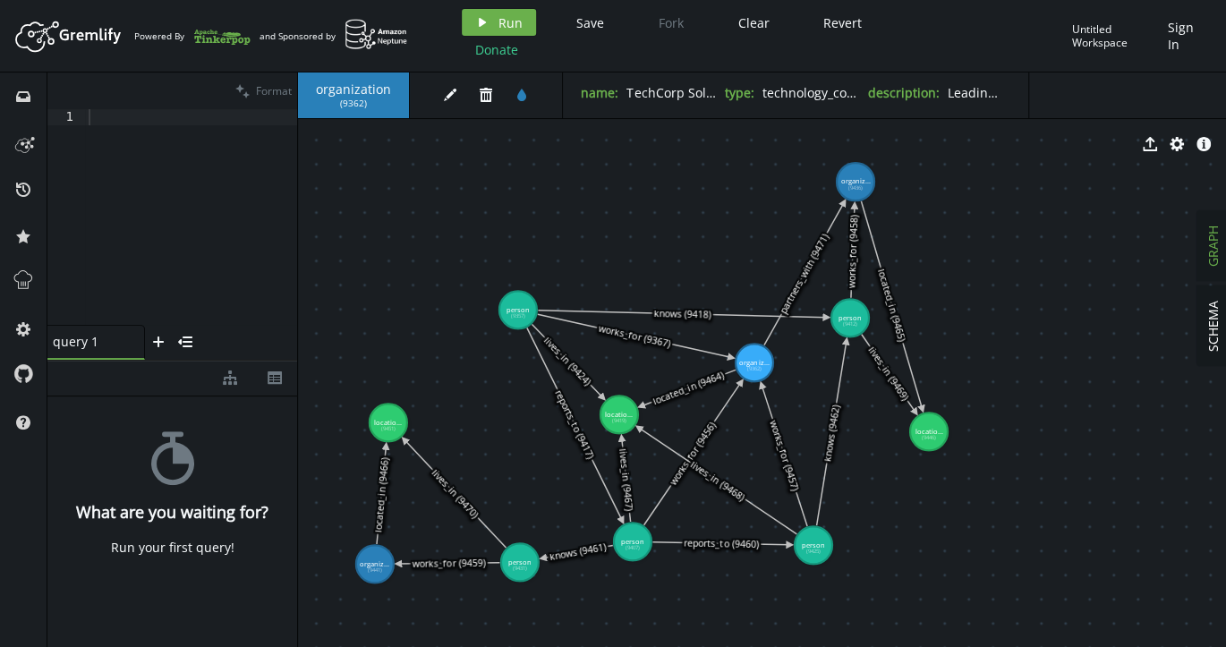
drag, startPoint x: 905, startPoint y: 193, endPoint x: 855, endPoint y: 182, distance: 51.4
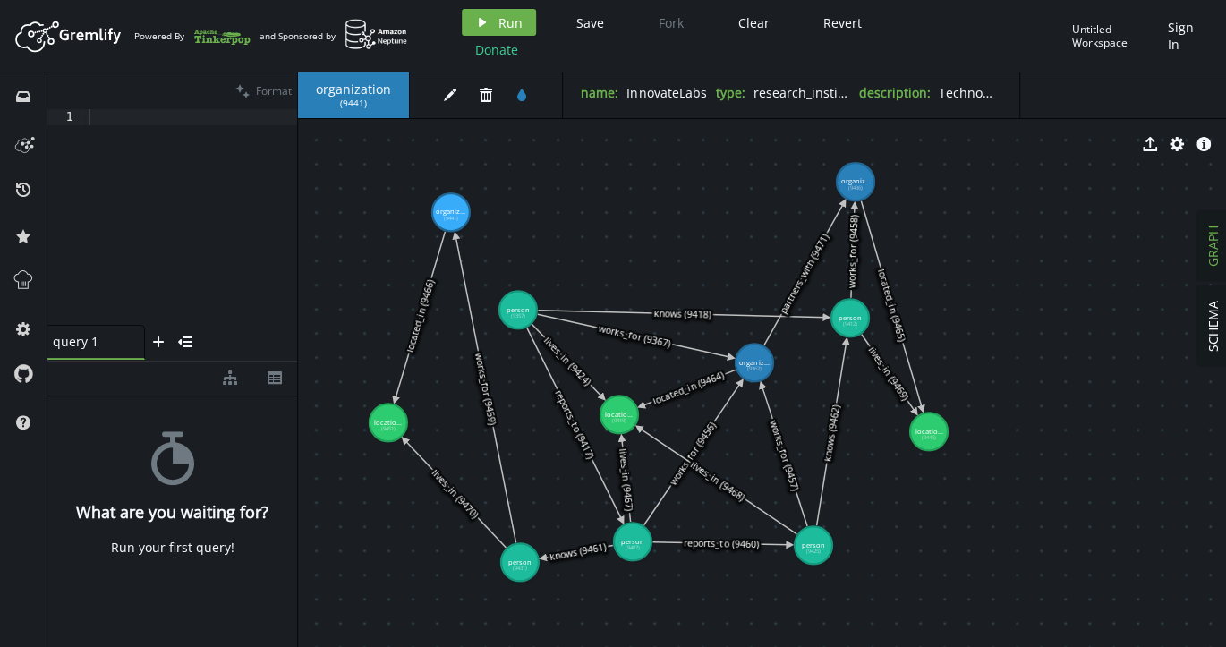
drag, startPoint x: 377, startPoint y: 569, endPoint x: 451, endPoint y: 212, distance: 364.6
drag, startPoint x: 855, startPoint y: 185, endPoint x: 457, endPoint y: 212, distance: 399.0
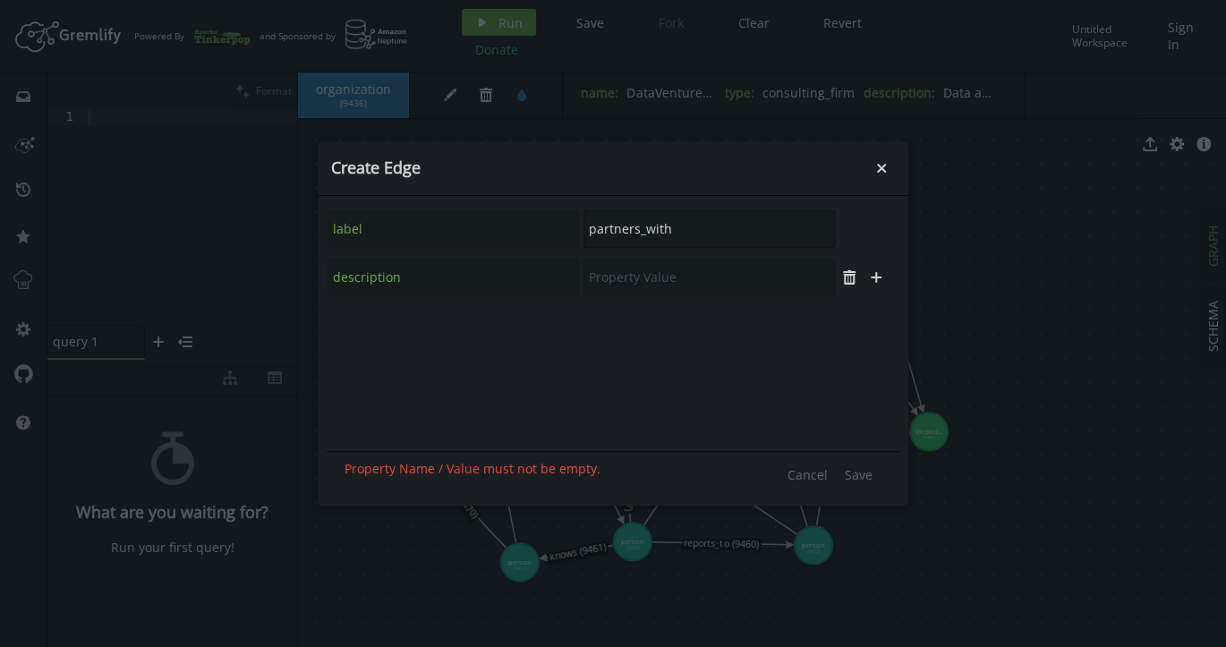
click at [678, 227] on input "partners_with" at bounding box center [708, 229] width 251 height 38
paste input "collaborate"
type input "collaborates_with"
click at [850, 227] on icon "button" at bounding box center [849, 229] width 11 height 11
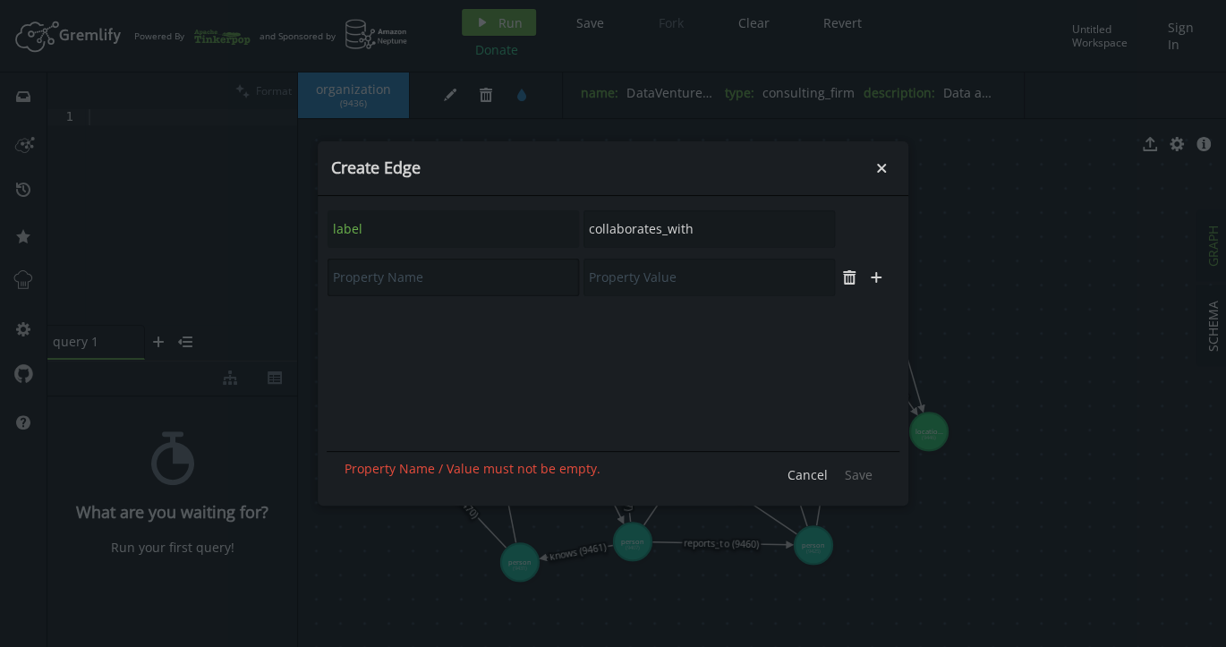
click at [521, 276] on input "text" at bounding box center [452, 278] width 251 height 38
type input "description"
click at [641, 279] on input "text" at bounding box center [708, 278] width 251 height 38
paste input "Research collaboration agreement"
type input "Research collaboration agreement"
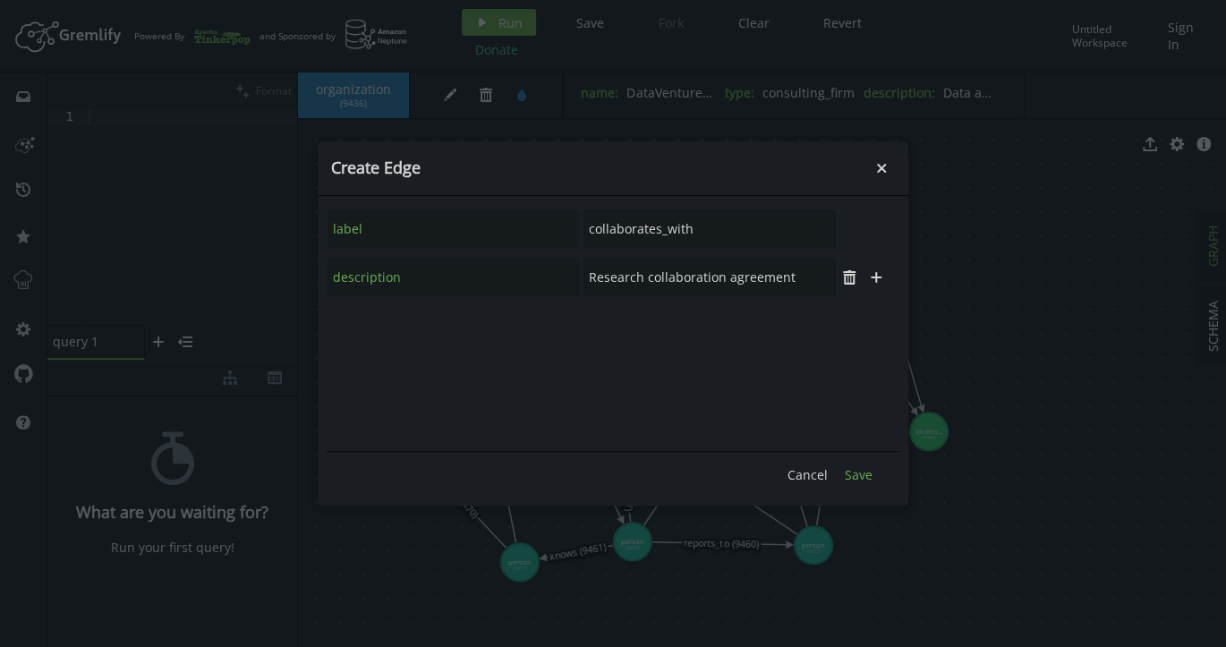
click at [850, 471] on span "Save" at bounding box center [859, 474] width 28 height 17
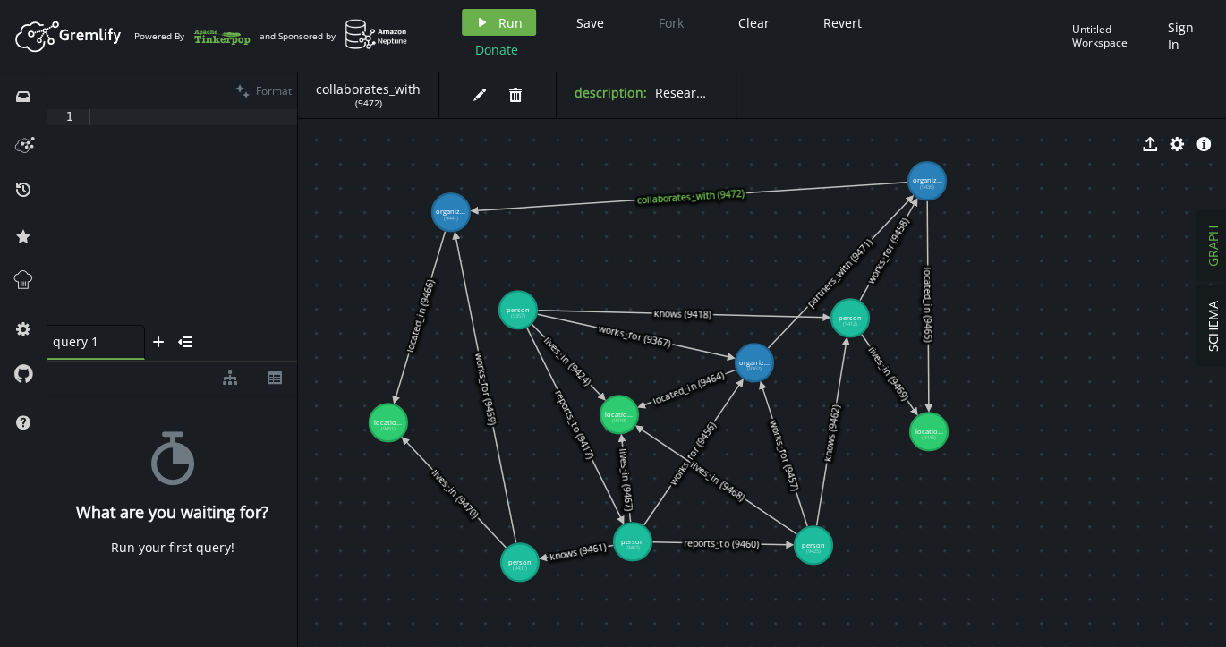
drag, startPoint x: 862, startPoint y: 193, endPoint x: 927, endPoint y: 181, distance: 66.5
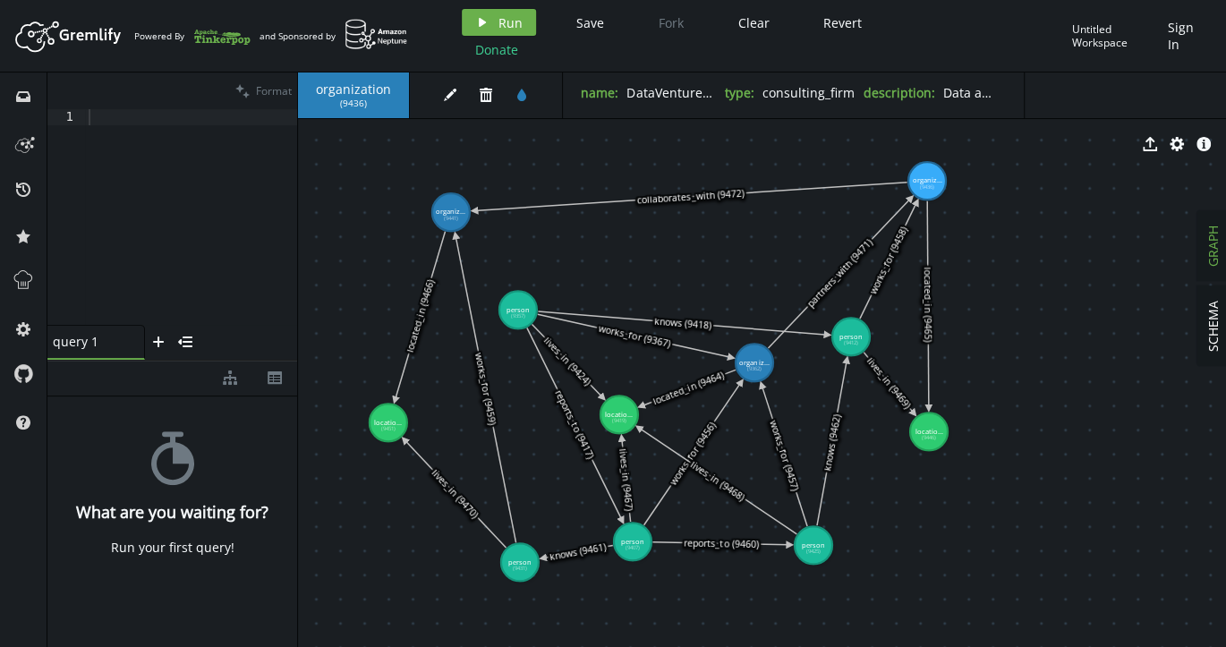
drag, startPoint x: 853, startPoint y: 309, endPoint x: 851, endPoint y: 336, distance: 27.8
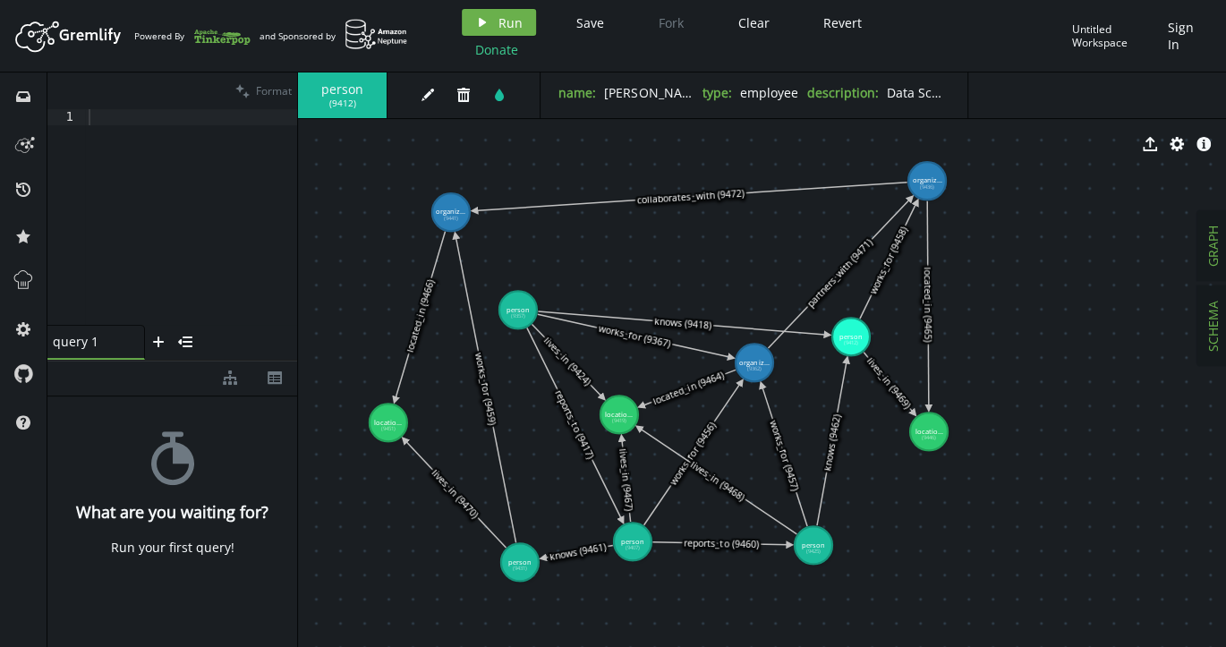
click at [1212, 335] on span "SCHEMA" at bounding box center [1212, 326] width 17 height 51
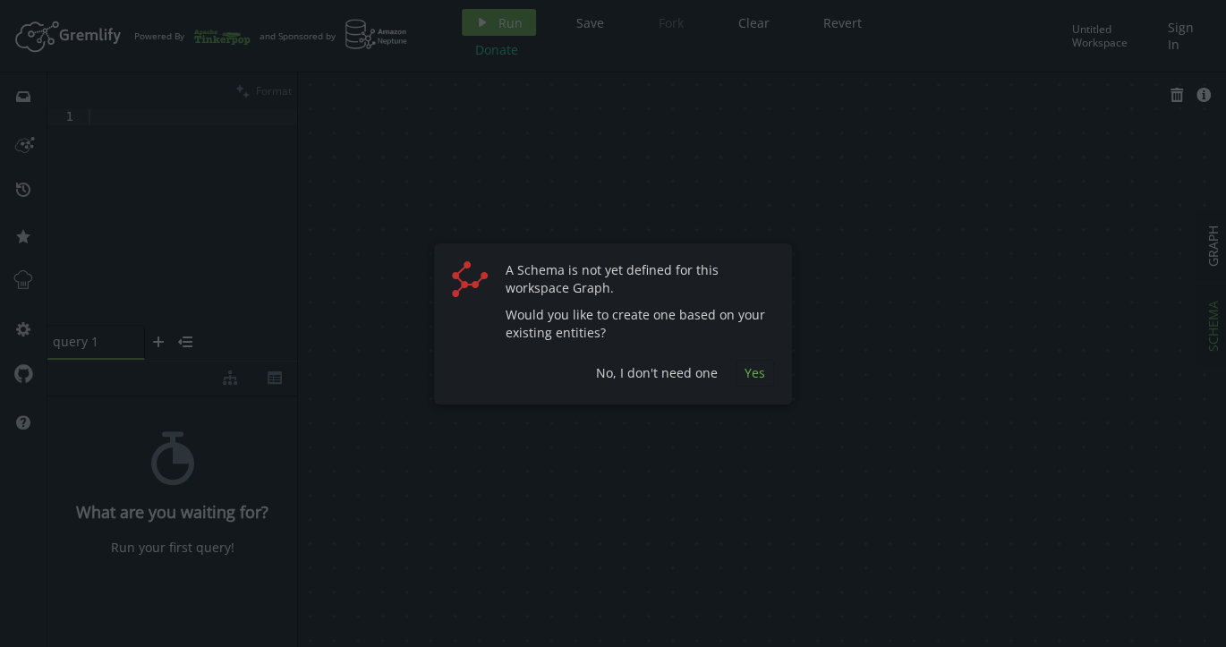
click at [760, 373] on span "Yes" at bounding box center [754, 372] width 21 height 17
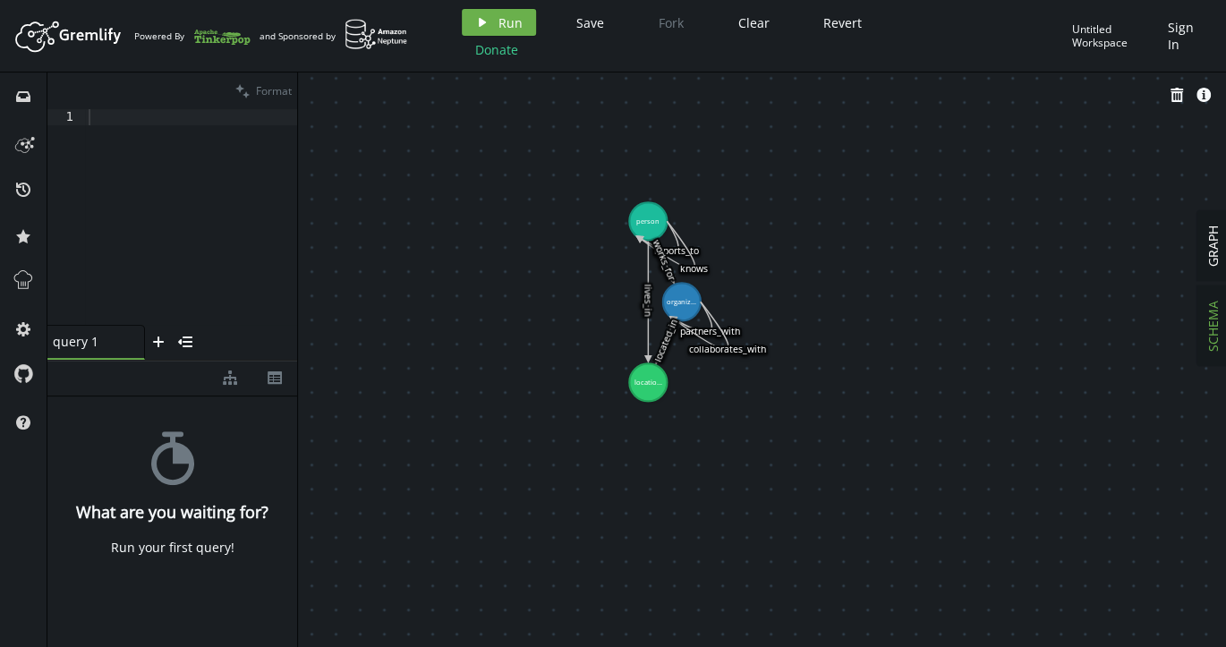
drag, startPoint x: 480, startPoint y: 328, endPoint x: 819, endPoint y: 467, distance: 367.2
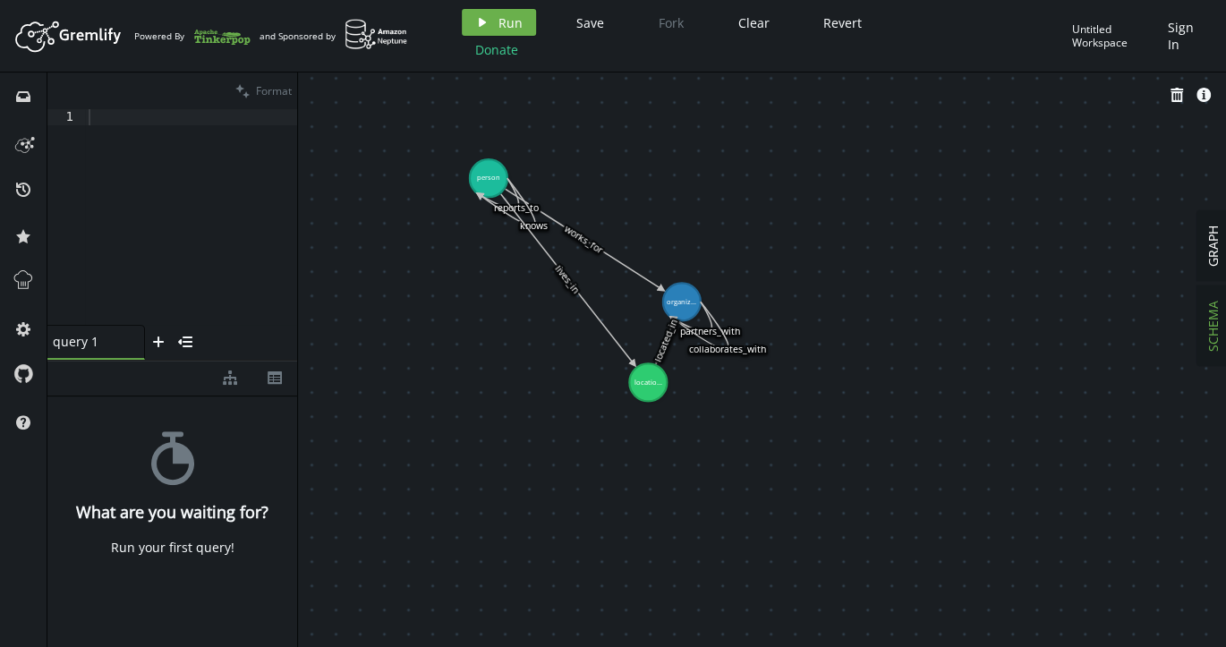
drag, startPoint x: 645, startPoint y: 215, endPoint x: 488, endPoint y: 178, distance: 160.8
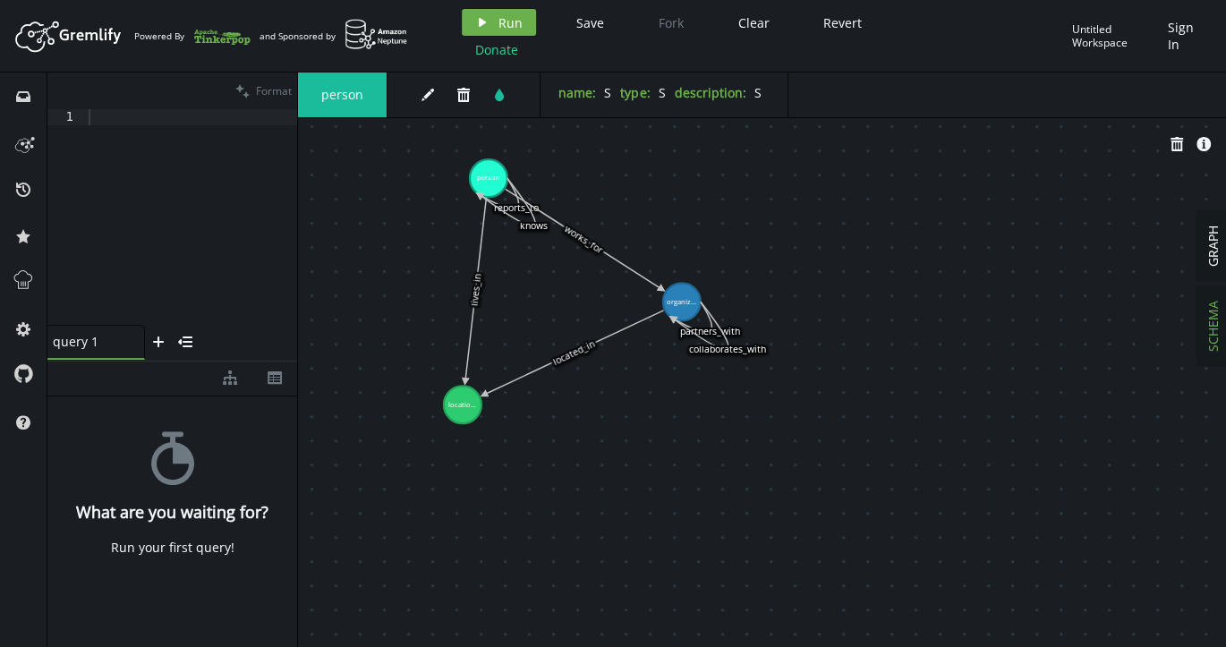
drag, startPoint x: 654, startPoint y: 384, endPoint x: 463, endPoint y: 404, distance: 192.6
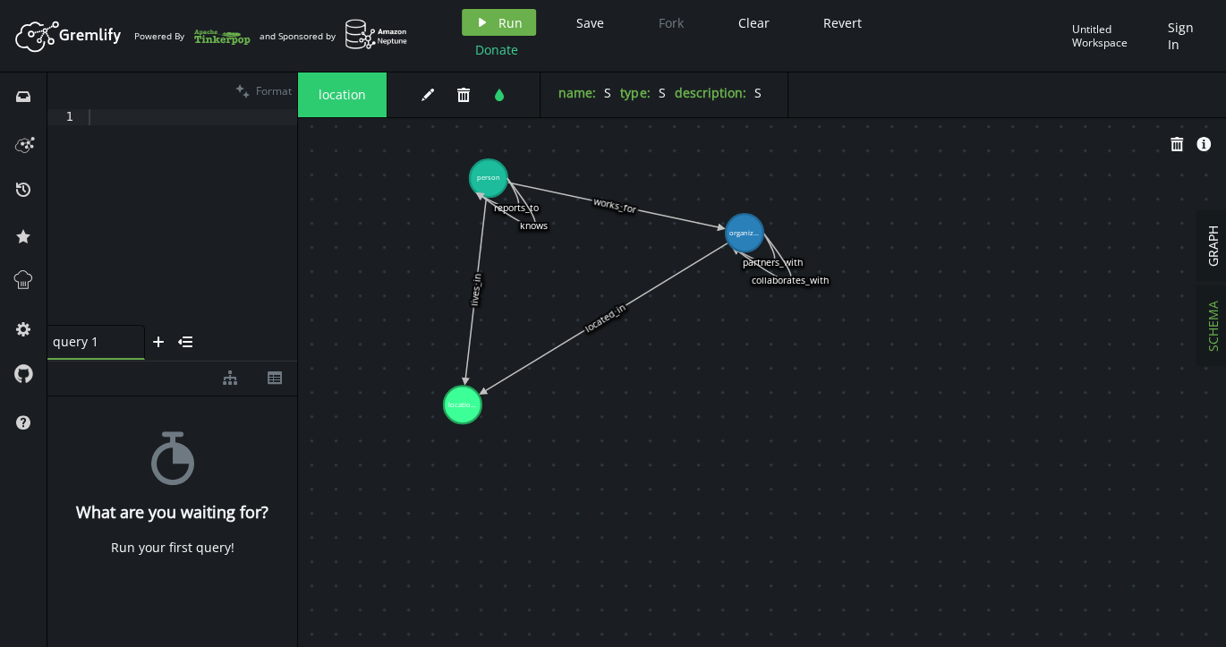
drag, startPoint x: 687, startPoint y: 301, endPoint x: 744, endPoint y: 233, distance: 88.9
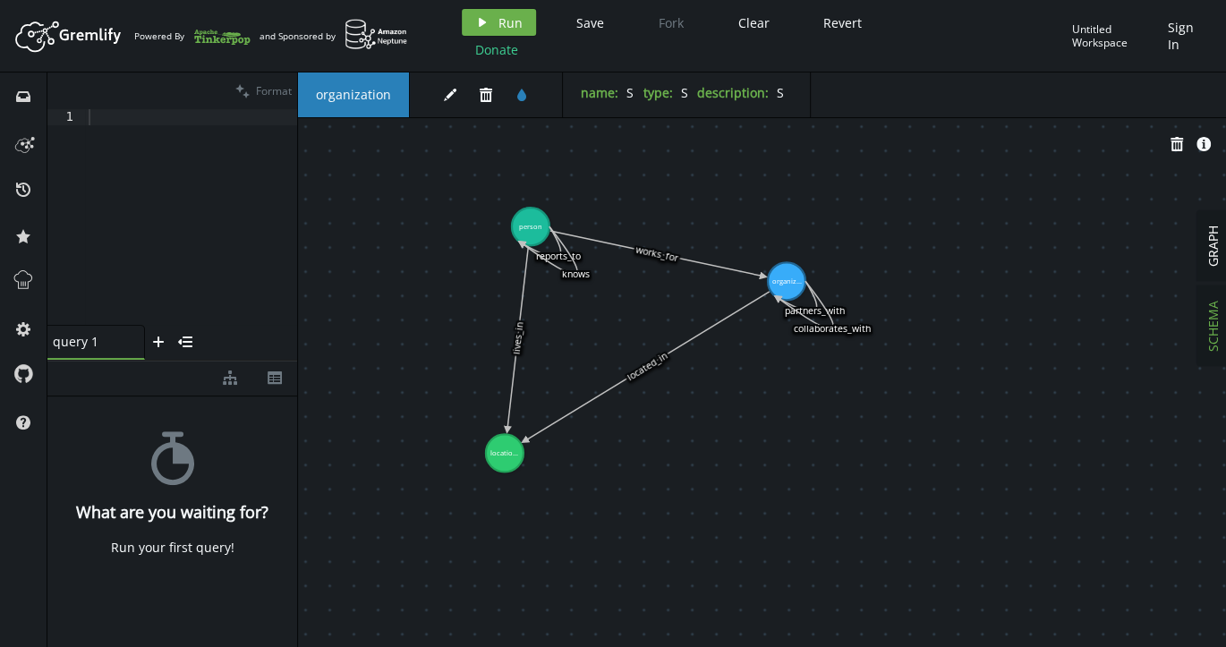
drag, startPoint x: 532, startPoint y: 228, endPoint x: 574, endPoint y: 276, distance: 64.0
click at [574, 274] on icon at bounding box center [550, 249] width 56 height 47
click at [555, 254] on icon at bounding box center [542, 239] width 39 height 30
click at [1206, 252] on span "GRAPH" at bounding box center [1212, 245] width 17 height 41
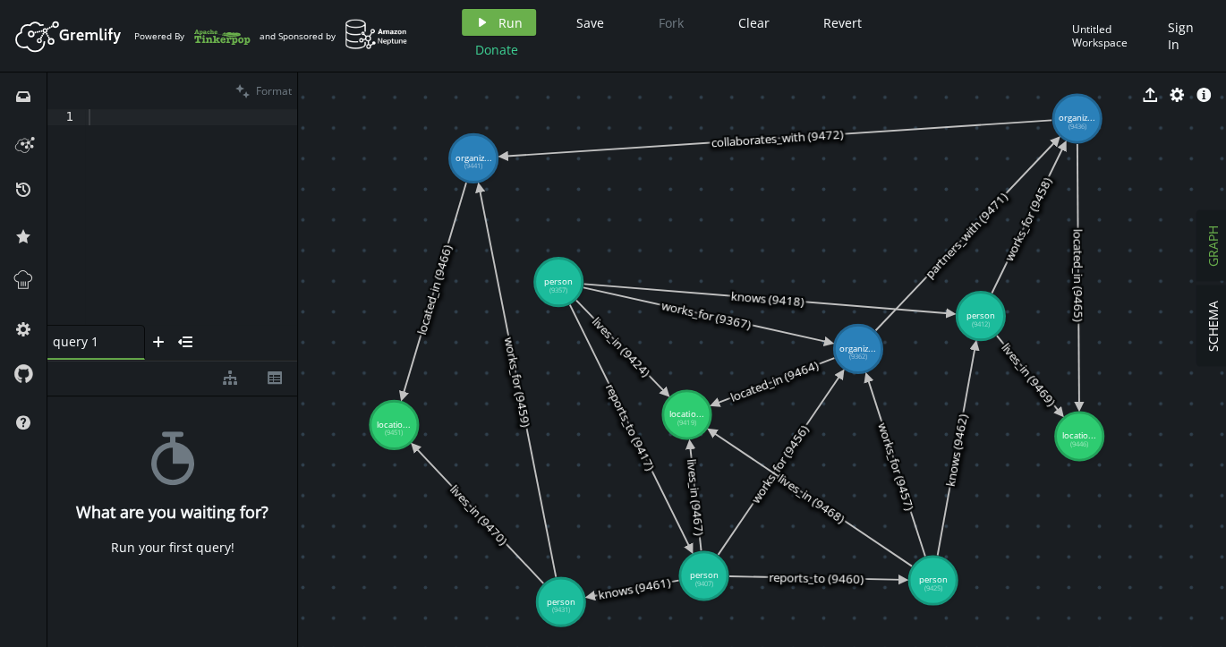
click at [170, 125] on div at bounding box center [191, 233] width 212 height 248
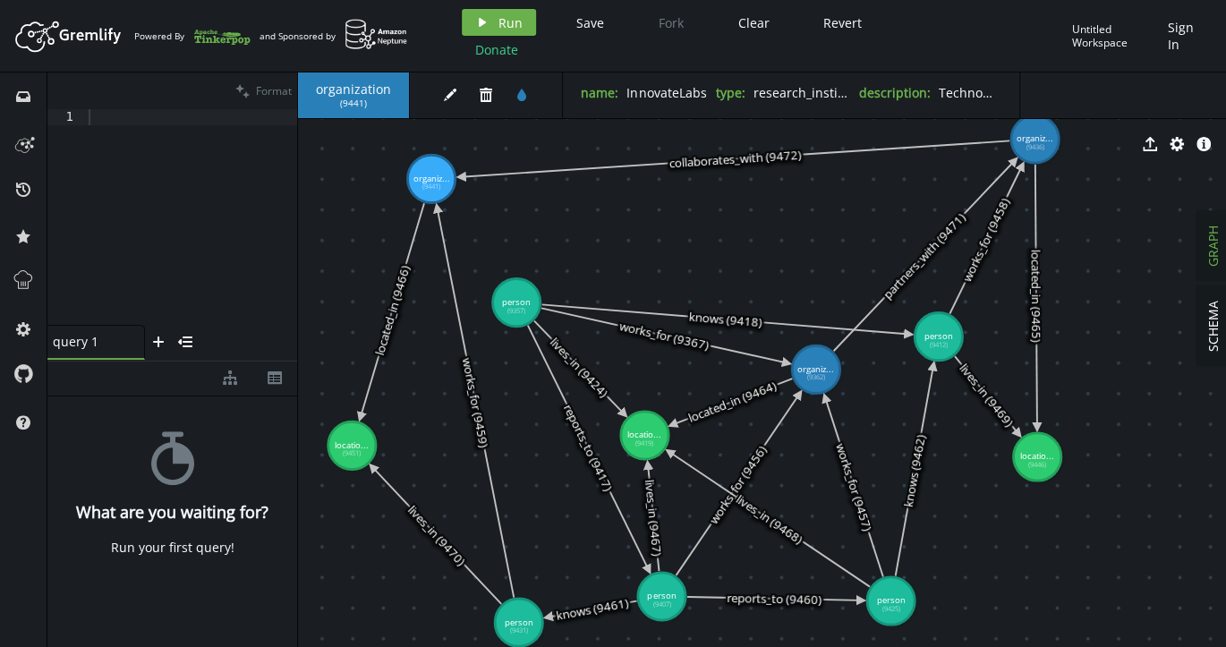
drag, startPoint x: 625, startPoint y: 191, endPoint x: 583, endPoint y: 211, distance: 46.8
